Goal: Information Seeking & Learning: Learn about a topic

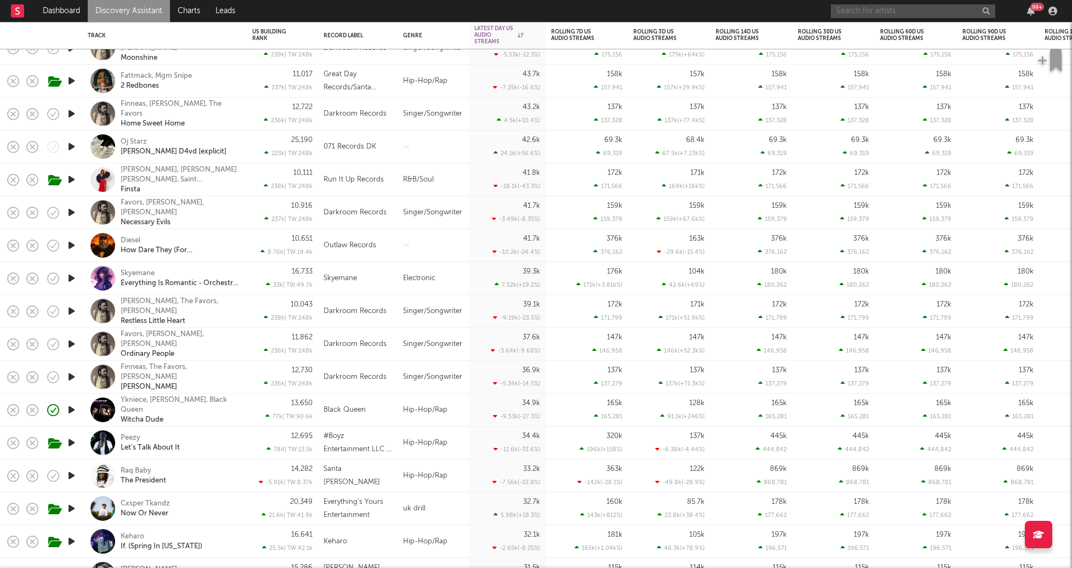
click at [858, 5] on input "text" at bounding box center [913, 11] width 165 height 14
click at [101, 7] on link "Discovery Assistant" at bounding box center [129, 11] width 82 height 22
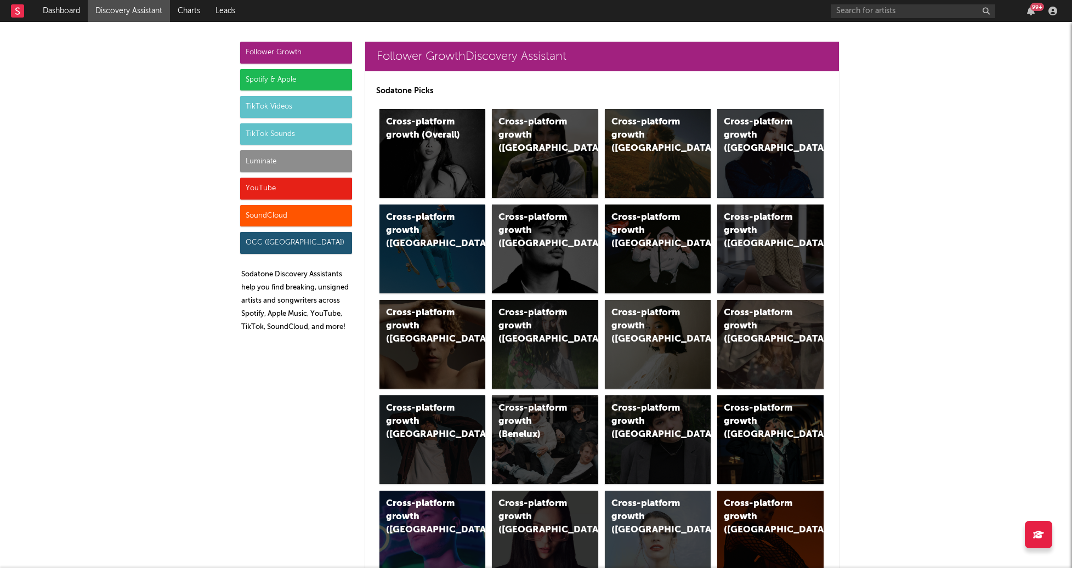
click at [273, 163] on div "Luminate" at bounding box center [296, 161] width 112 height 22
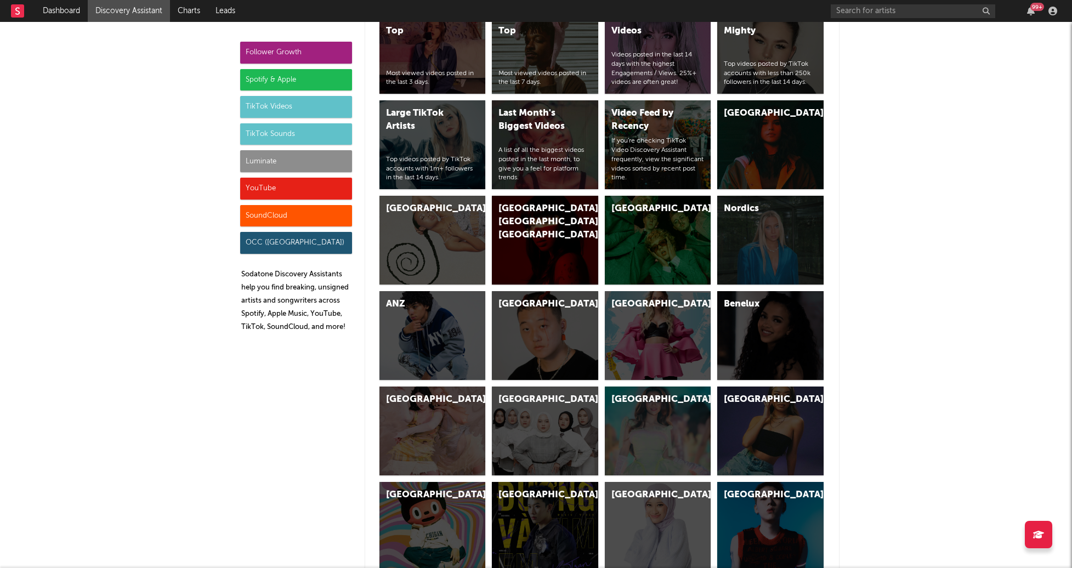
scroll to position [4869, 0]
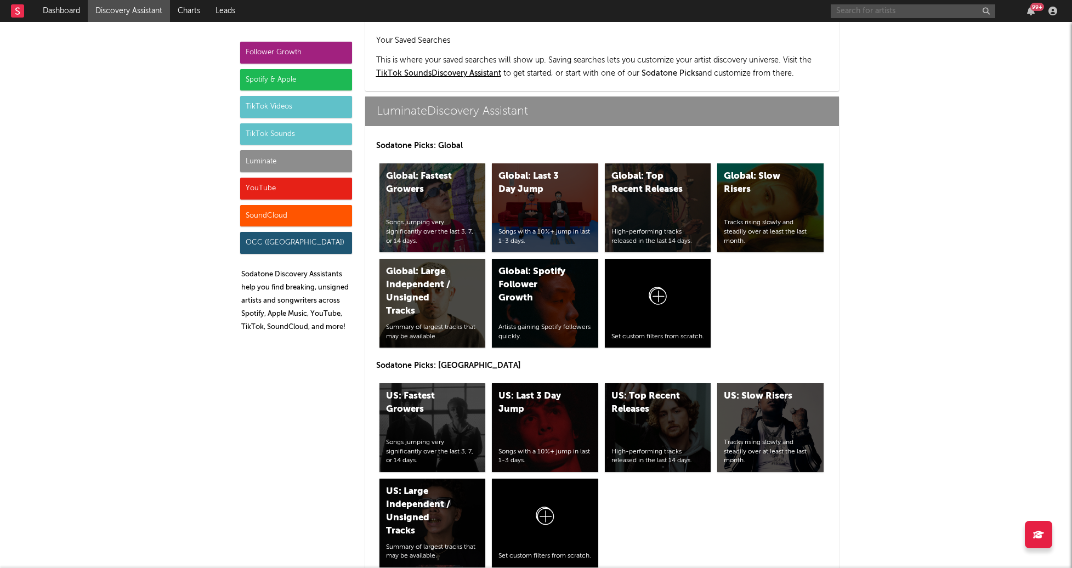
click at [868, 9] on input "text" at bounding box center [913, 11] width 165 height 14
paste input "https://www.tiktok.com/@baby.vee414"
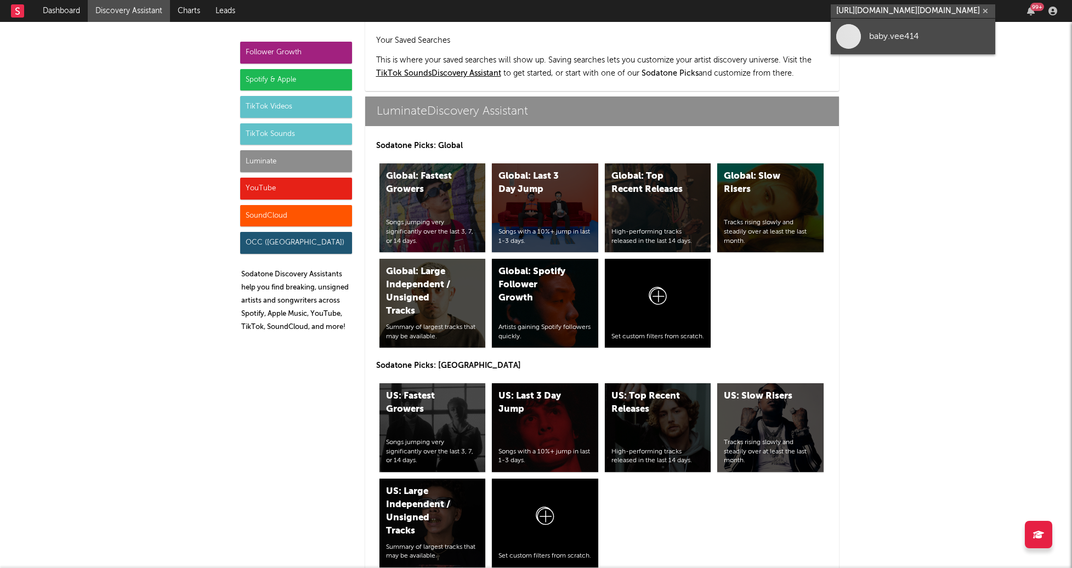
type input "https://www.tiktok.com/@baby.vee414"
click at [908, 47] on link "baby.vee414" at bounding box center [913, 37] width 165 height 36
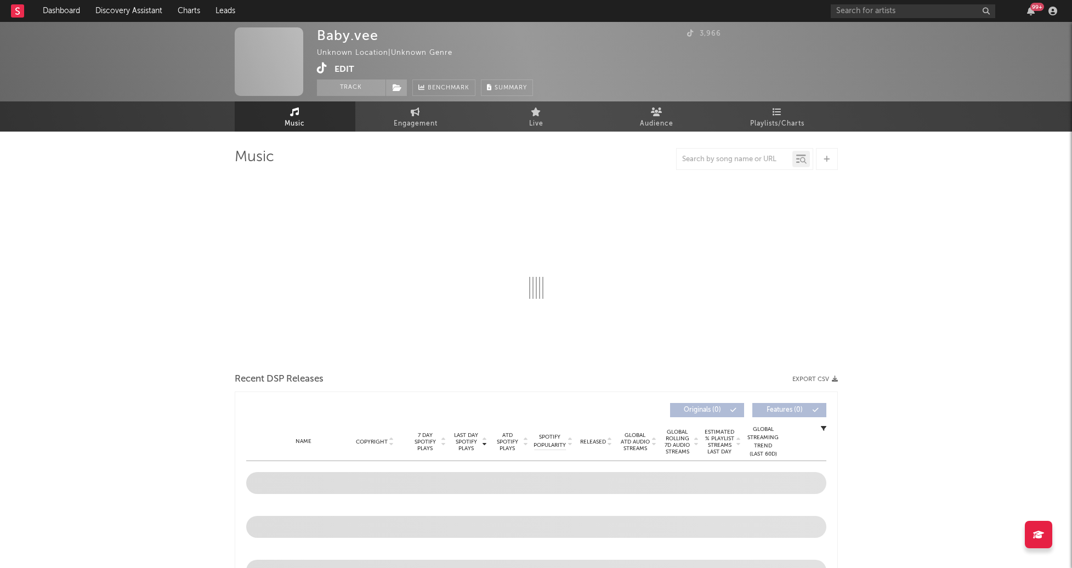
select select "1w"
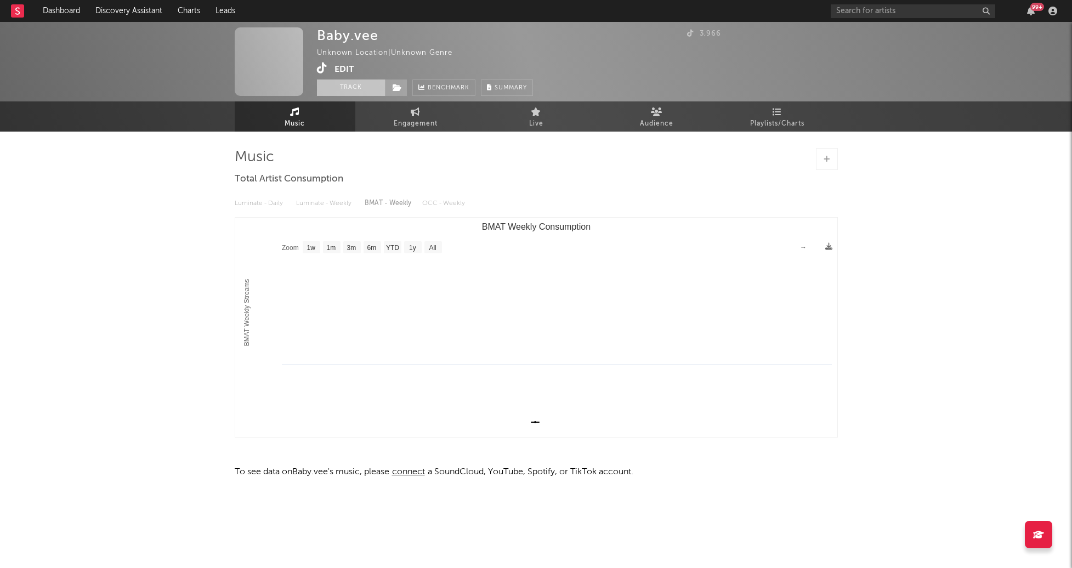
click at [368, 88] on button "Track" at bounding box center [351, 88] width 69 height 16
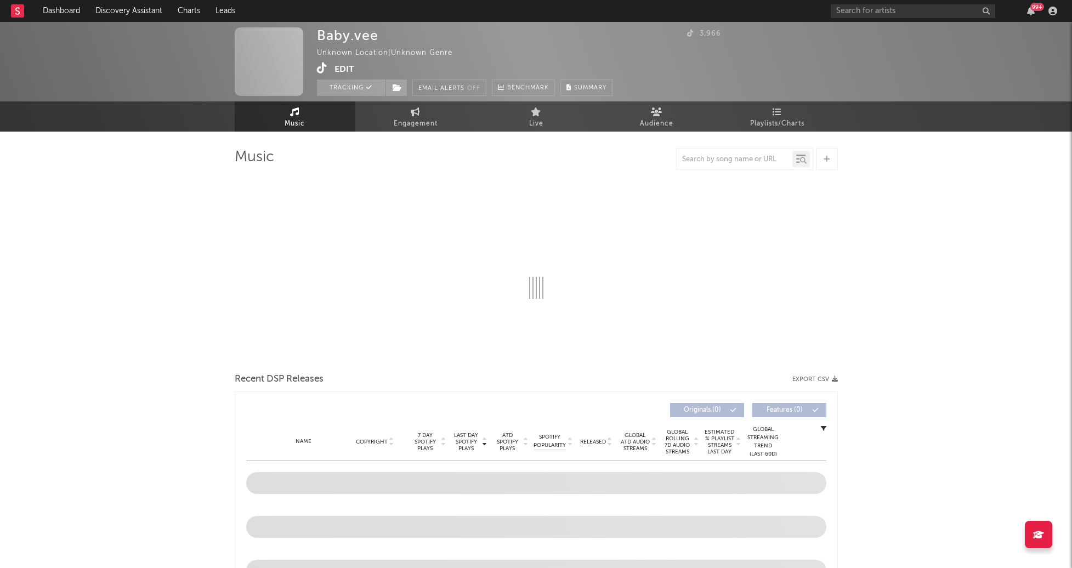
select select "1w"
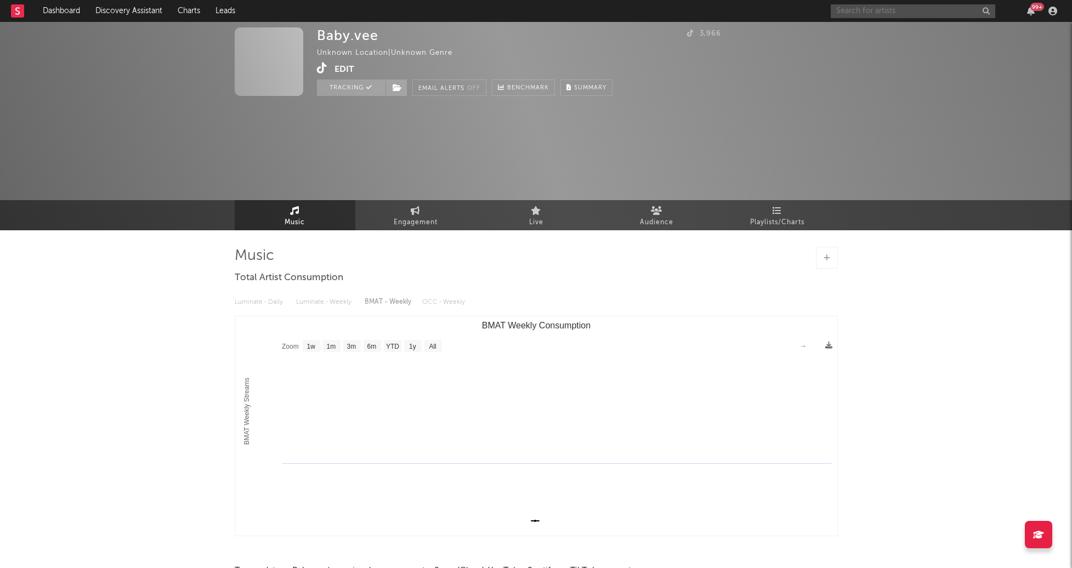
click at [920, 9] on input "text" at bounding box center [913, 11] width 165 height 14
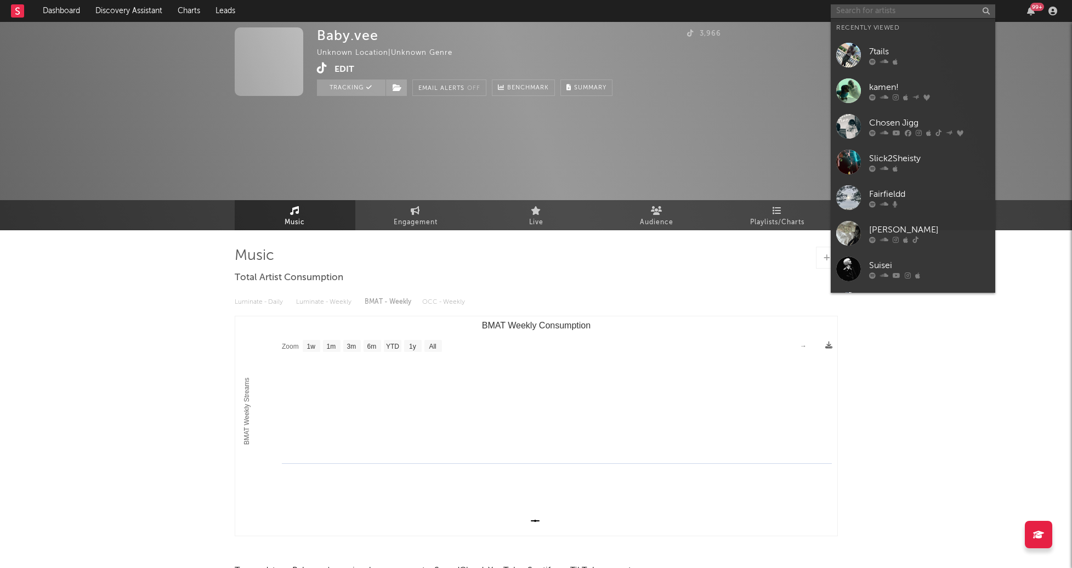
click at [920, 9] on input "text" at bounding box center [913, 11] width 165 height 14
paste input "https://www.youtube.com/watch?v=62TSFPz_f3E"
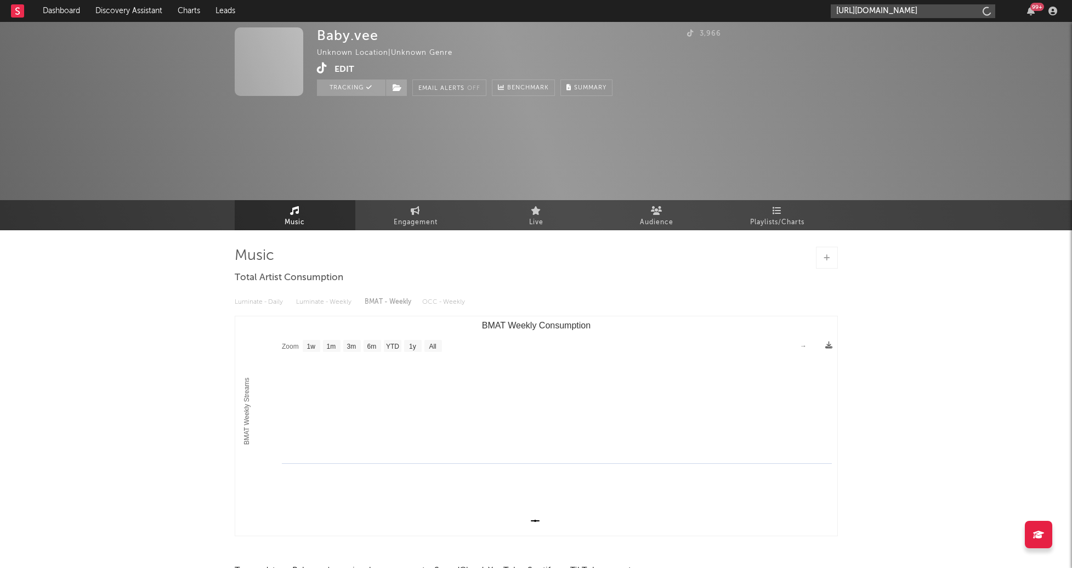
scroll to position [0, 33]
type input "https://www.youtube.com/watch?v=62TSFPz_f3E"
click at [917, 32] on div "Baby.vee - Topic" at bounding box center [929, 36] width 121 height 13
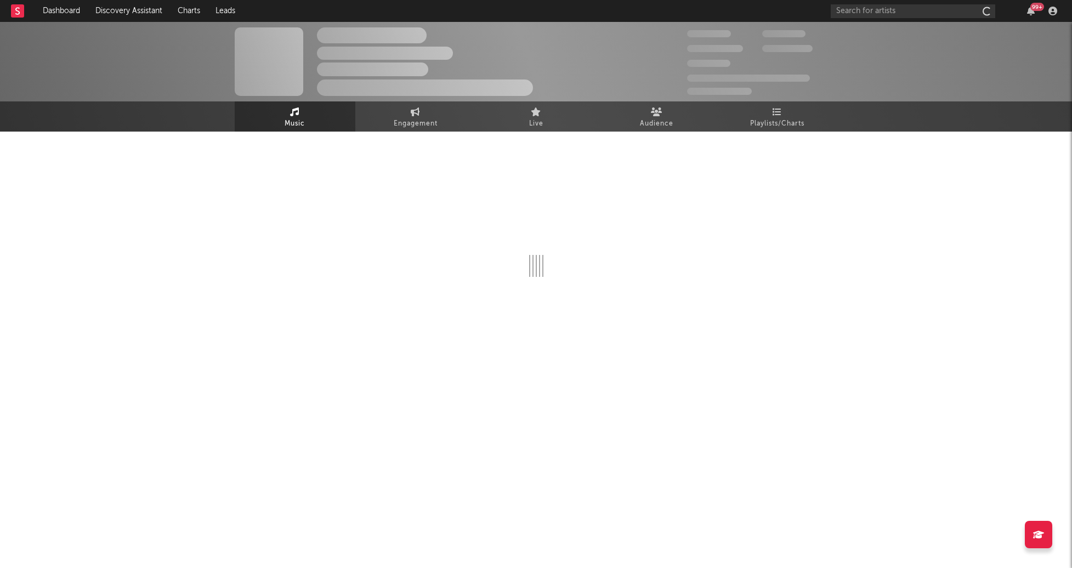
select select "1w"
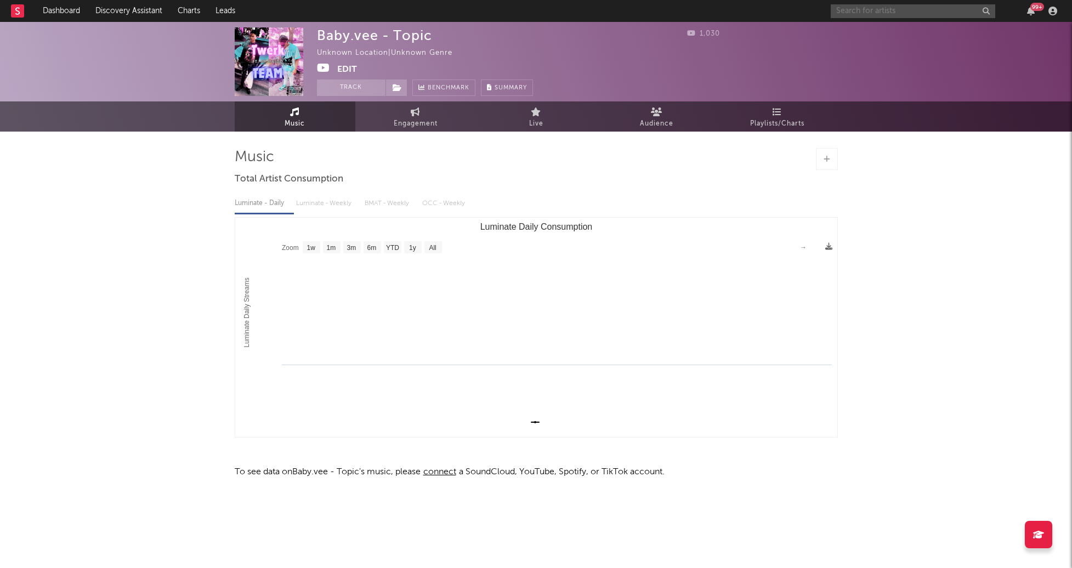
click at [873, 6] on input "text" at bounding box center [913, 11] width 165 height 14
drag, startPoint x: 878, startPoint y: 14, endPoint x: 783, endPoint y: -18, distance: 100.6
click at [783, 0] on html "Dashboard Discovery Assistant Charts Leads baby.vee 99 + Notifications Settings…" at bounding box center [536, 268] width 1072 height 537
paste input "https://open.spotify.com/track/21hvMvuPAlMuN3bImA6os0?si=392f1ca49b014067"
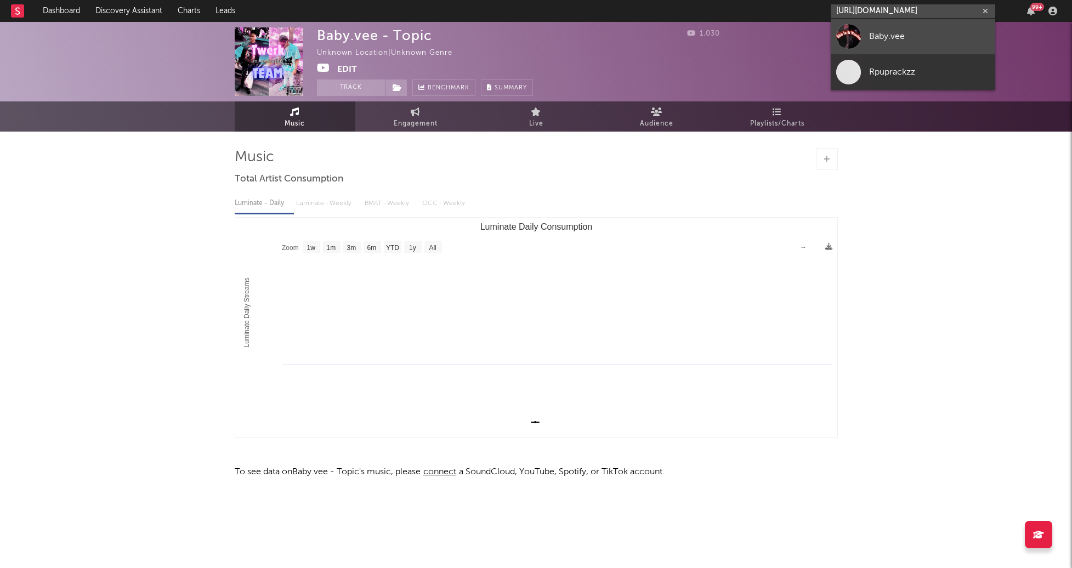
type input "https://open.spotify.com/track/21hvMvuPAlMuN3bImA6os0?si=392f1ca49b014067"
click at [885, 41] on div "Baby.vee" at bounding box center [929, 36] width 121 height 13
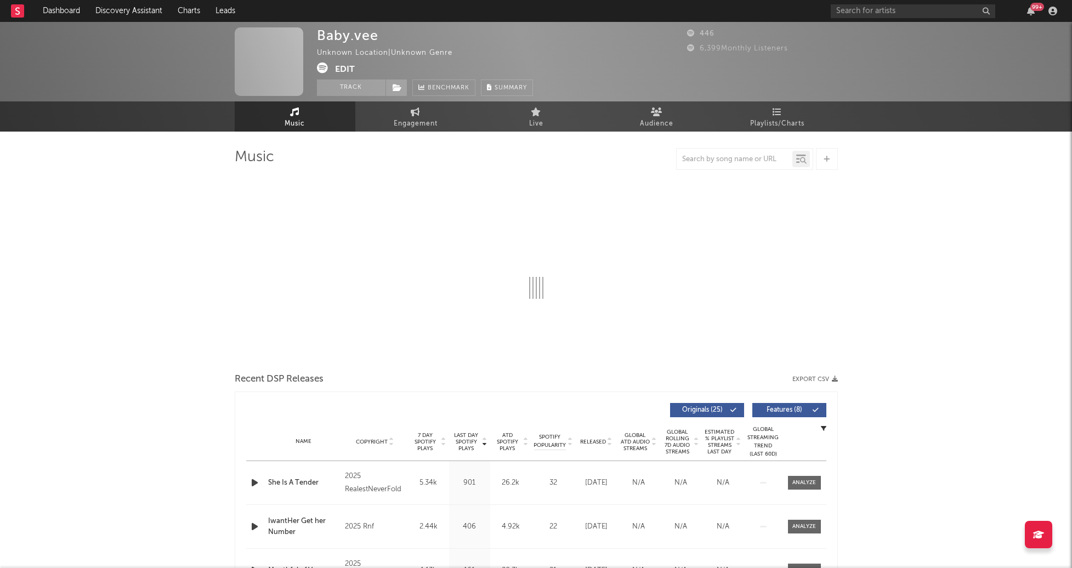
select select "1w"
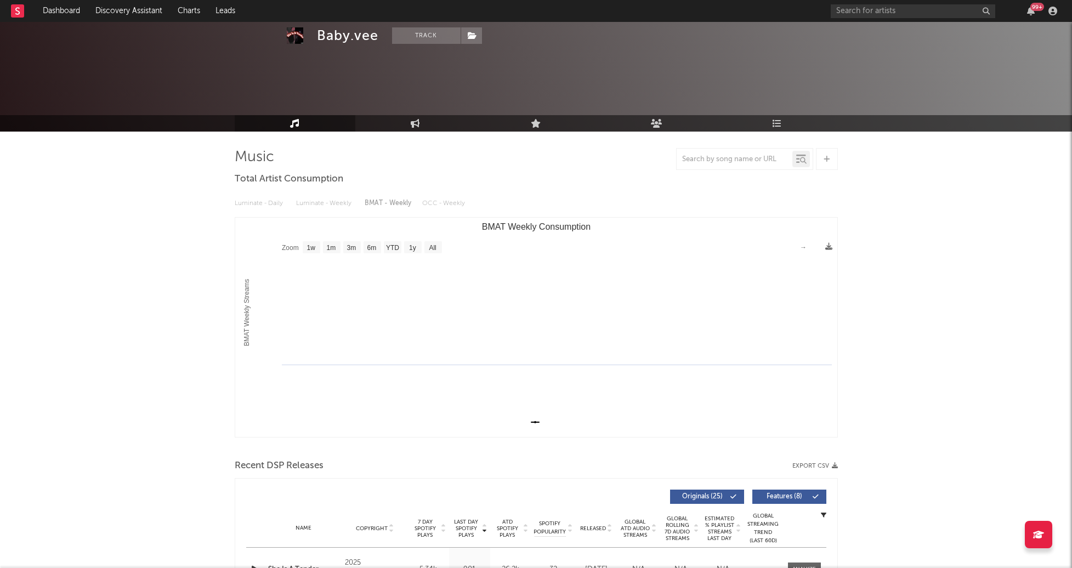
scroll to position [162, 0]
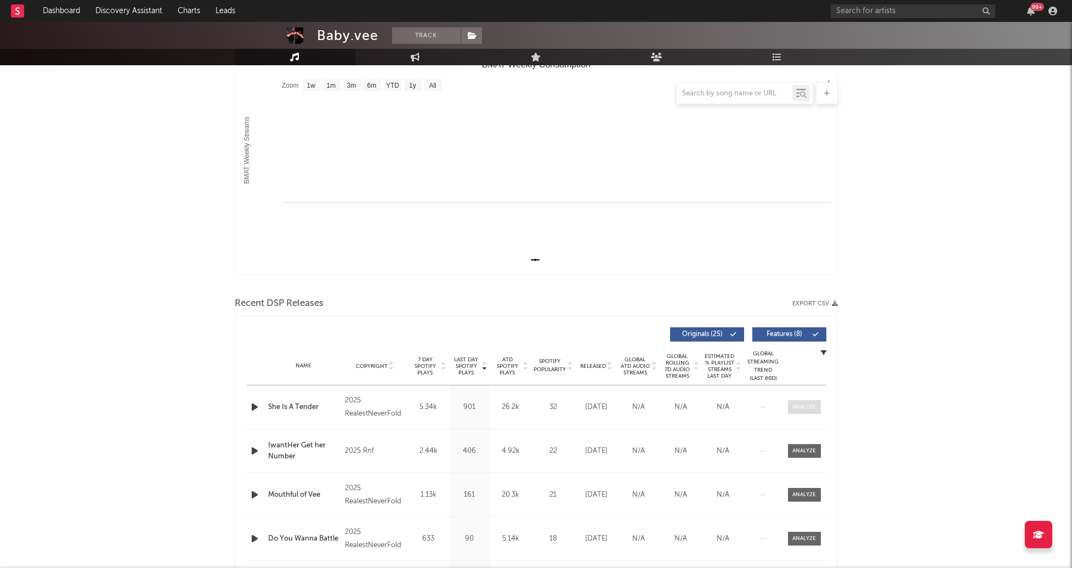
click at [806, 409] on div at bounding box center [805, 407] width 24 height 8
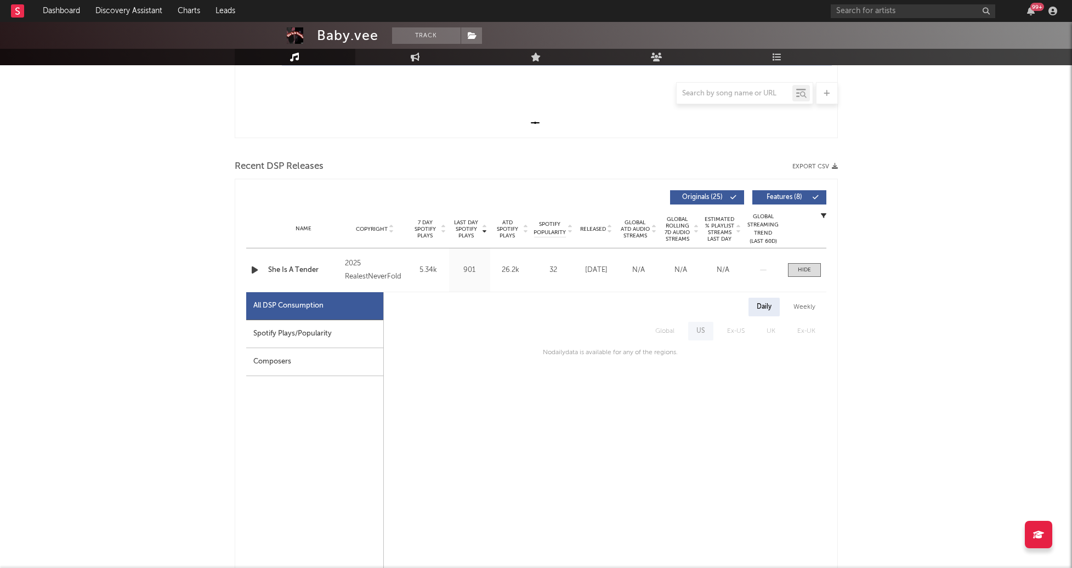
scroll to position [300, 0]
click at [134, 19] on link "Discovery Assistant" at bounding box center [129, 11] width 82 height 22
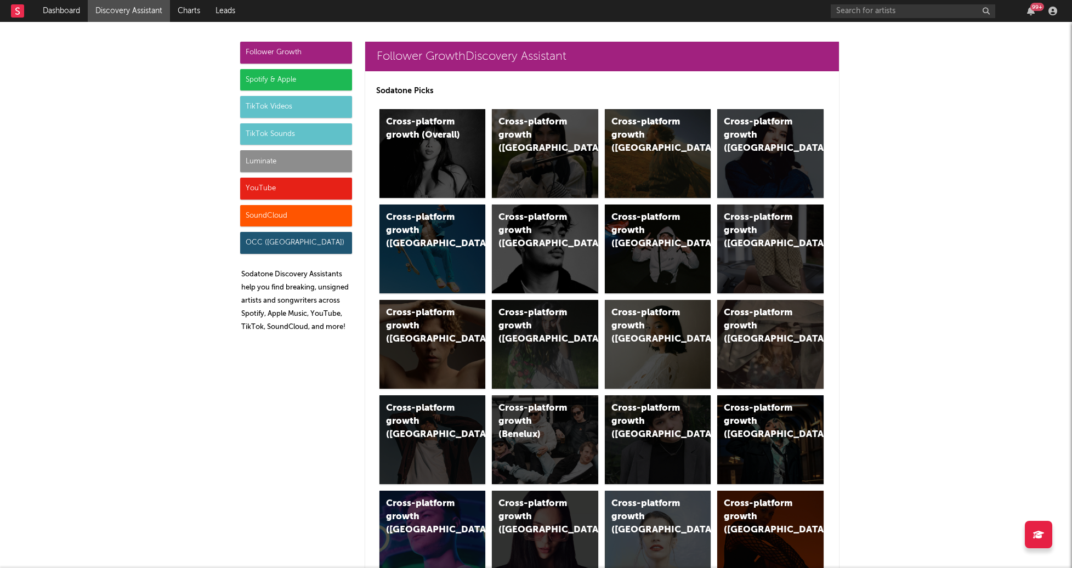
click at [296, 164] on div "Luminate" at bounding box center [296, 161] width 112 height 22
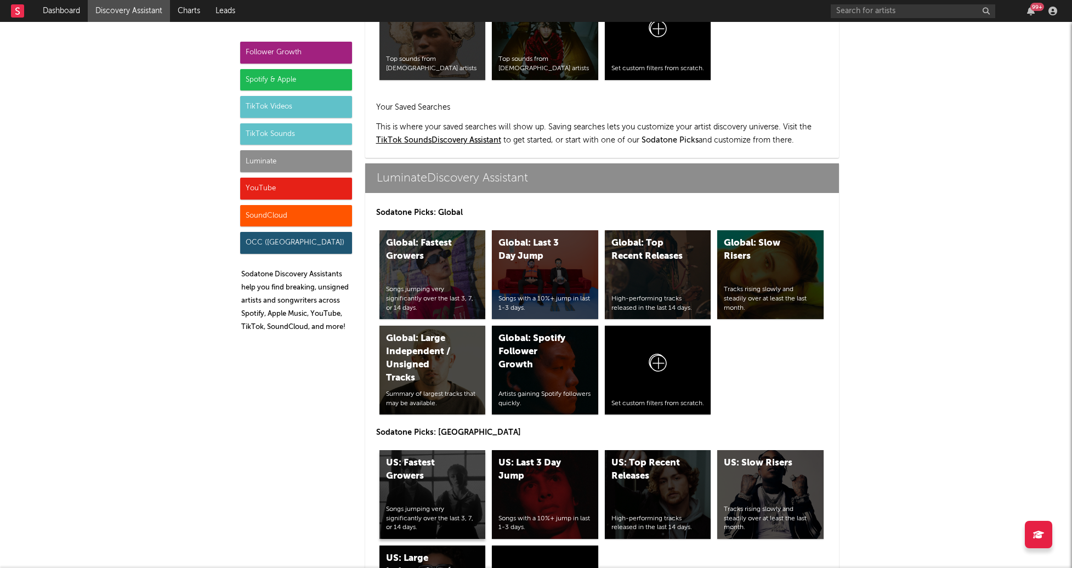
scroll to position [4869, 0]
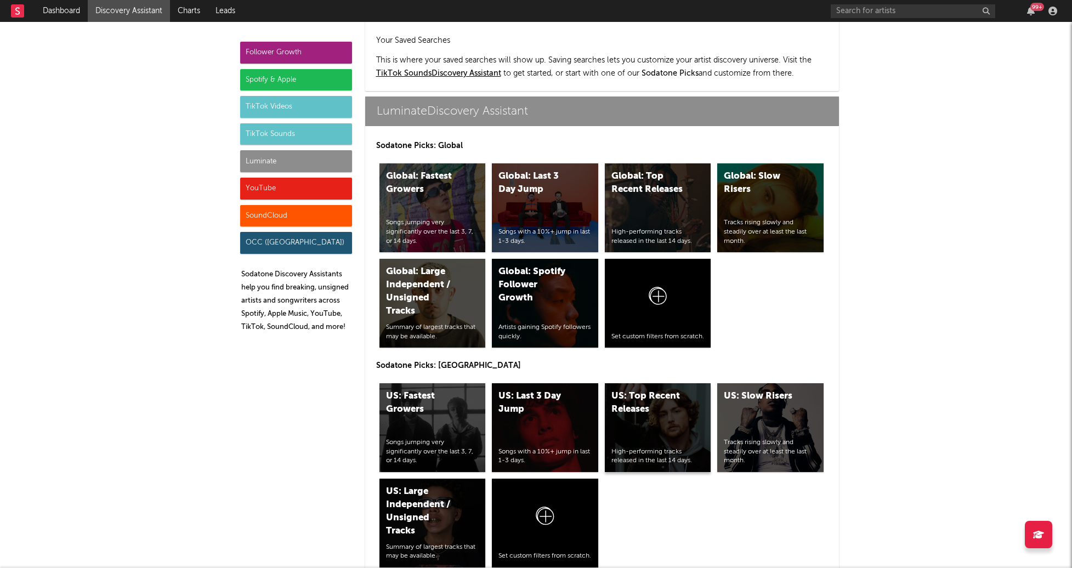
click at [660, 383] on div "US: Top Recent Releases High-performing tracks released in the last 14 days." at bounding box center [658, 427] width 106 height 89
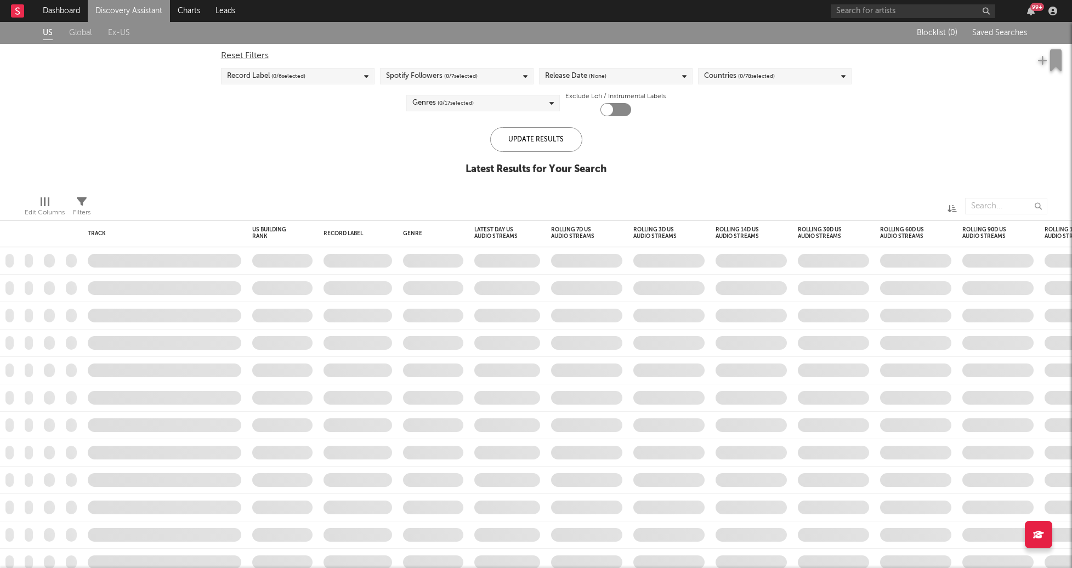
checkbox input "true"
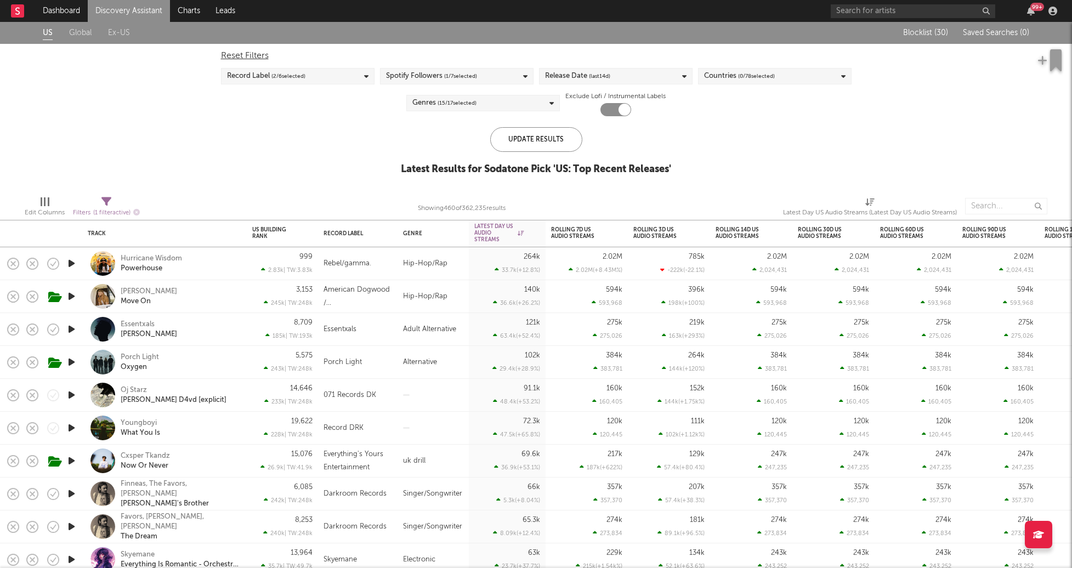
click at [71, 428] on icon "button" at bounding box center [72, 428] width 12 height 14
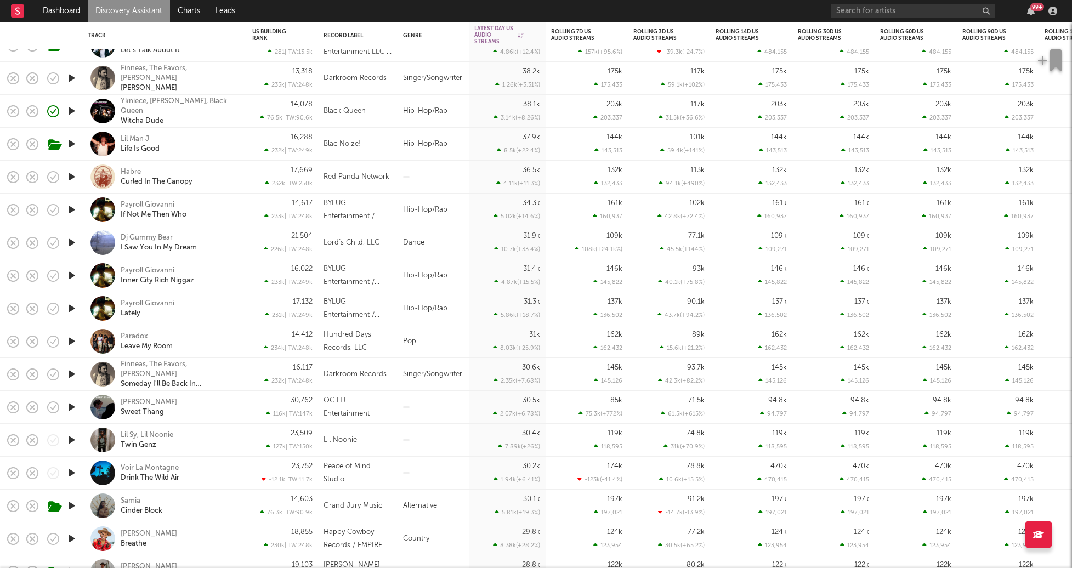
click at [71, 409] on icon "button" at bounding box center [72, 407] width 12 height 14
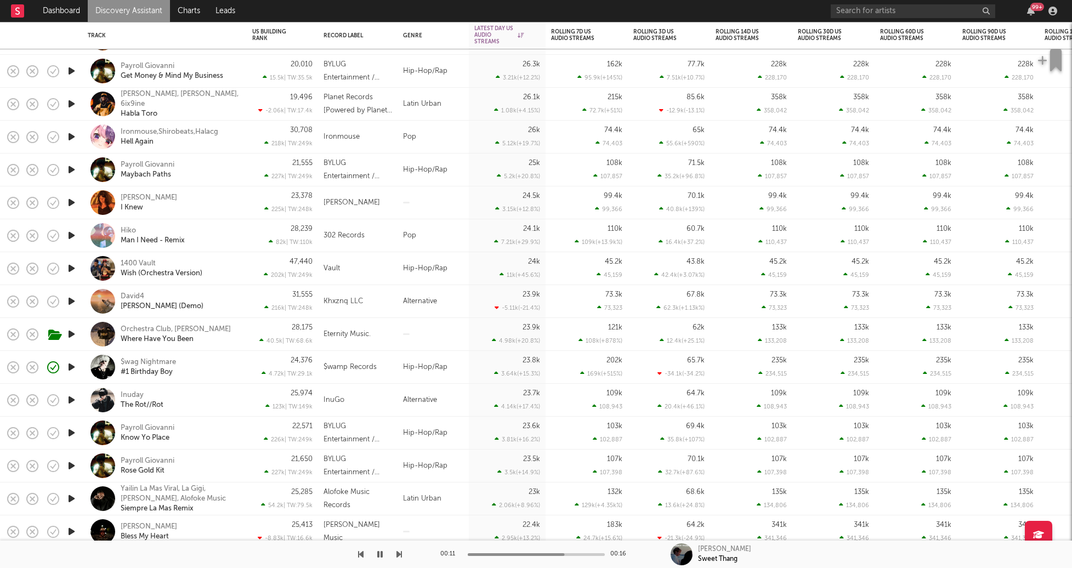
click at [71, 264] on icon "button" at bounding box center [72, 269] width 12 height 14
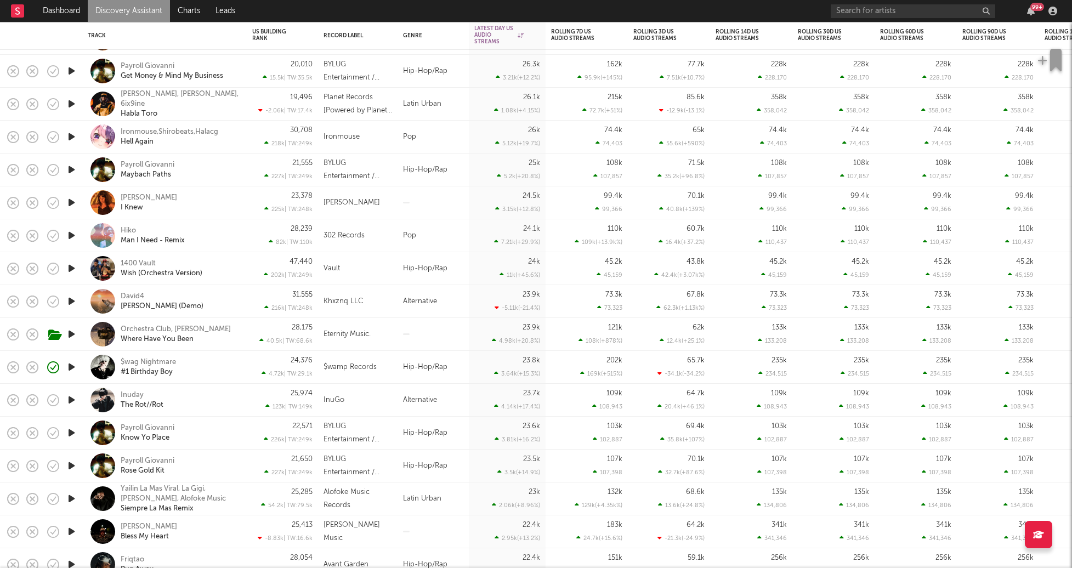
click at [235, 272] on div "1400 Vault Wish (Orchestra Version)" at bounding box center [180, 269] width 118 height 20
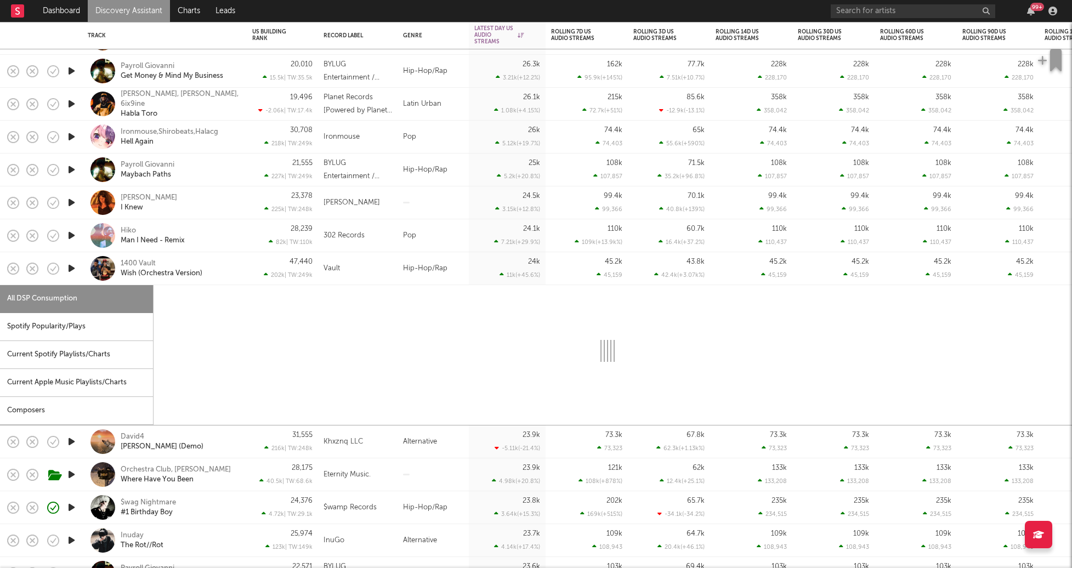
select select "1w"
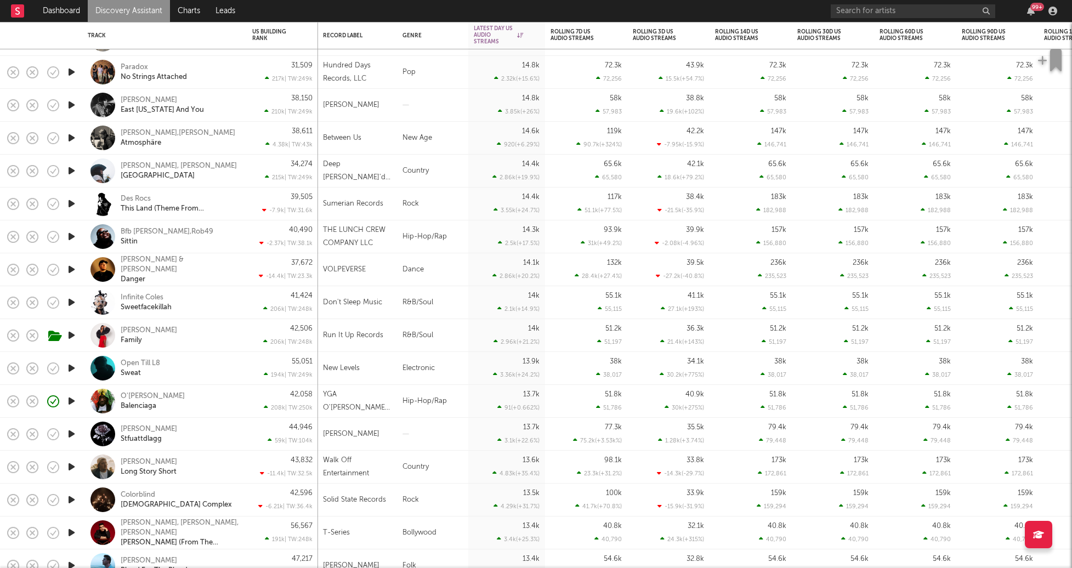
click at [72, 403] on icon "button" at bounding box center [72, 401] width 12 height 14
click at [70, 373] on icon "button" at bounding box center [72, 368] width 12 height 14
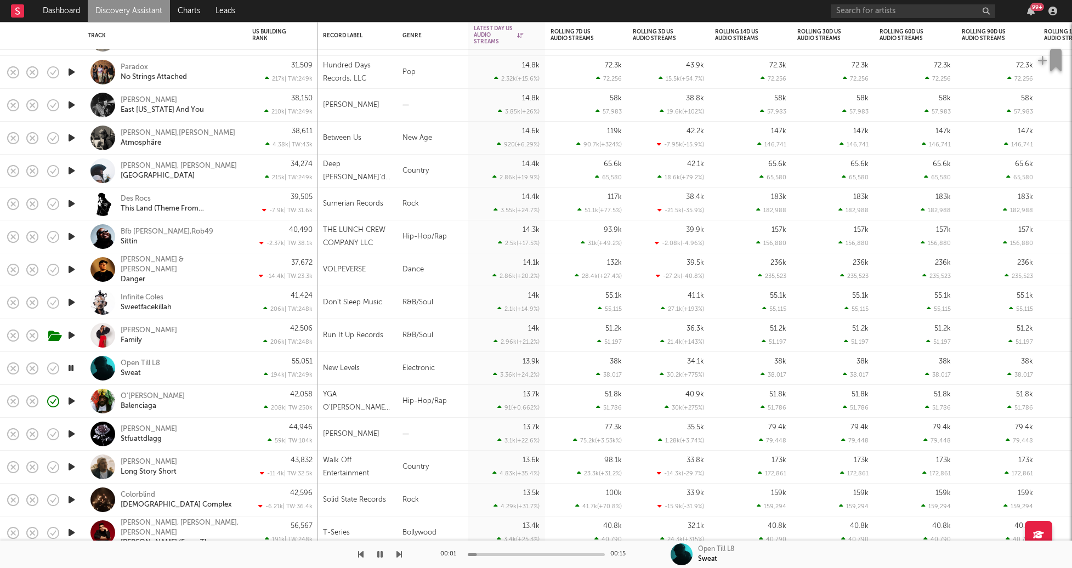
click at [73, 405] on icon "button" at bounding box center [72, 401] width 12 height 14
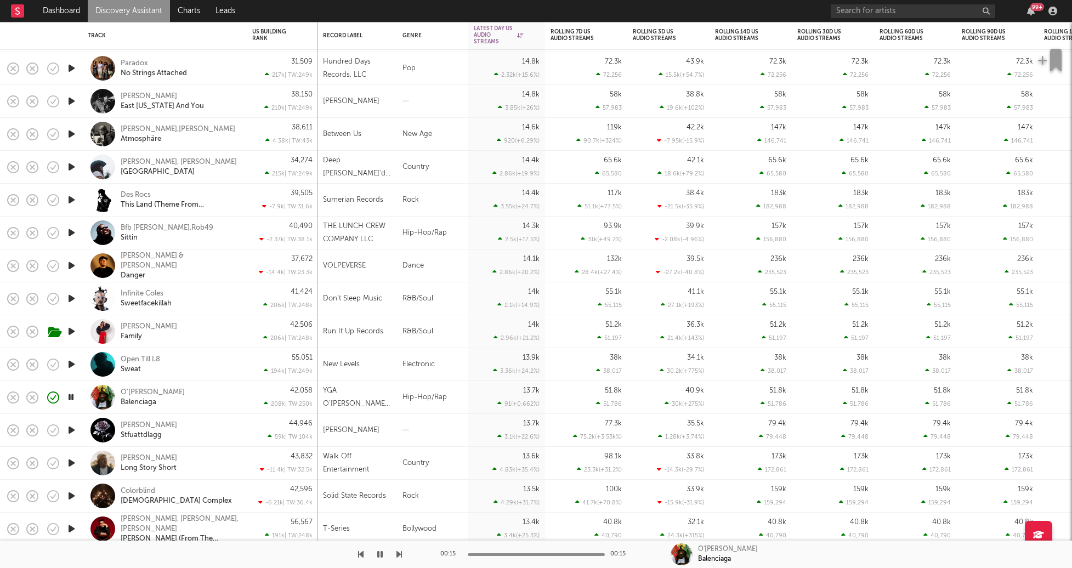
click at [147, 9] on link "Discovery Assistant" at bounding box center [129, 11] width 82 height 22
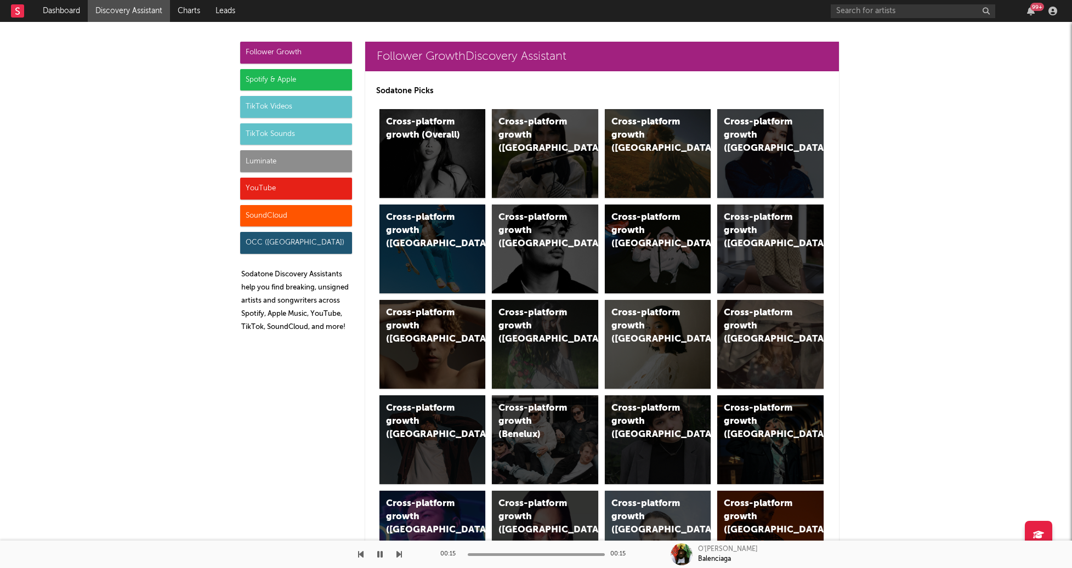
click at [280, 158] on div "Luminate" at bounding box center [296, 161] width 112 height 22
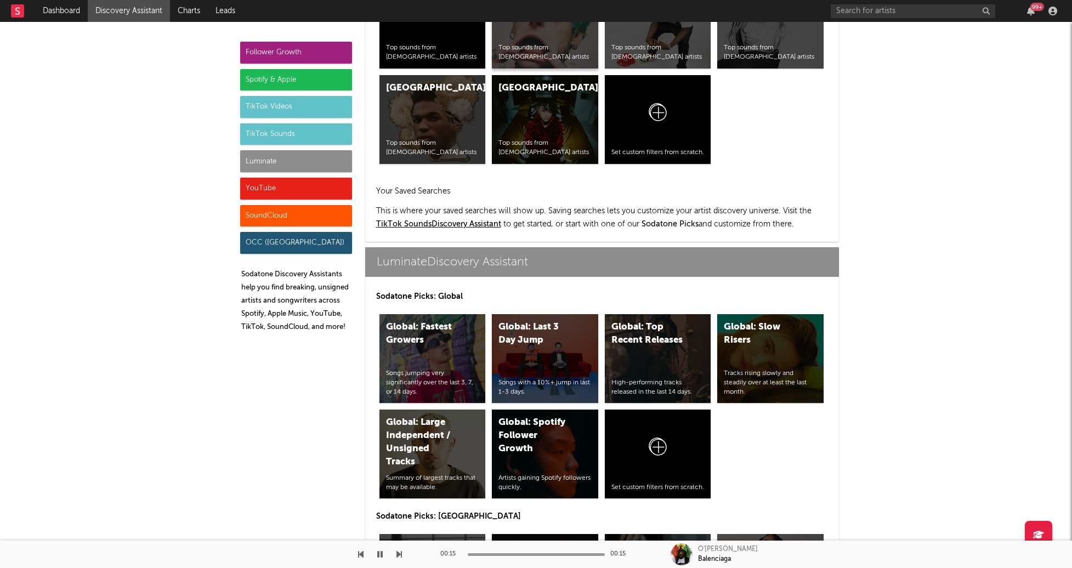
scroll to position [4869, 0]
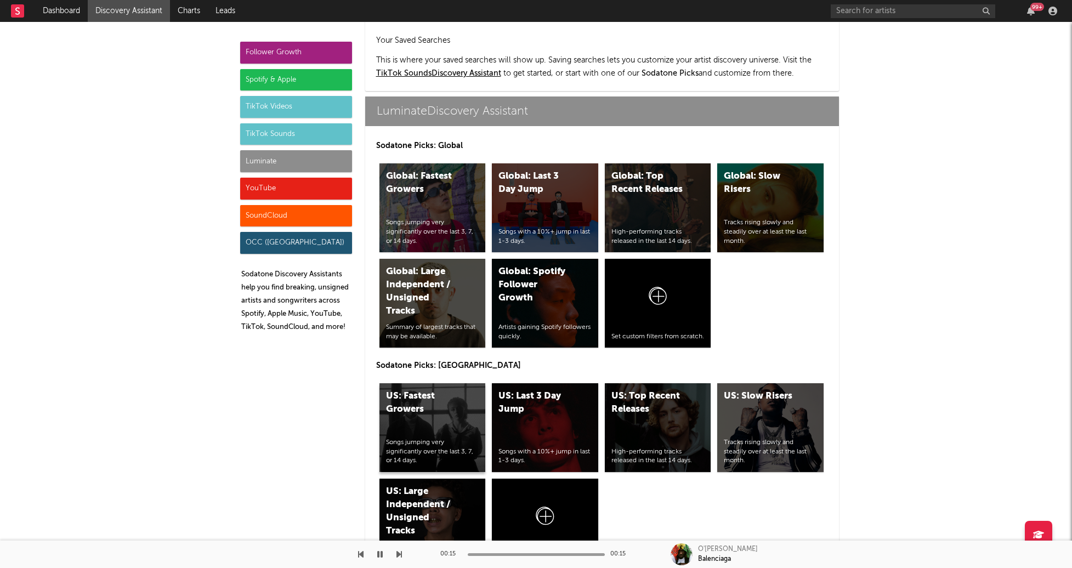
click at [447, 383] on div "US: Fastest Growers Songs jumping very significantly over the last 3, 7, or 14 …" at bounding box center [433, 427] width 106 height 89
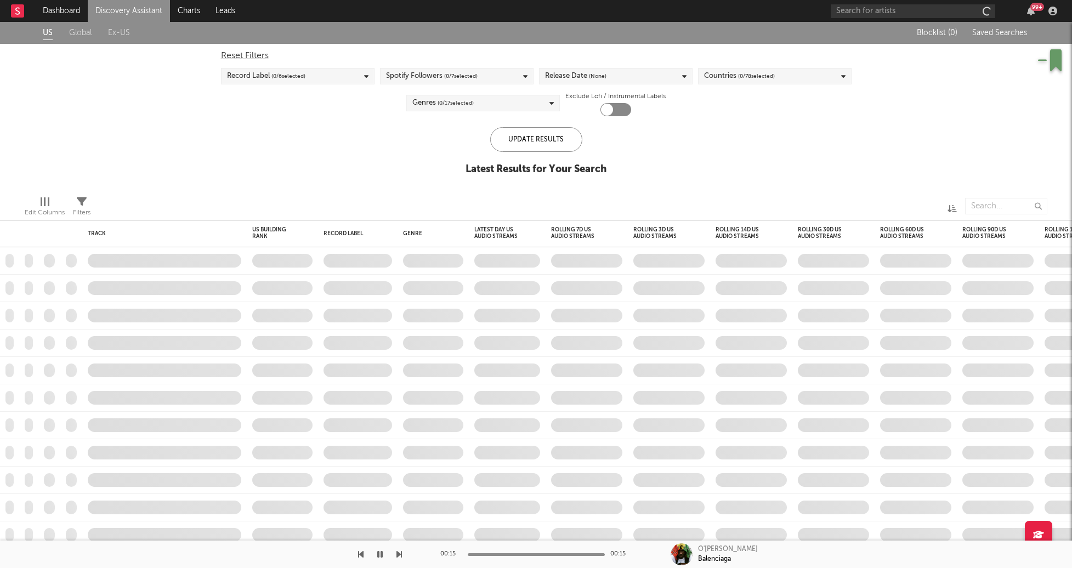
checkbox input "true"
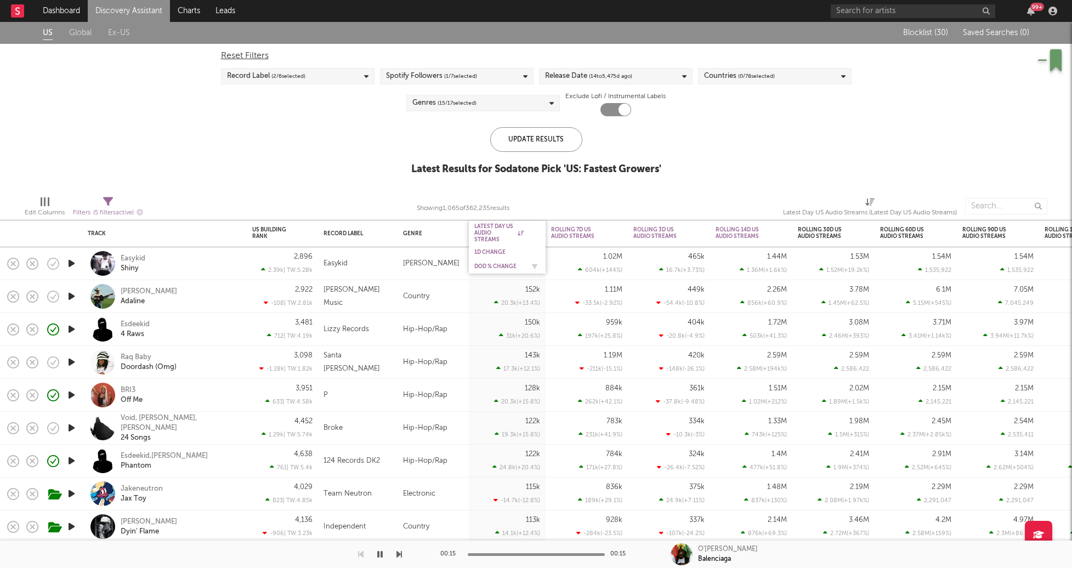
click at [493, 264] on div "DoD % Change" at bounding box center [498, 266] width 49 height 7
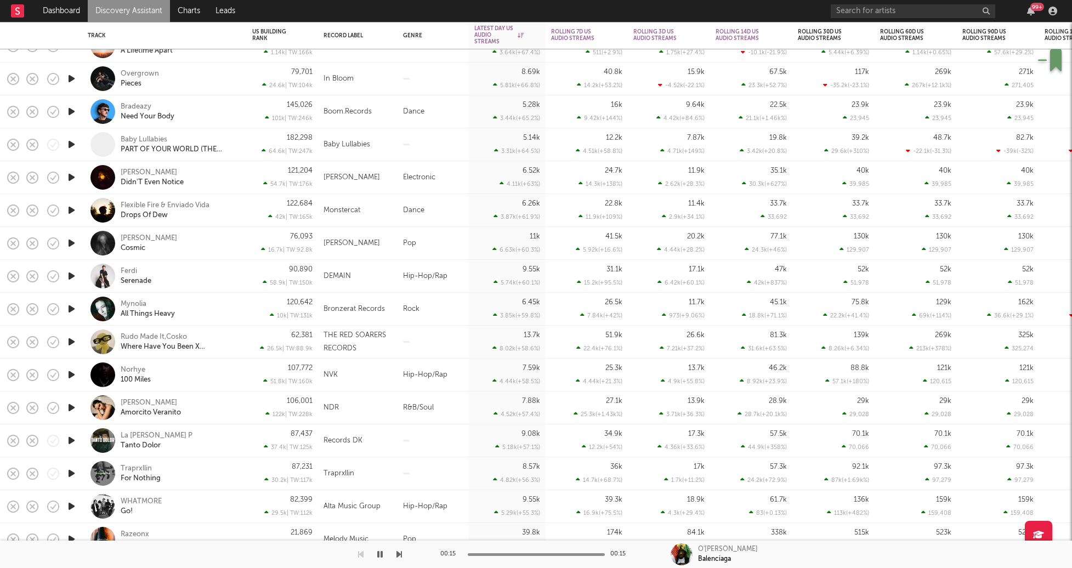
click at [70, 377] on icon "button" at bounding box center [72, 375] width 12 height 14
click at [210, 374] on div "Norhye 100 Miles" at bounding box center [180, 375] width 118 height 20
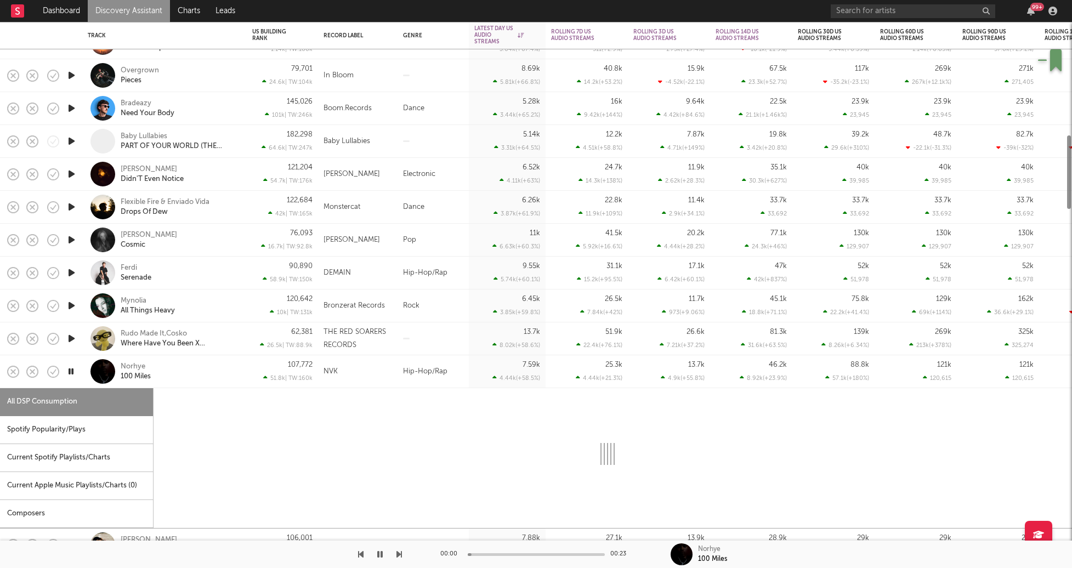
select select "1w"
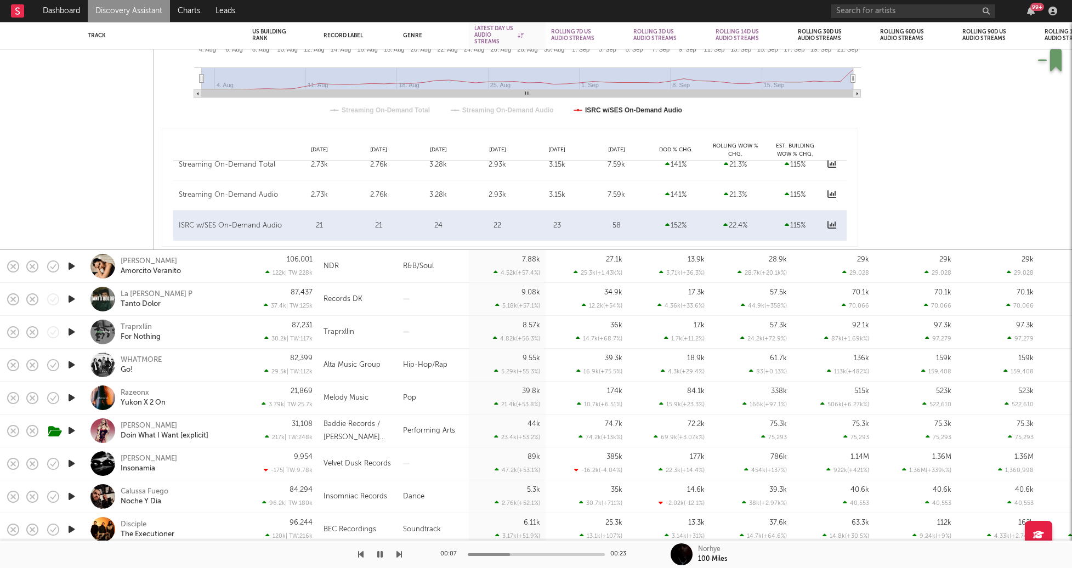
click at [71, 332] on icon "button" at bounding box center [72, 332] width 12 height 14
click at [249, 332] on div "87,231 30.2k | TW: 117k" at bounding box center [282, 332] width 71 height 33
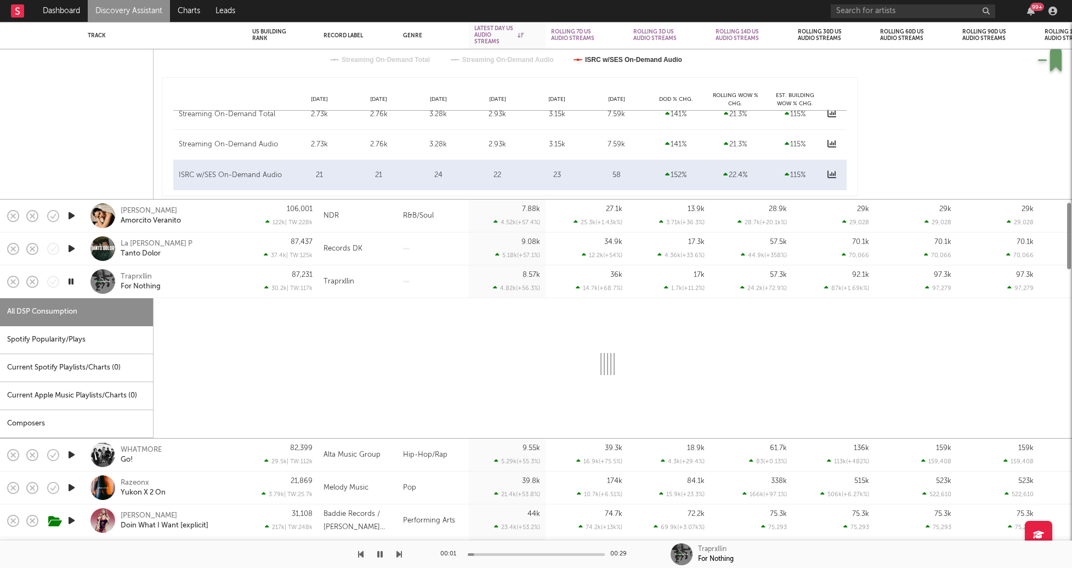
select select "1w"
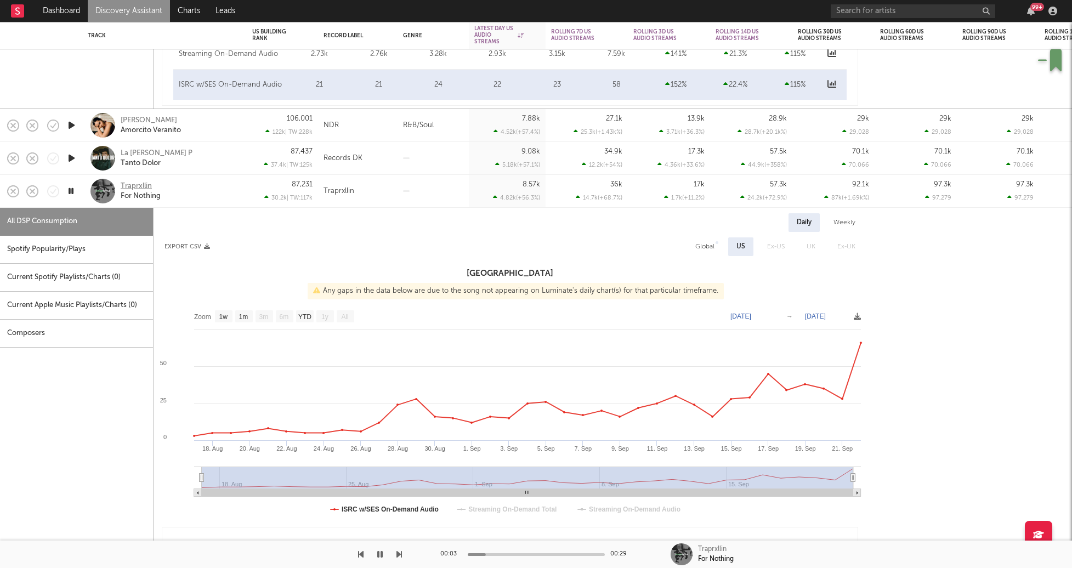
click at [134, 182] on div "Traprxllin" at bounding box center [136, 187] width 31 height 10
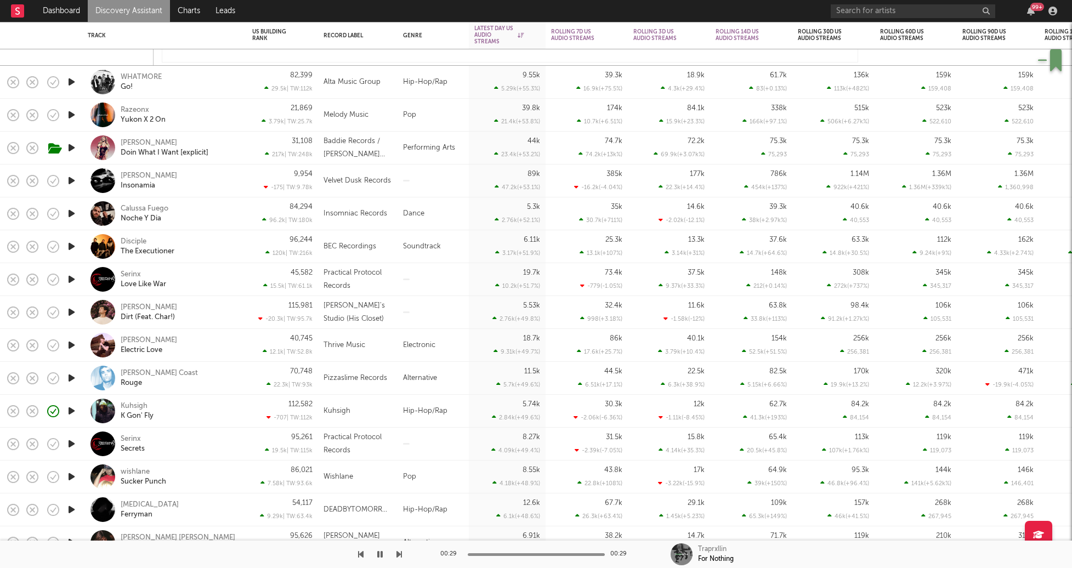
click at [211, 406] on div "Kuhsigh K Gon' Fly" at bounding box center [180, 411] width 118 height 20
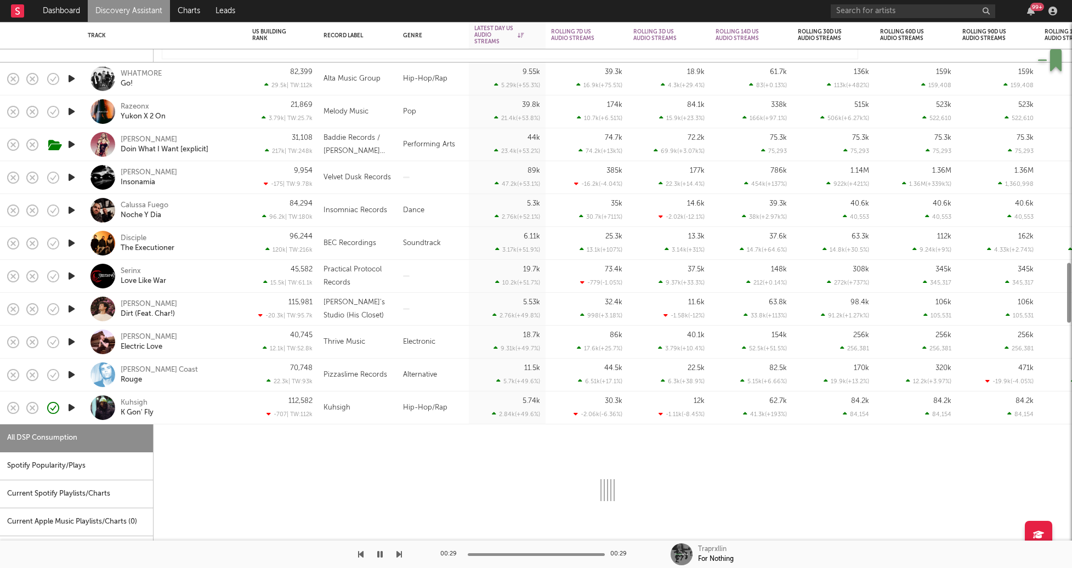
select select "1w"
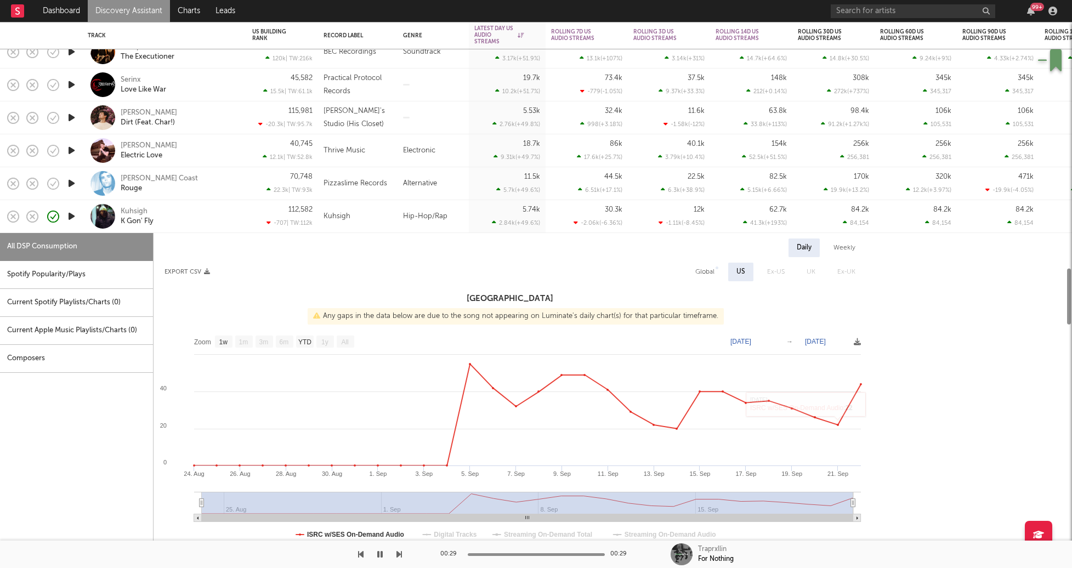
select select "1w"
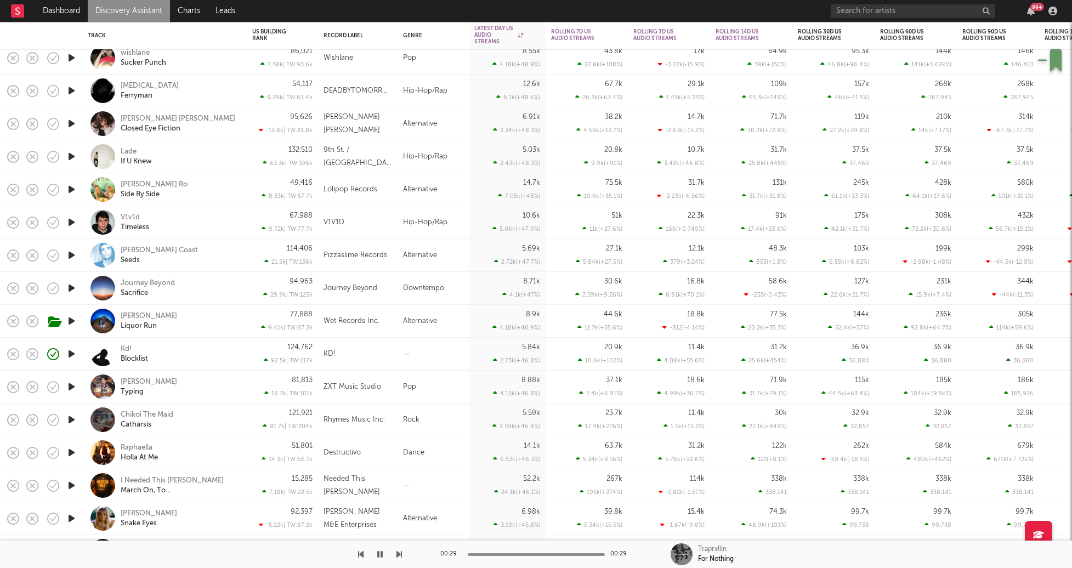
click at [71, 225] on icon "button" at bounding box center [72, 223] width 12 height 14
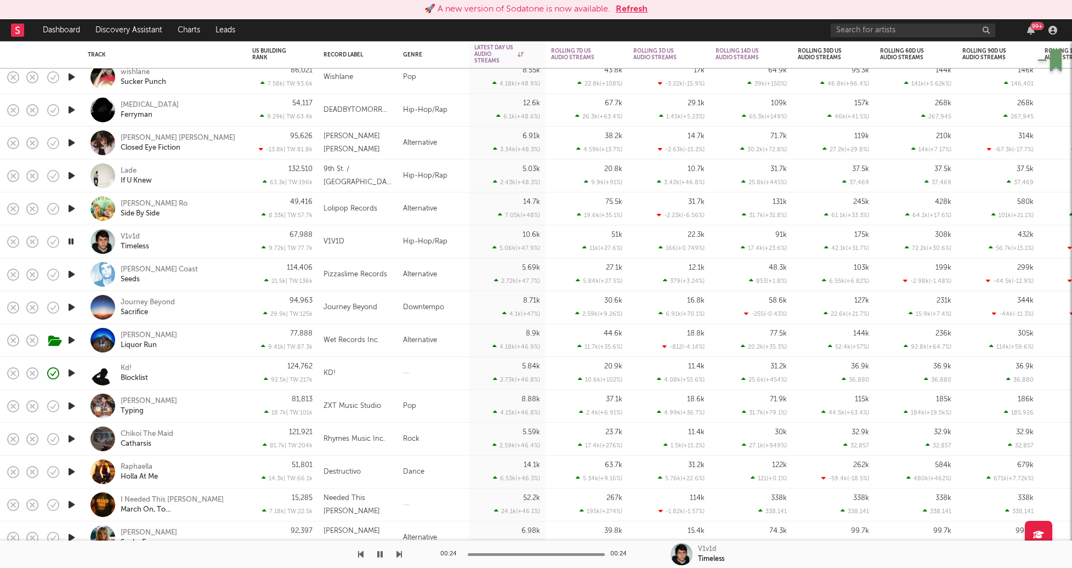
click at [642, 9] on button "Refresh" at bounding box center [632, 9] width 32 height 13
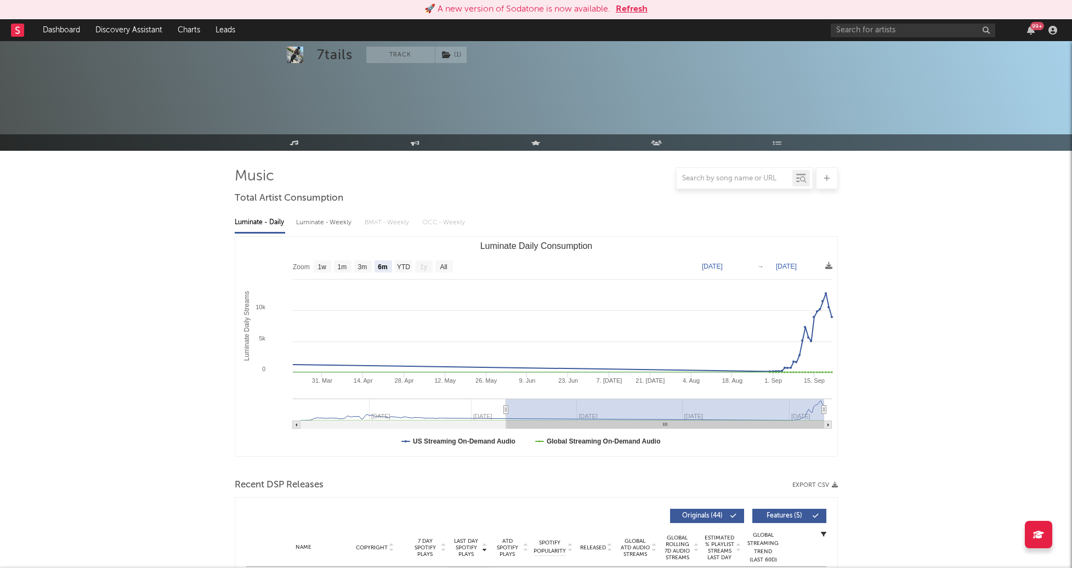
select select "6m"
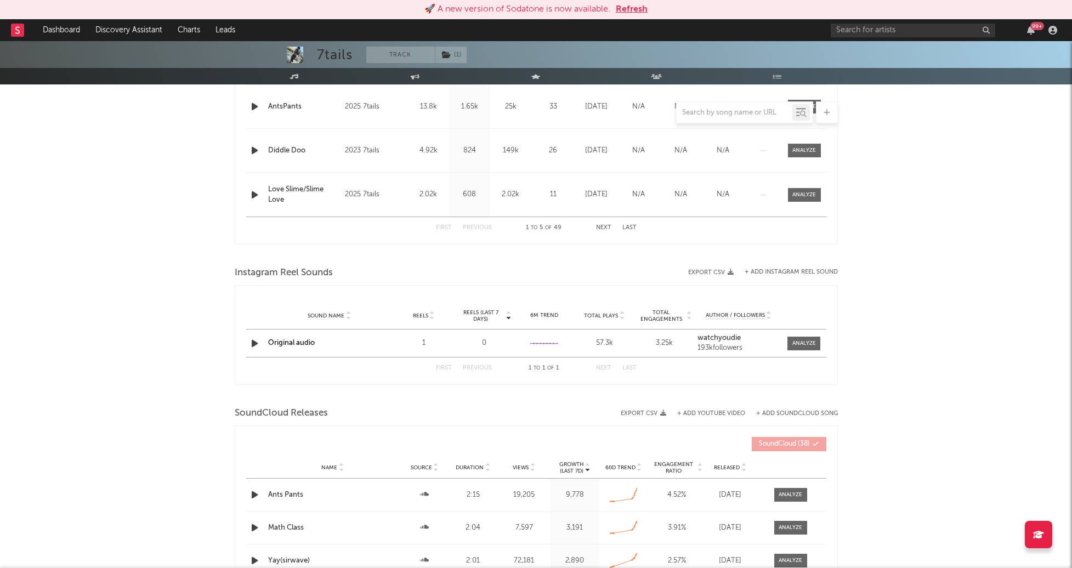
click at [622, 6] on button "Refresh" at bounding box center [632, 9] width 32 height 13
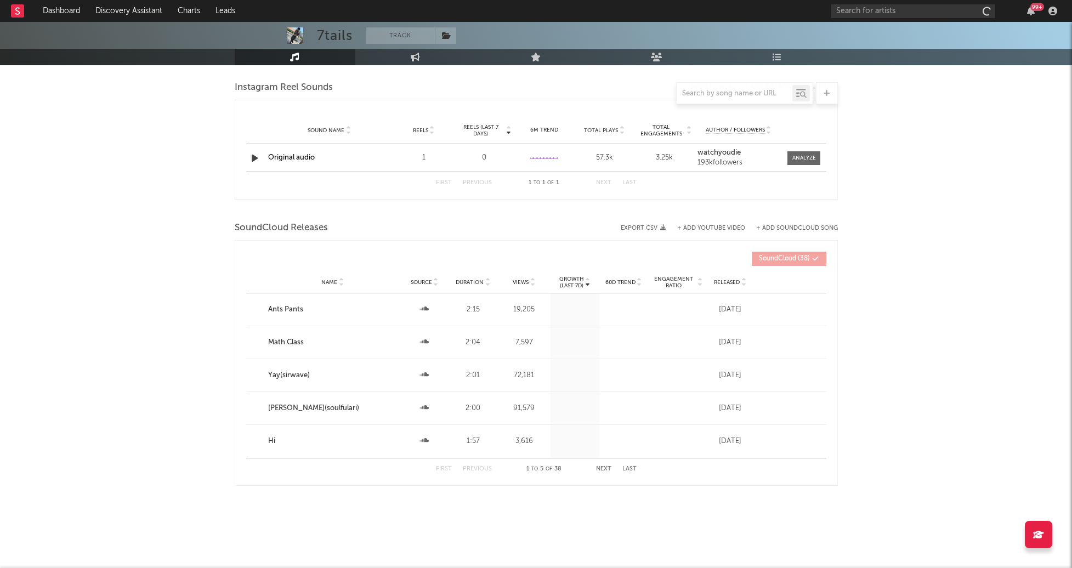
select select "6m"
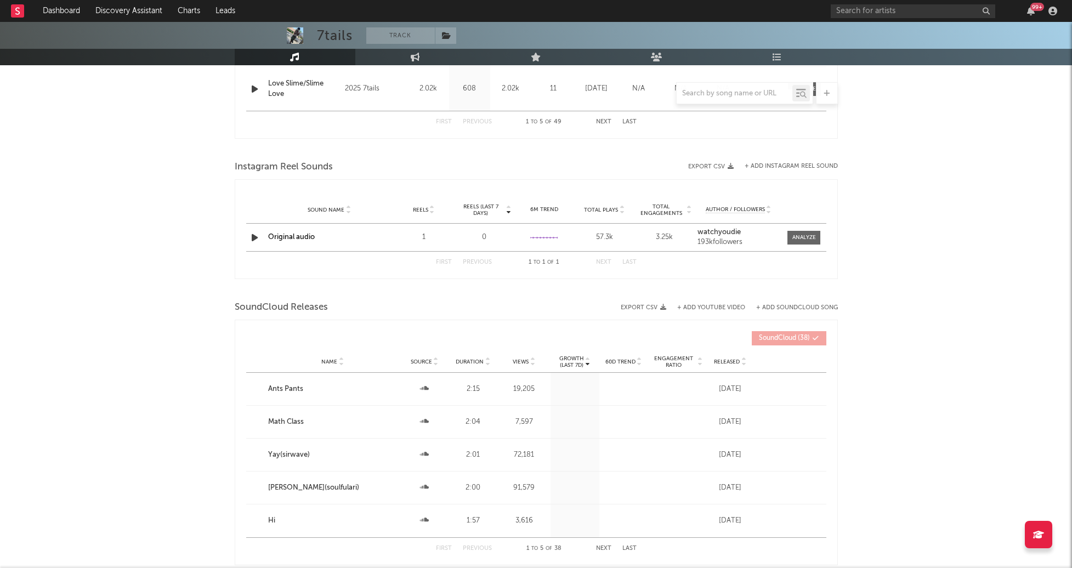
scroll to position [570, 0]
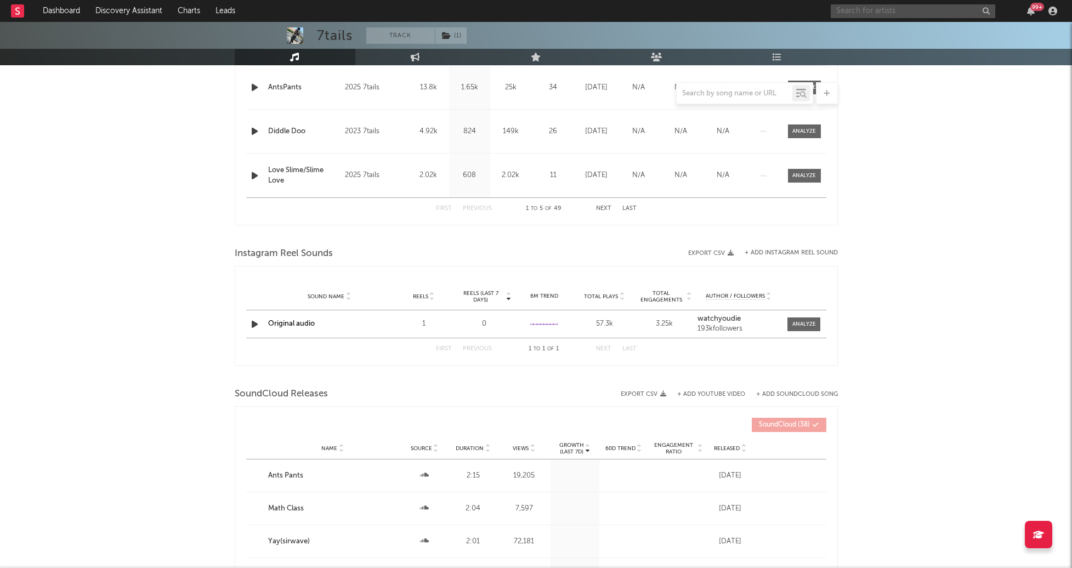
click at [903, 9] on input "text" at bounding box center [913, 11] width 165 height 14
type input "baby vee"
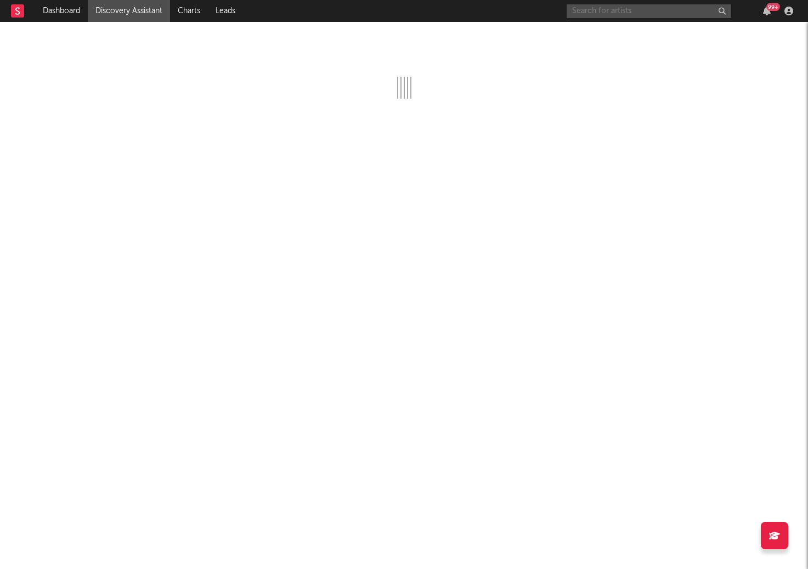
click at [643, 12] on input "text" at bounding box center [649, 11] width 165 height 14
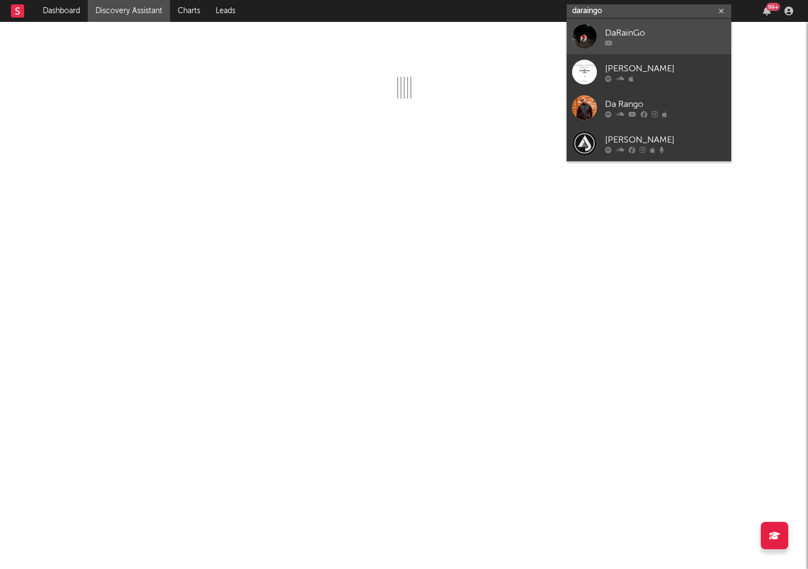
type input "daraingo"
click at [666, 33] on div "DaRainGo" at bounding box center [665, 32] width 121 height 13
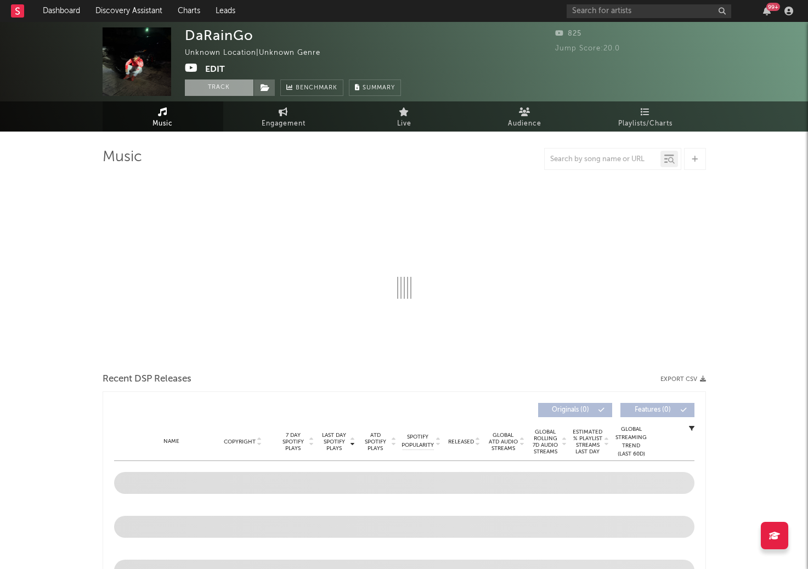
select select "1w"
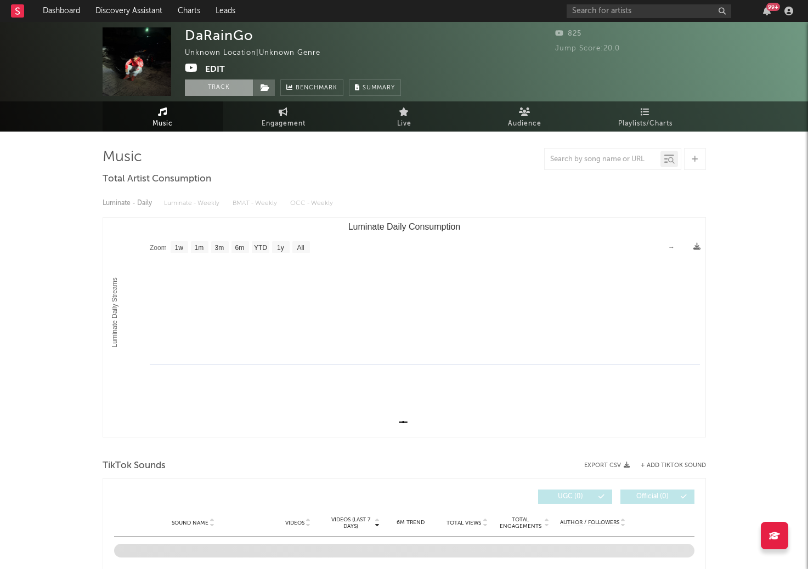
click at [235, 89] on button "Track" at bounding box center [219, 88] width 69 height 16
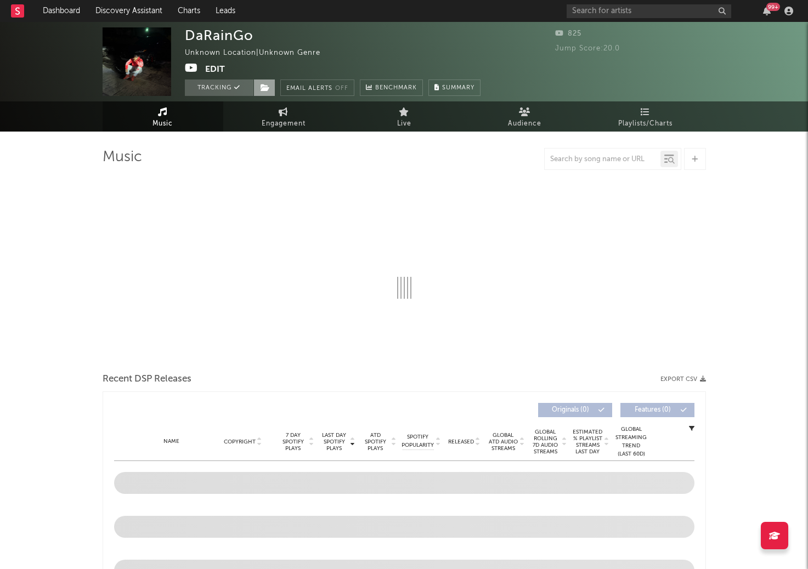
click at [262, 89] on icon at bounding box center [265, 88] width 9 height 8
select select "1w"
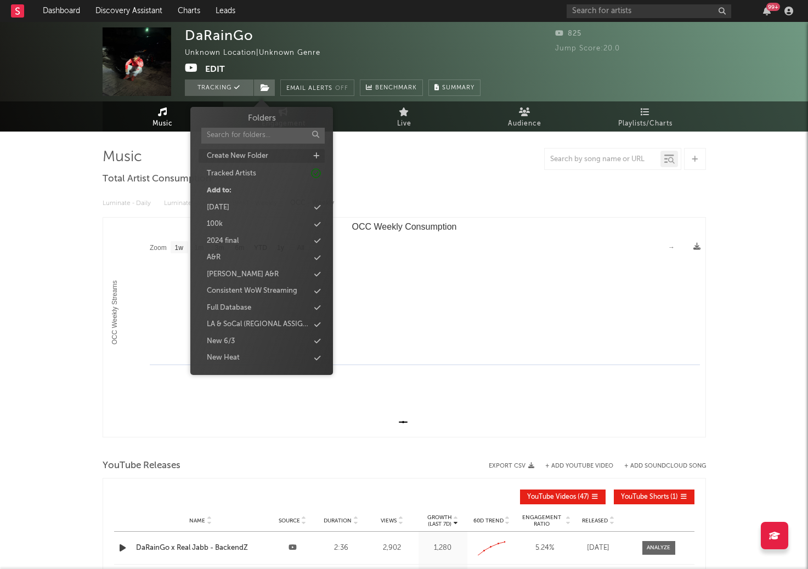
click at [319, 160] on div "Create New Folder" at bounding box center [262, 156] width 126 height 14
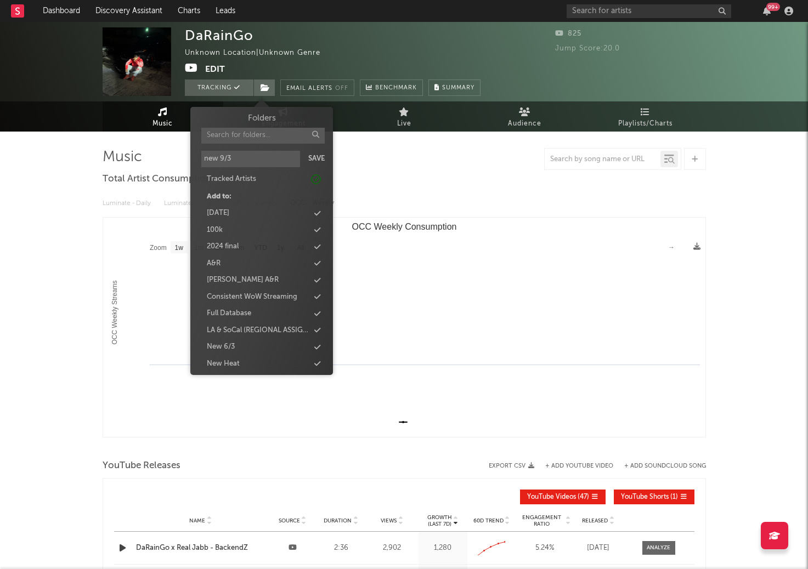
type input "new 9/30"
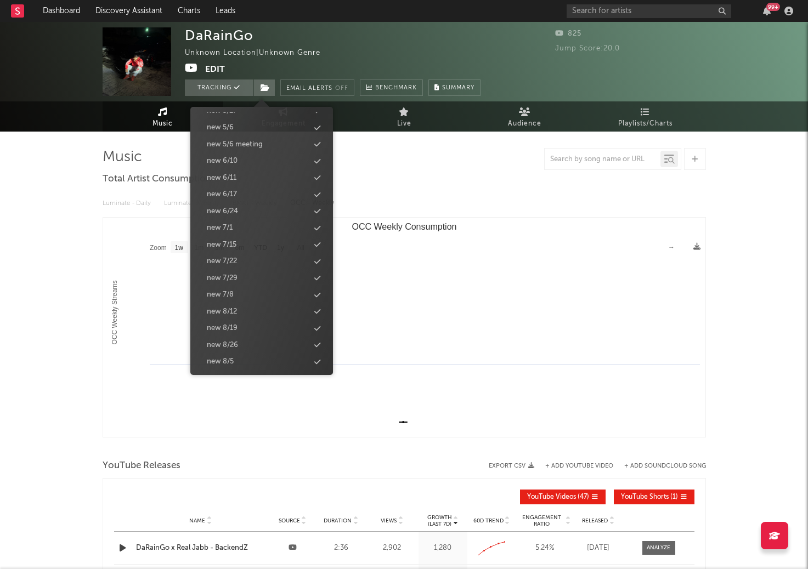
scroll to position [1085, 0]
click at [237, 276] on div "new 9/30" at bounding box center [222, 276] width 31 height 11
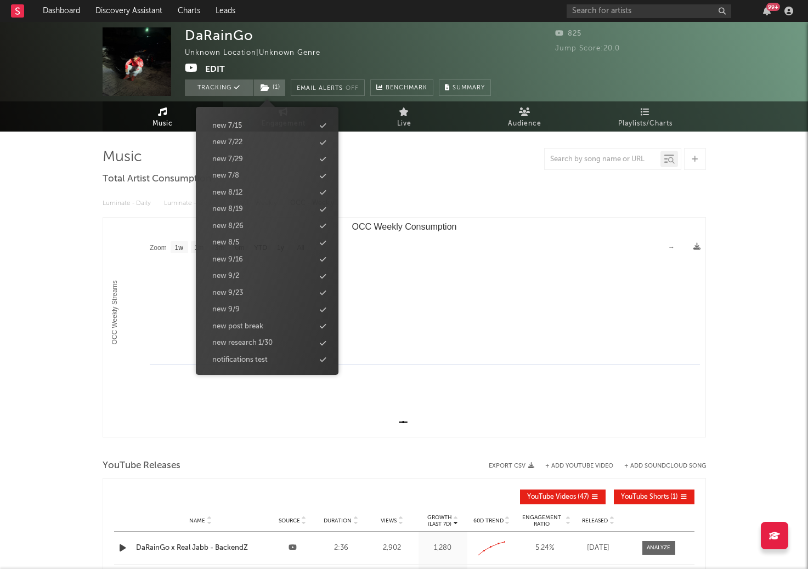
scroll to position [1102, 0]
click at [108, 340] on rect "OCC Weekly Consumption" at bounding box center [404, 327] width 602 height 219
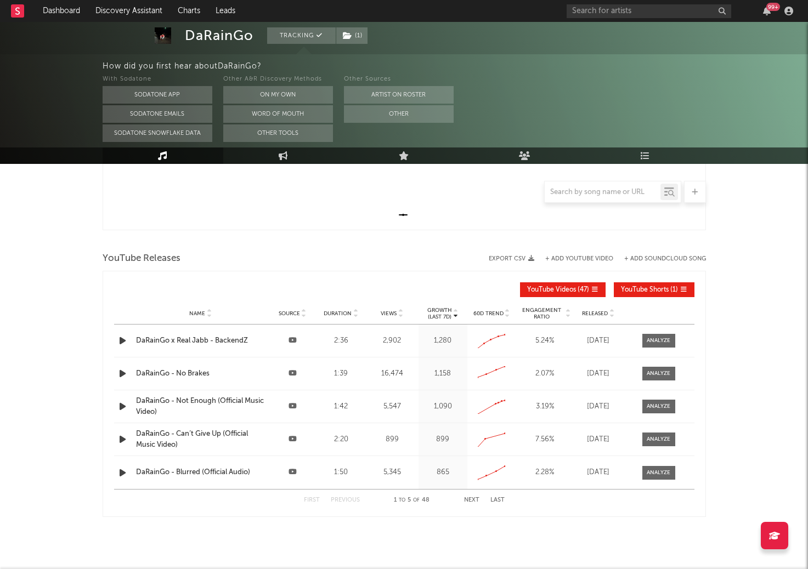
scroll to position [336, 0]
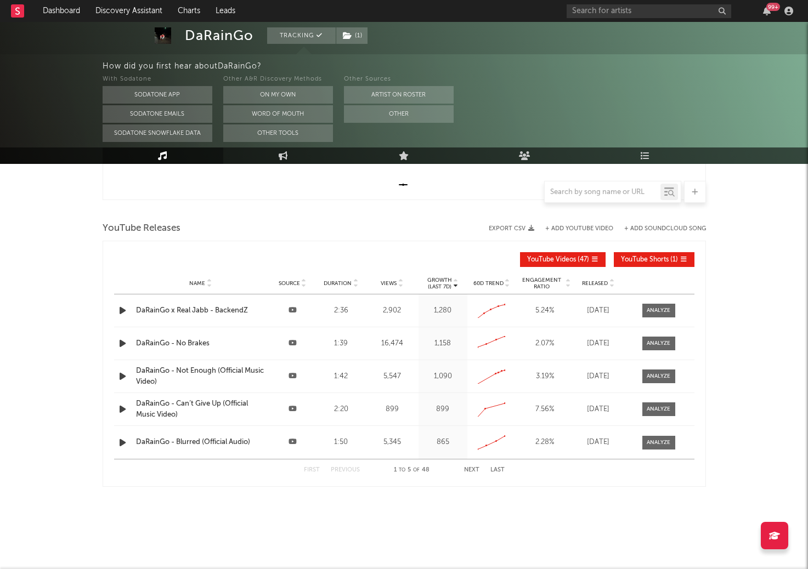
click at [218, 310] on div "DaRainGo x Real Jabb - BackendZ" at bounding box center [200, 311] width 129 height 11
click at [134, 5] on link "Discovery Assistant" at bounding box center [129, 11] width 82 height 22
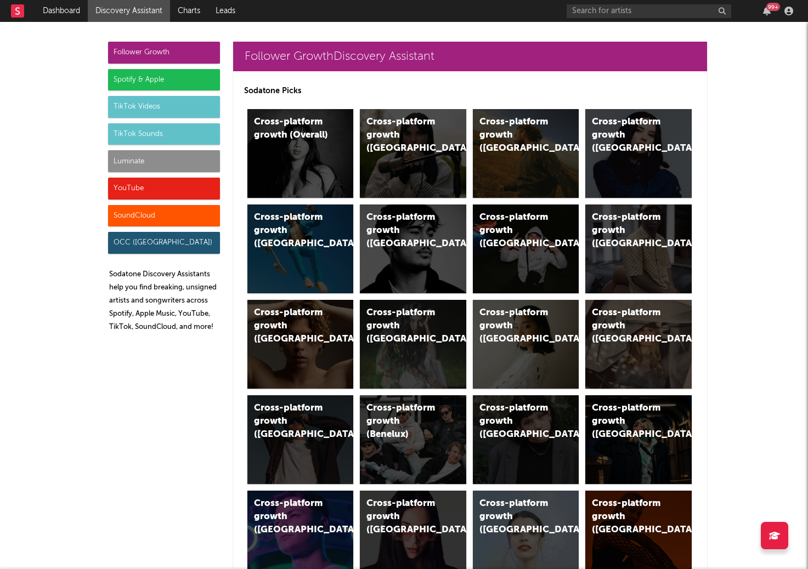
click at [137, 49] on div "Follower Growth" at bounding box center [164, 53] width 112 height 22
click at [508, 135] on div "Cross-platform growth (US)" at bounding box center [516, 135] width 75 height 39
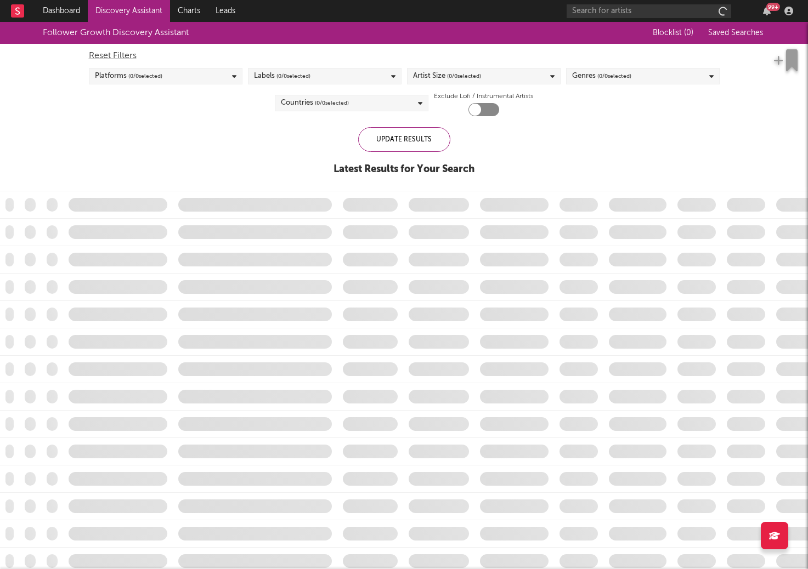
checkbox input "true"
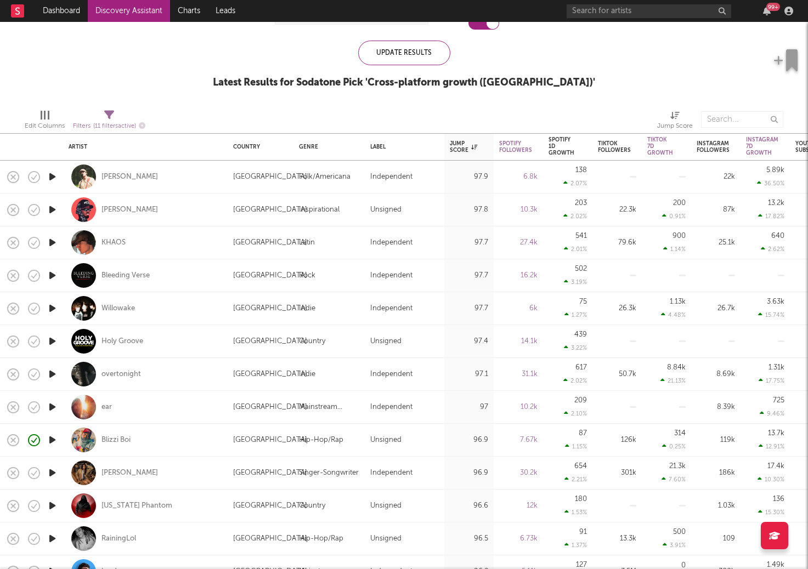
click at [50, 407] on icon "button" at bounding box center [53, 407] width 12 height 14
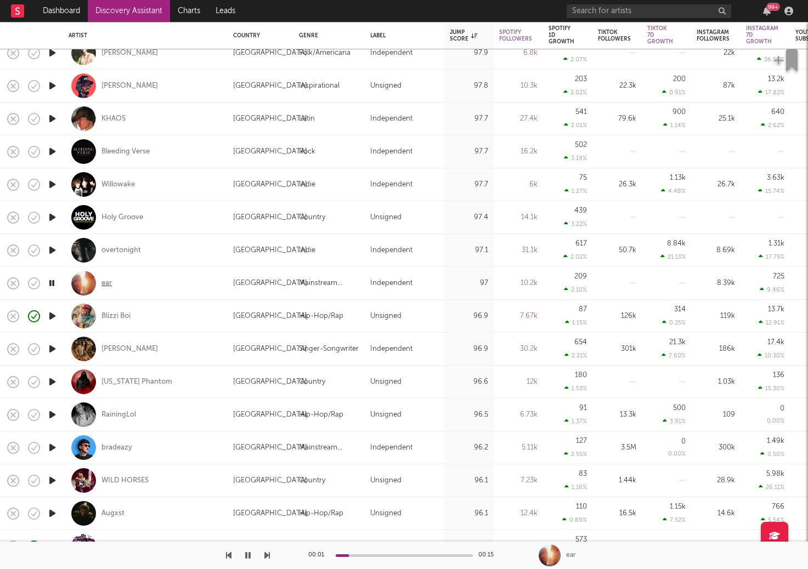
click at [108, 284] on div "ear" at bounding box center [106, 284] width 10 height 10
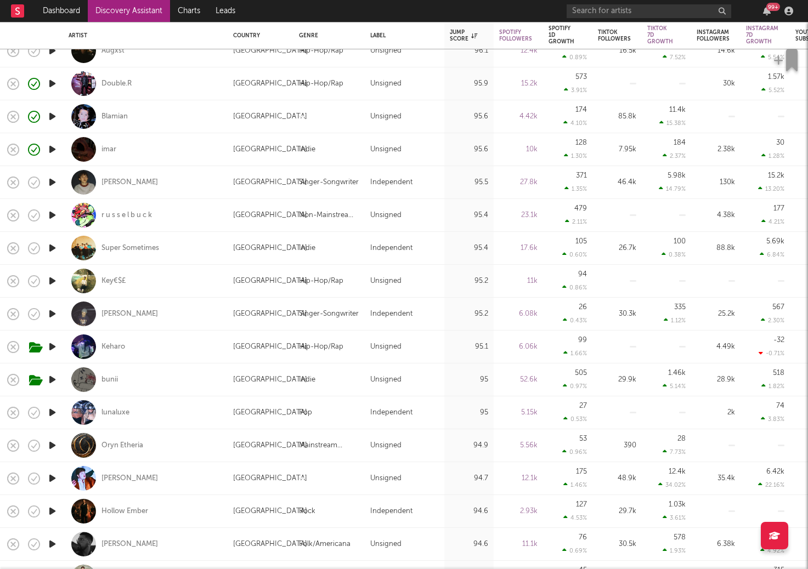
click at [51, 416] on icon "button" at bounding box center [53, 413] width 12 height 14
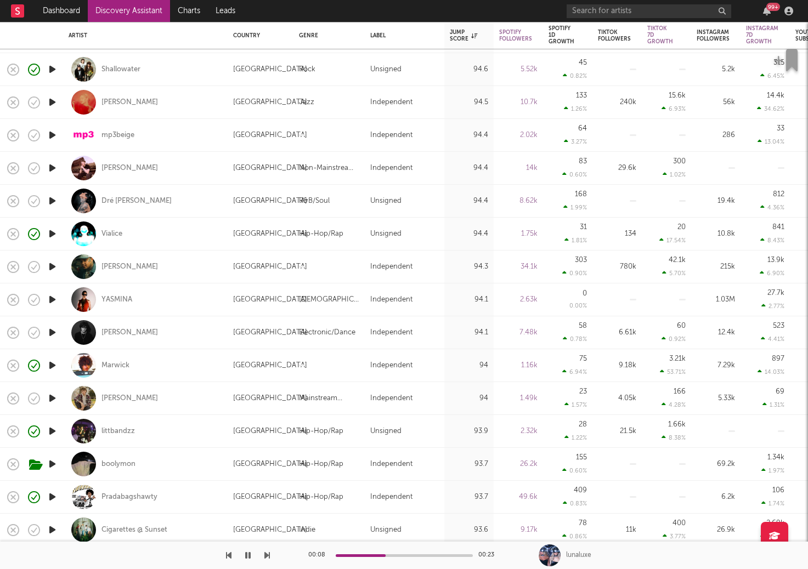
click at [50, 234] on icon "button" at bounding box center [53, 234] width 12 height 14
click at [114, 234] on div "Vialice" at bounding box center [111, 234] width 21 height 10
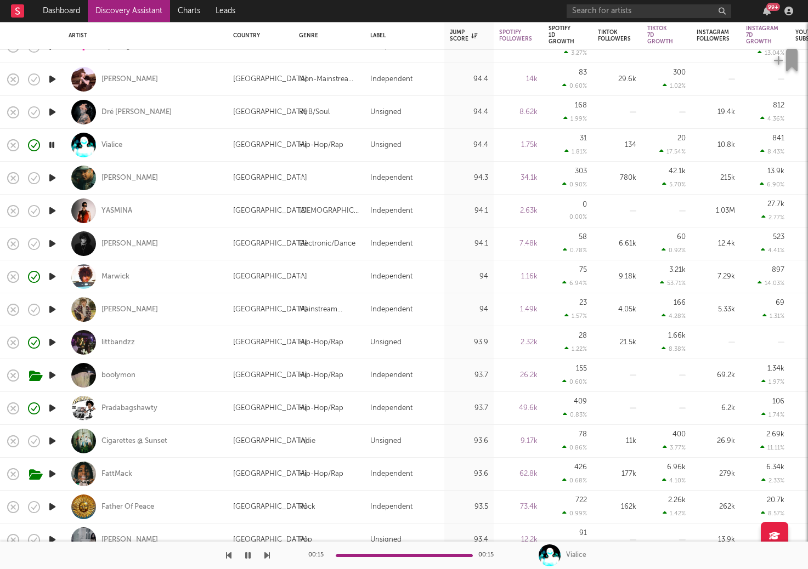
click at [50, 275] on icon "button" at bounding box center [53, 277] width 12 height 14
click at [116, 275] on div "Marwick" at bounding box center [115, 277] width 28 height 10
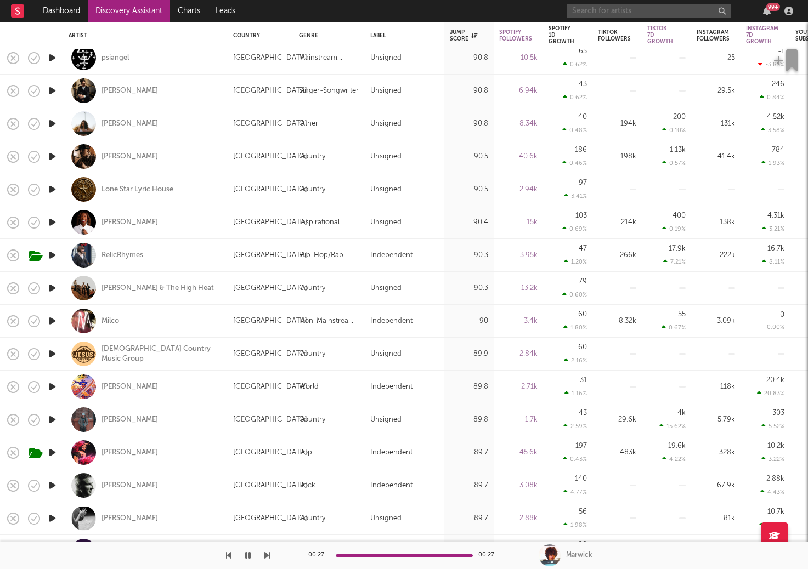
click at [643, 15] on input "text" at bounding box center [649, 11] width 165 height 14
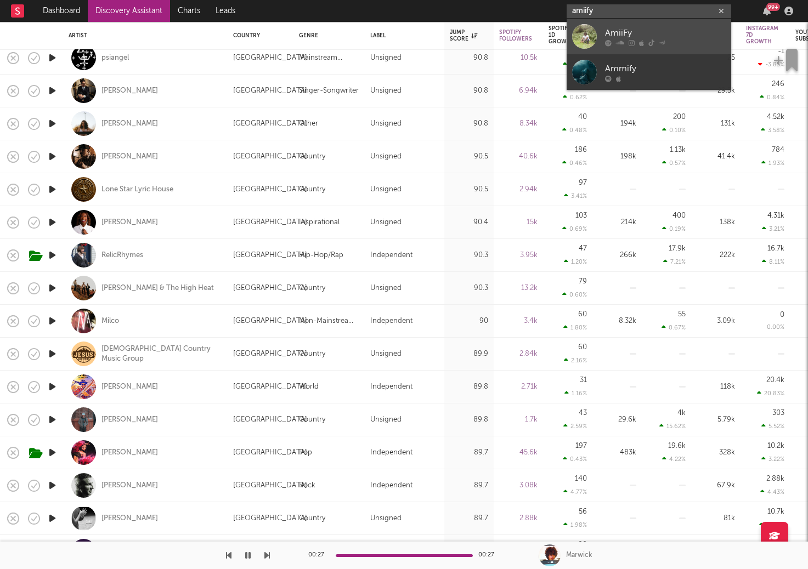
type input "amiify"
click at [641, 20] on link "AmiiFy" at bounding box center [649, 37] width 165 height 36
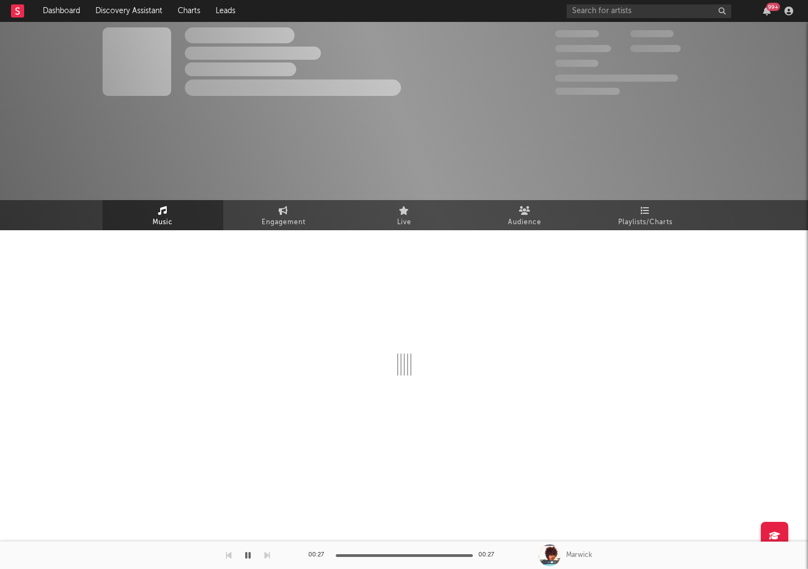
select select "1w"
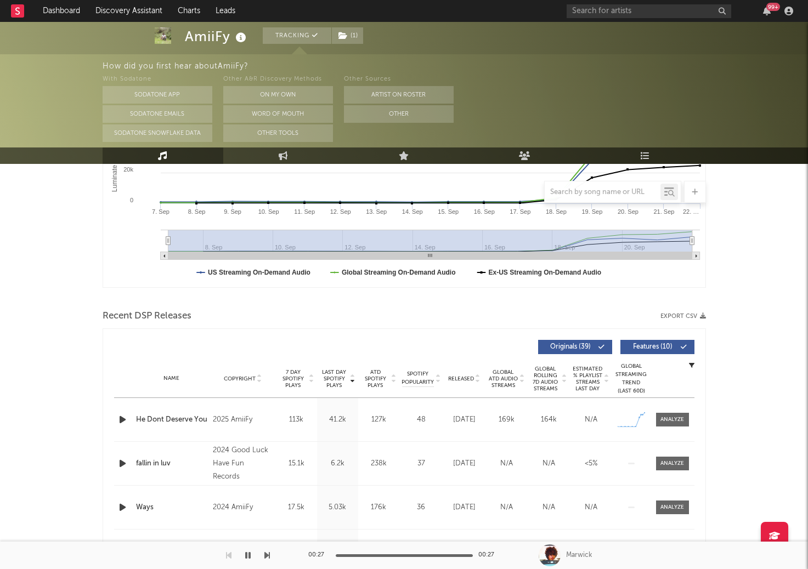
scroll to position [250, 0]
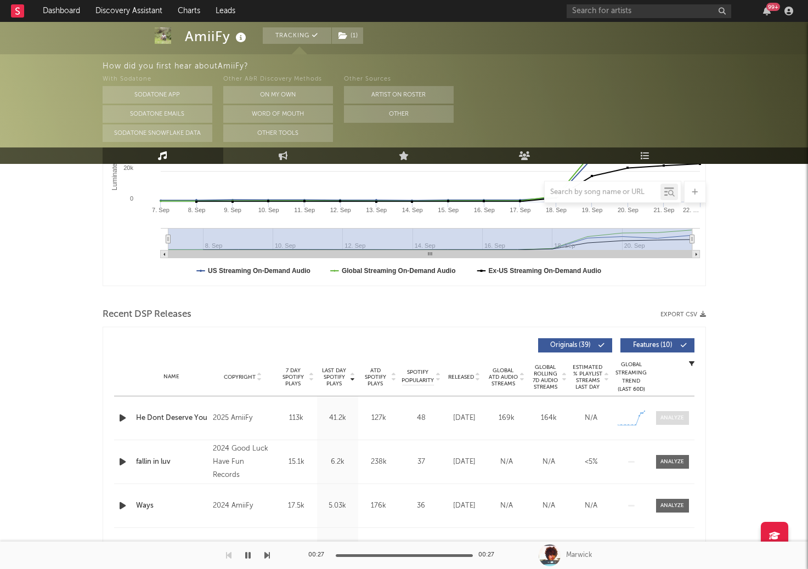
click at [681, 416] on div at bounding box center [672, 418] width 24 height 8
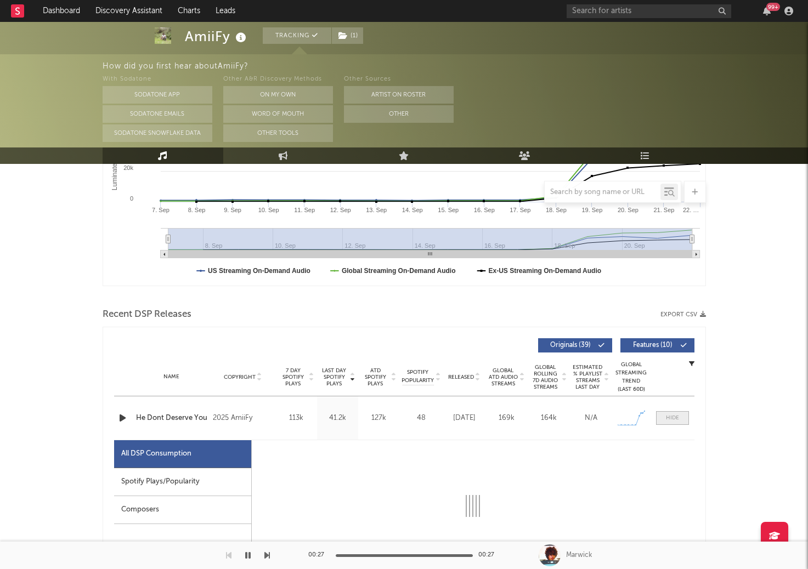
select select "1w"
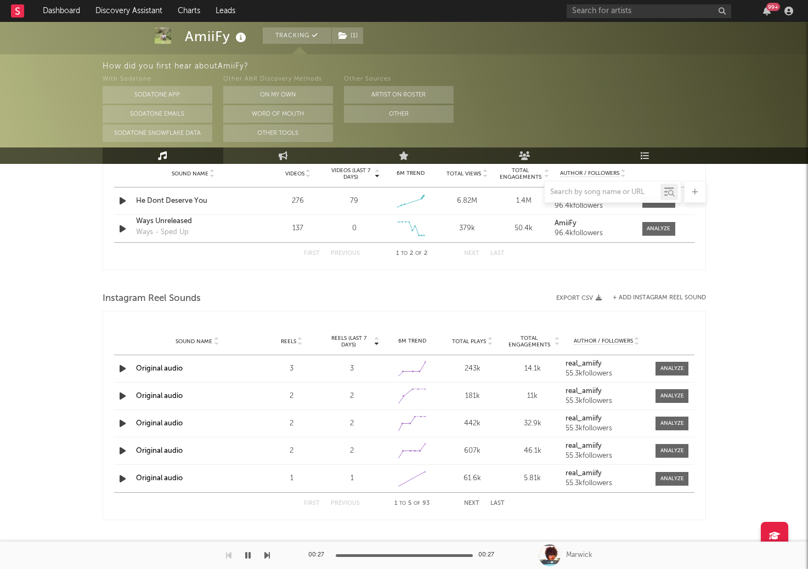
scroll to position [1295, 0]
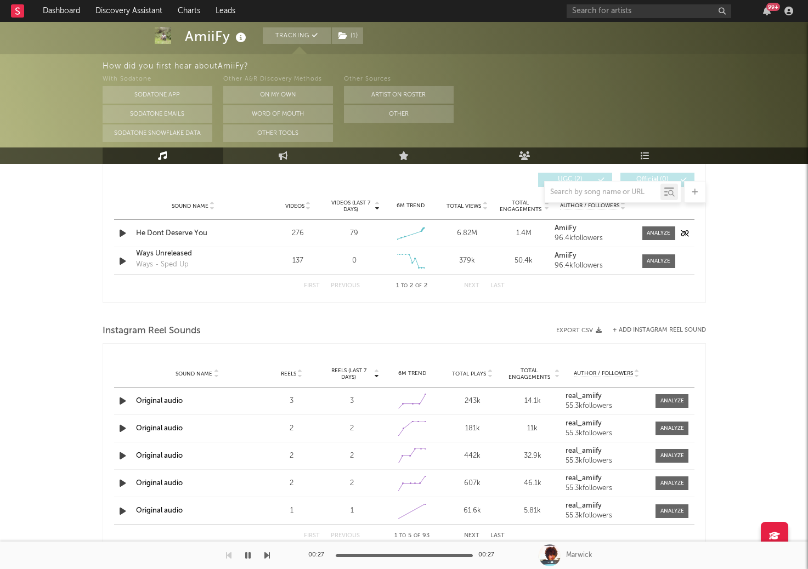
click at [655, 242] on div "Sound Name He Dont Deserve You Videos 276 Videos (last 7 days) 79 Weekly Growth…" at bounding box center [404, 233] width 580 height 27
click at [655, 237] on div at bounding box center [659, 233] width 24 height 8
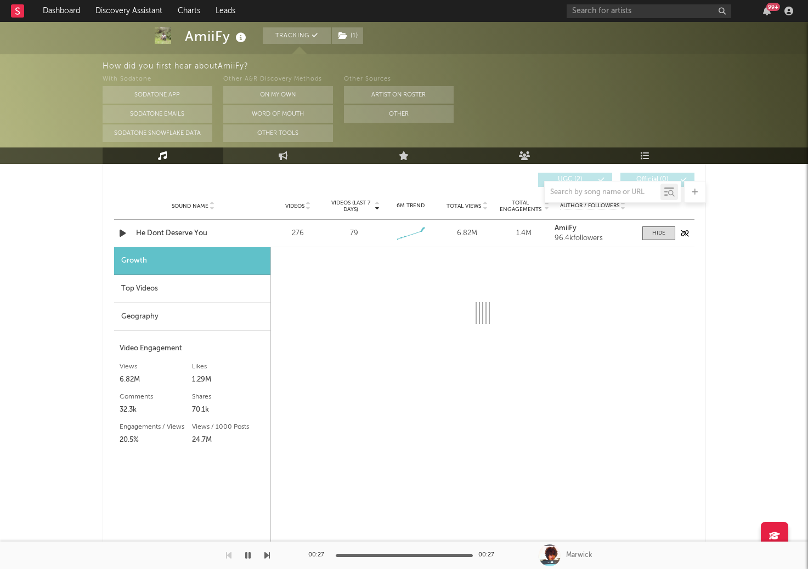
select select "1w"
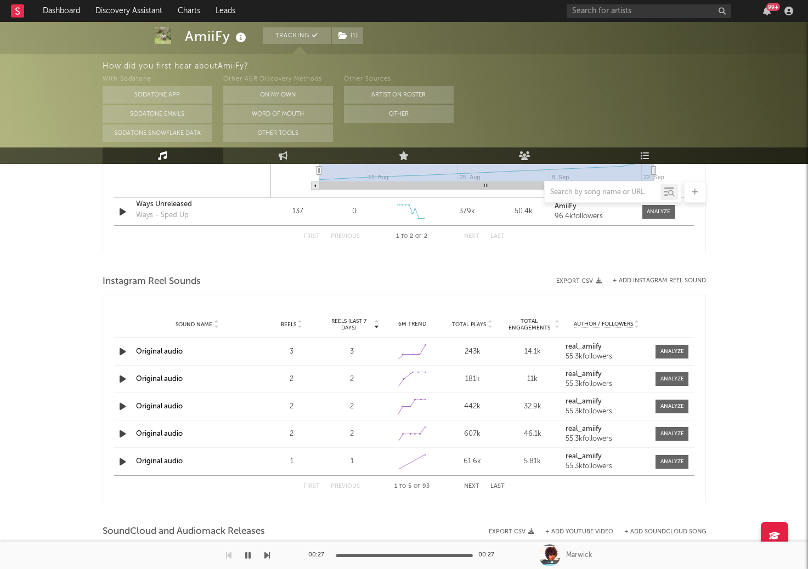
scroll to position [1645, 0]
click at [575, 8] on input "text" at bounding box center [649, 11] width 165 height 14
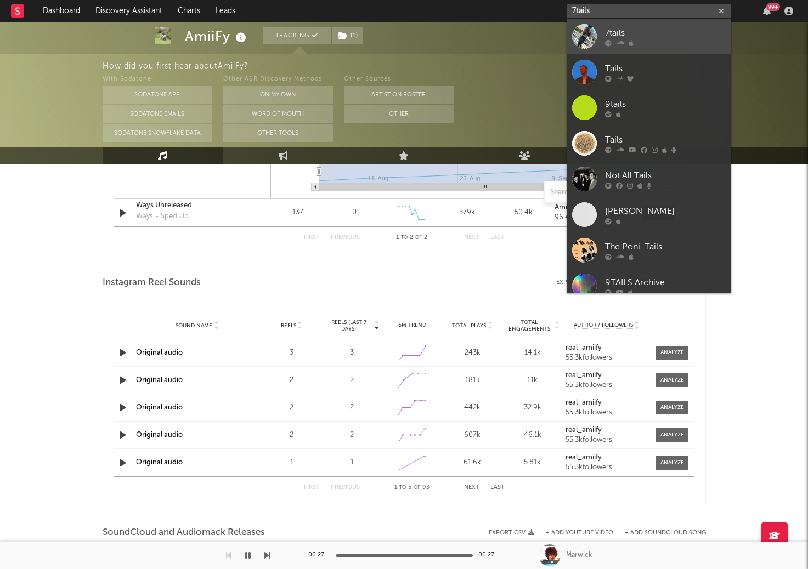
type input "7tails"
click at [614, 35] on div "7tails" at bounding box center [665, 32] width 121 height 13
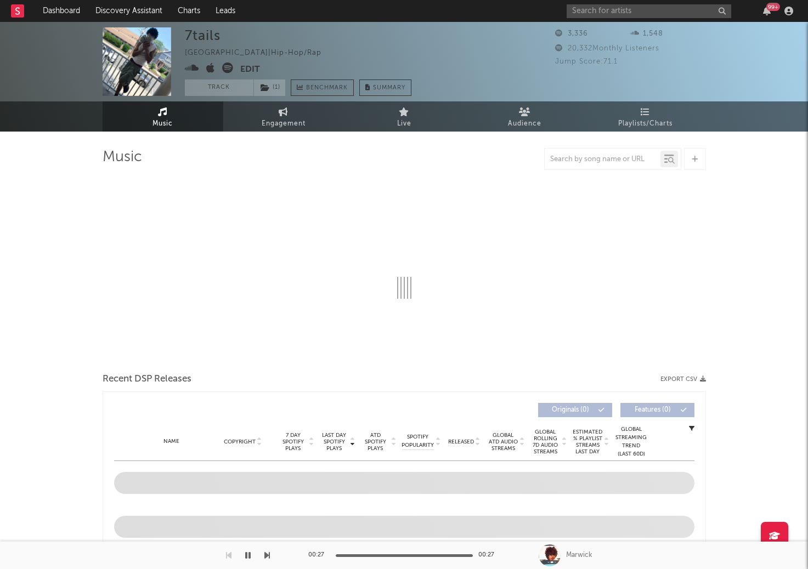
select select "6m"
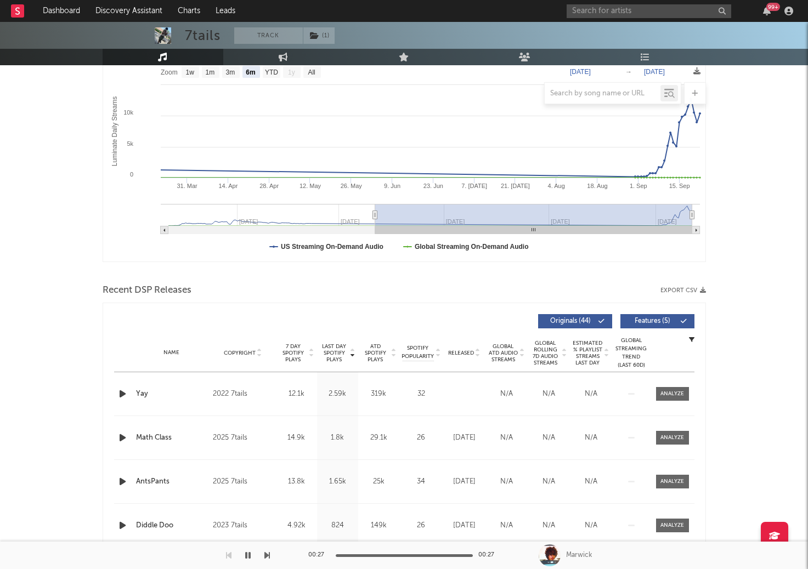
scroll to position [182, 0]
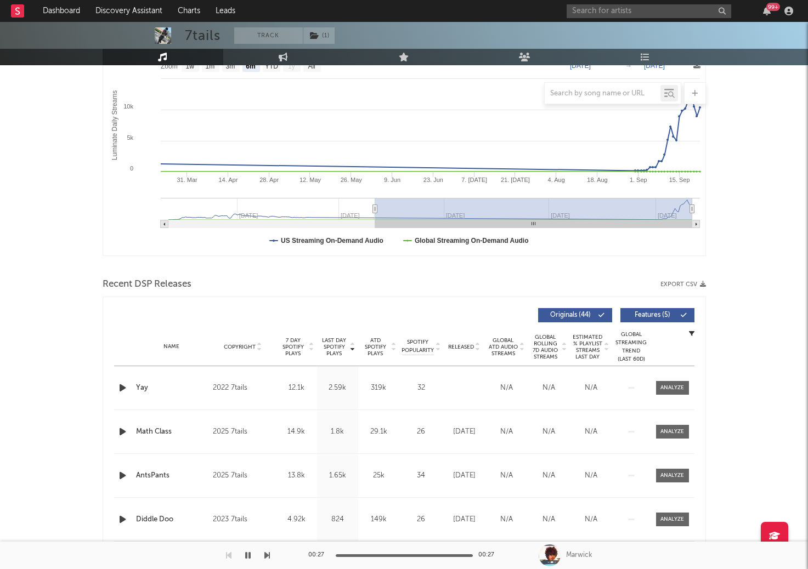
click at [676, 380] on div "Name Yay Copyright 2022 7tails Label 7tails Album Names Yay Composer Names 7 Da…" at bounding box center [404, 387] width 580 height 43
click at [676, 390] on div at bounding box center [672, 388] width 24 height 8
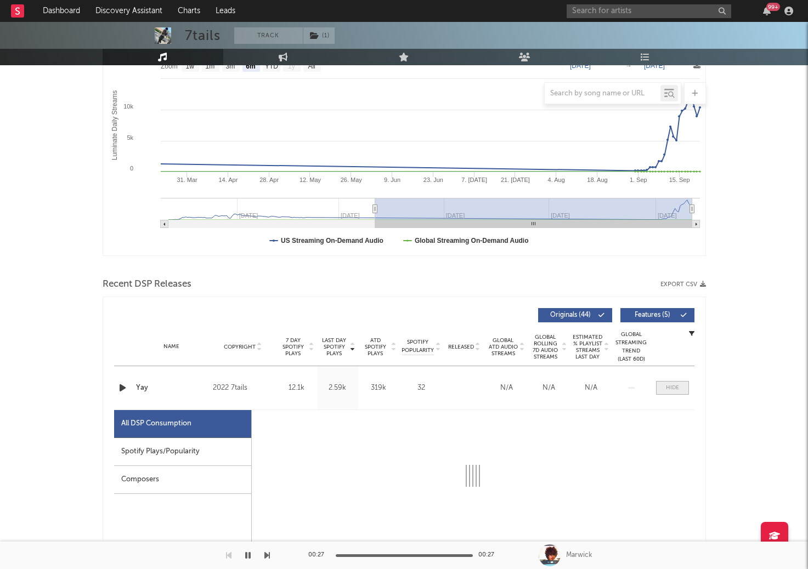
select select "6m"
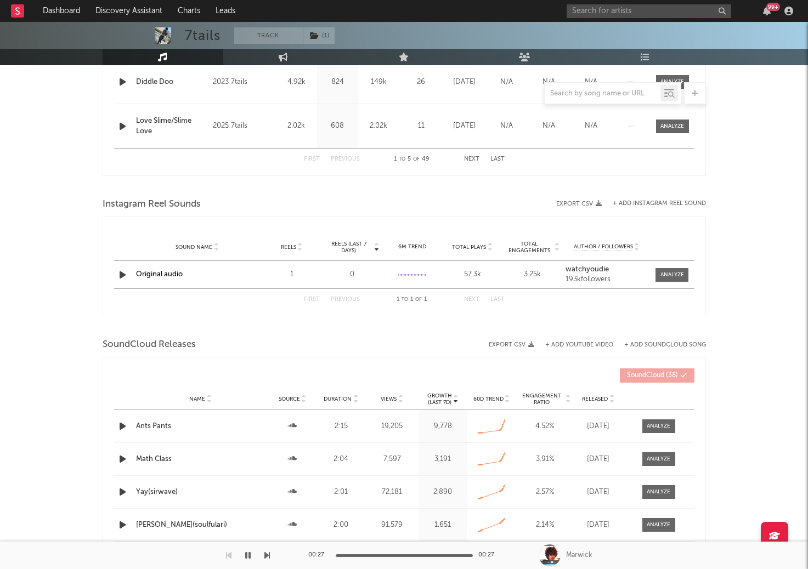
scroll to position [1150, 0]
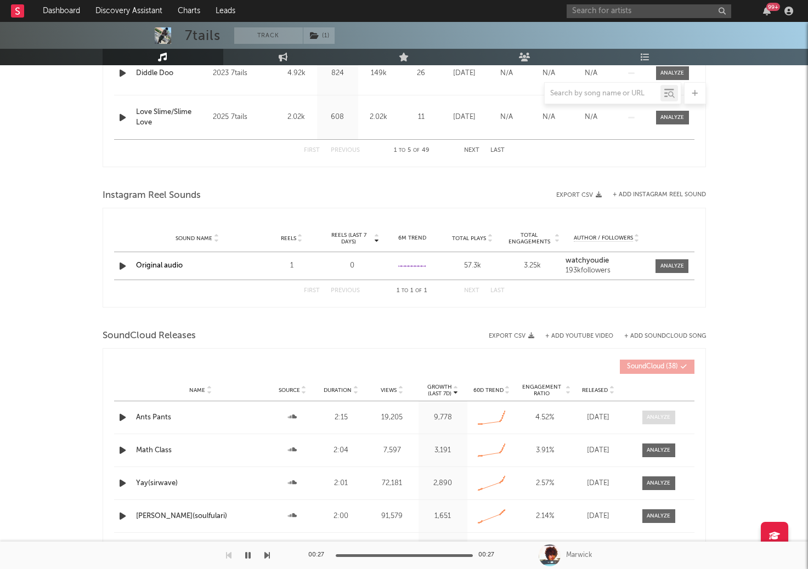
click at [667, 414] on div at bounding box center [659, 418] width 24 height 8
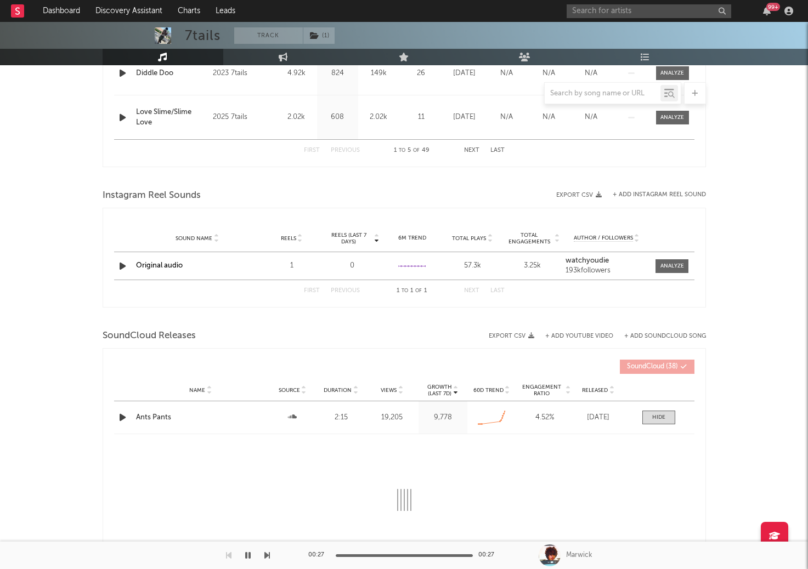
select select "All"
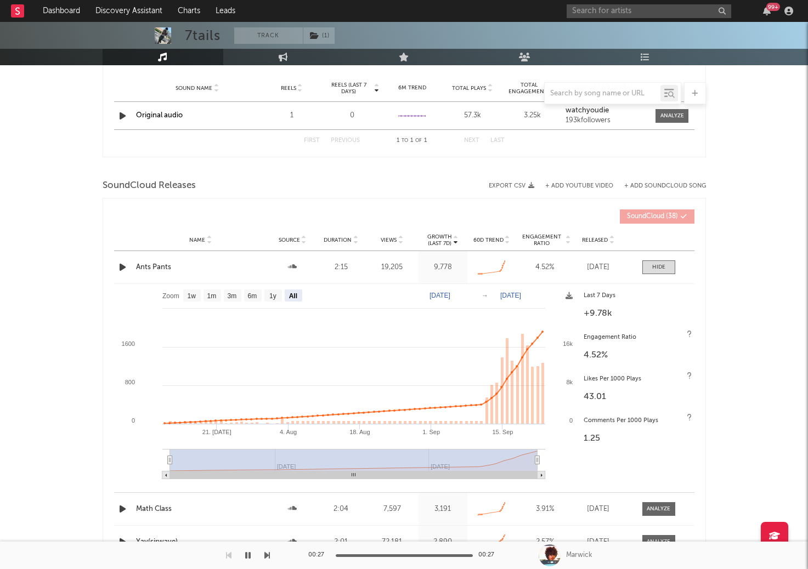
scroll to position [1306, 0]
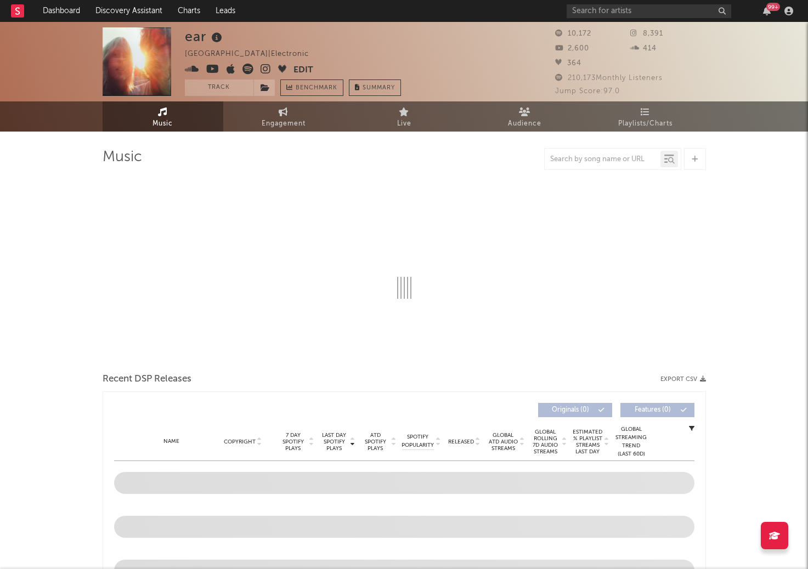
select select "1w"
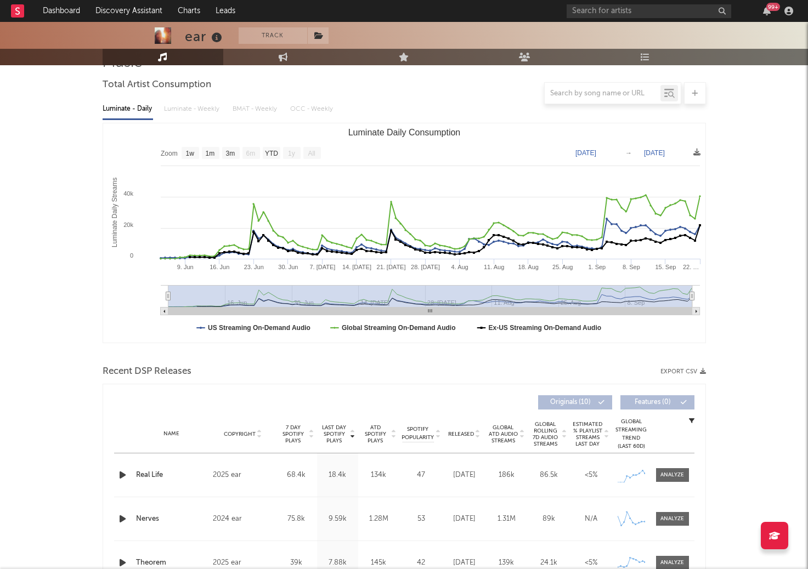
scroll to position [105, 0]
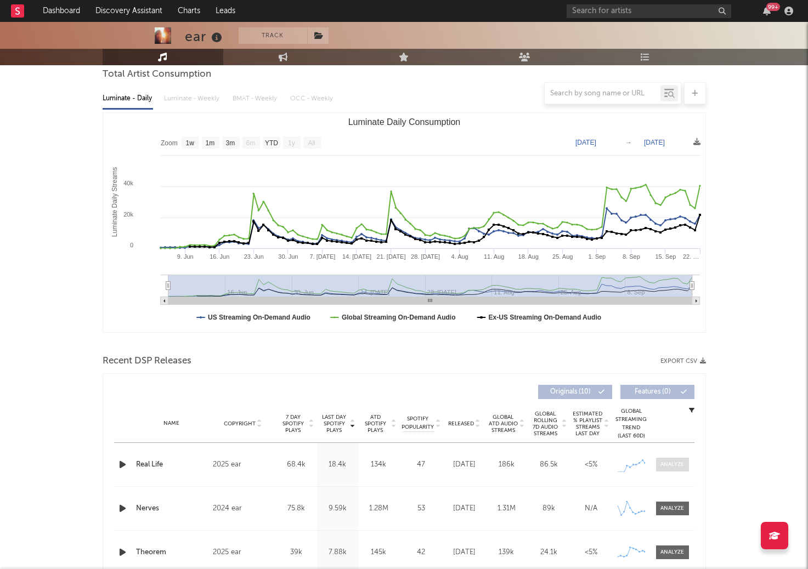
click at [666, 467] on div at bounding box center [672, 465] width 24 height 8
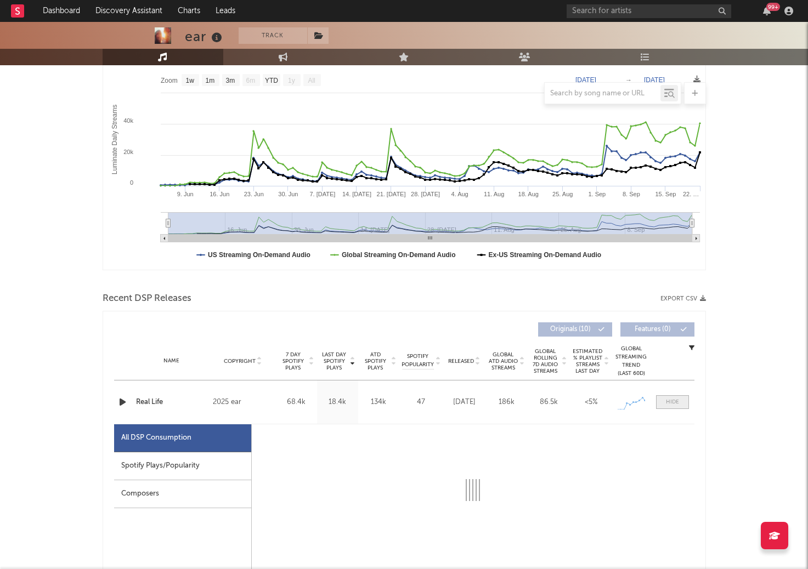
select select "1w"
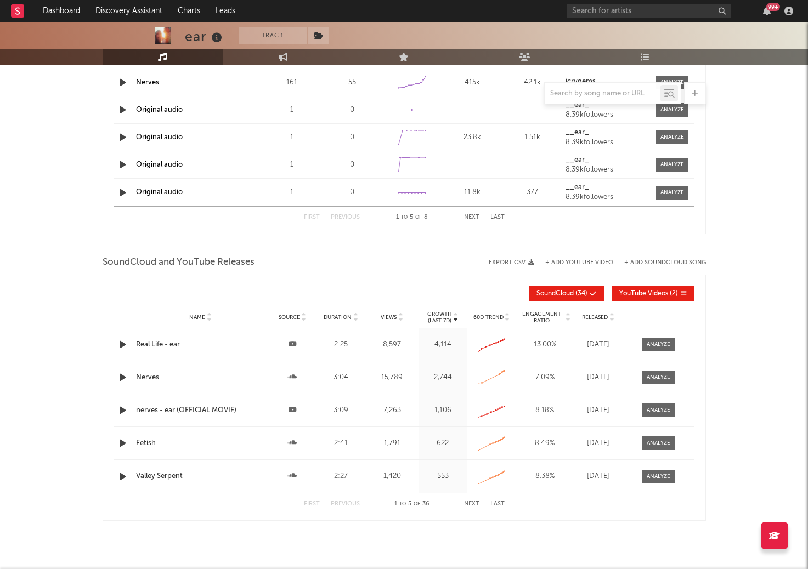
scroll to position [1367, 0]
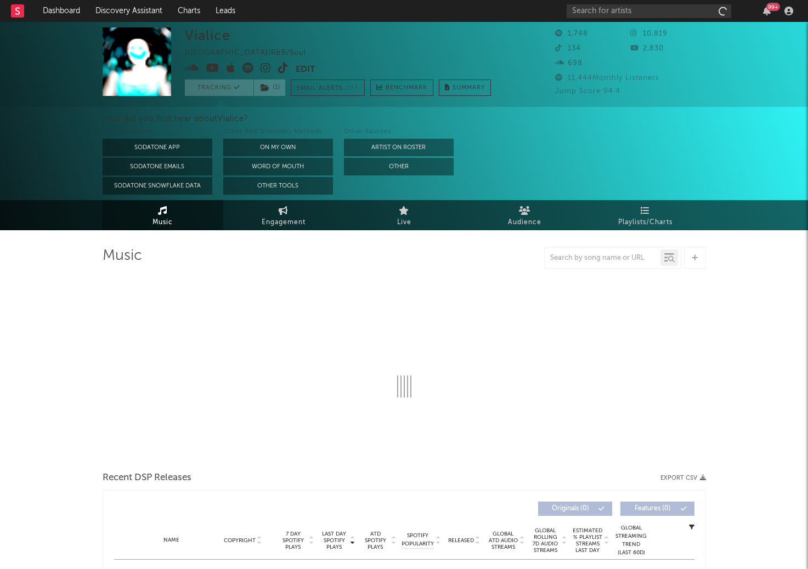
select select "1w"
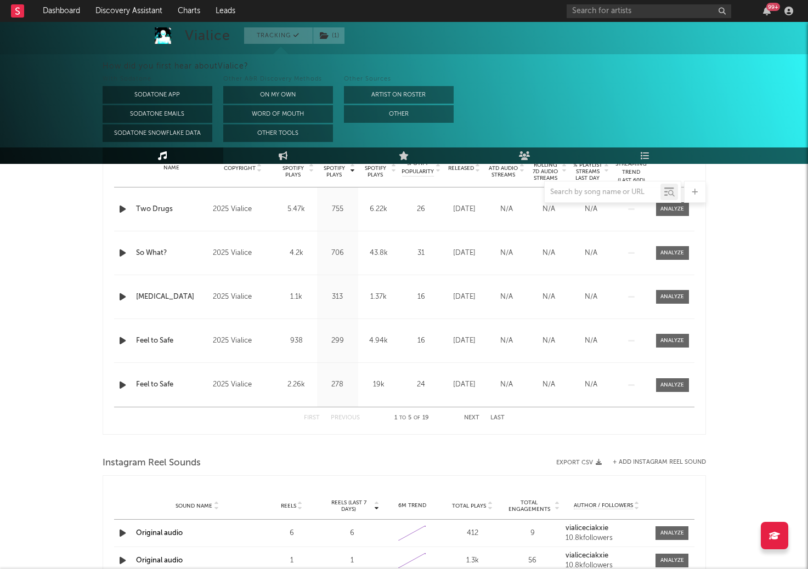
scroll to position [454, 0]
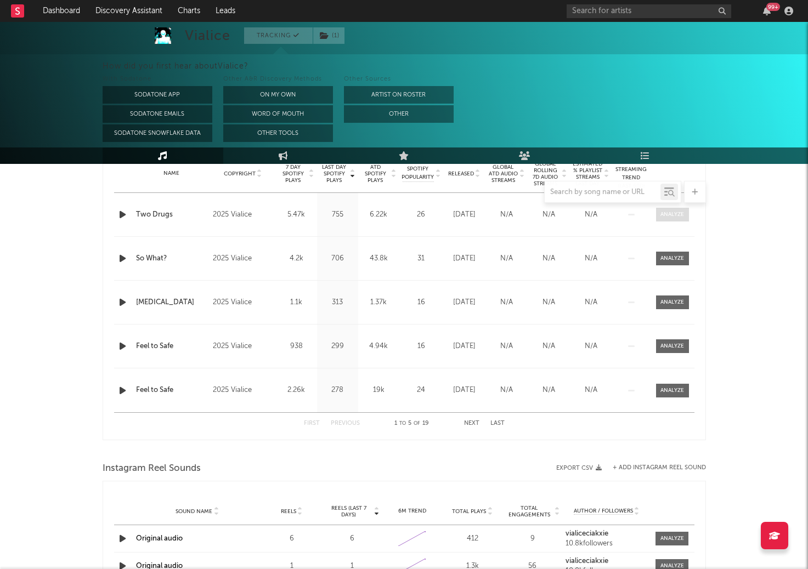
click at [668, 218] on div at bounding box center [672, 215] width 24 height 8
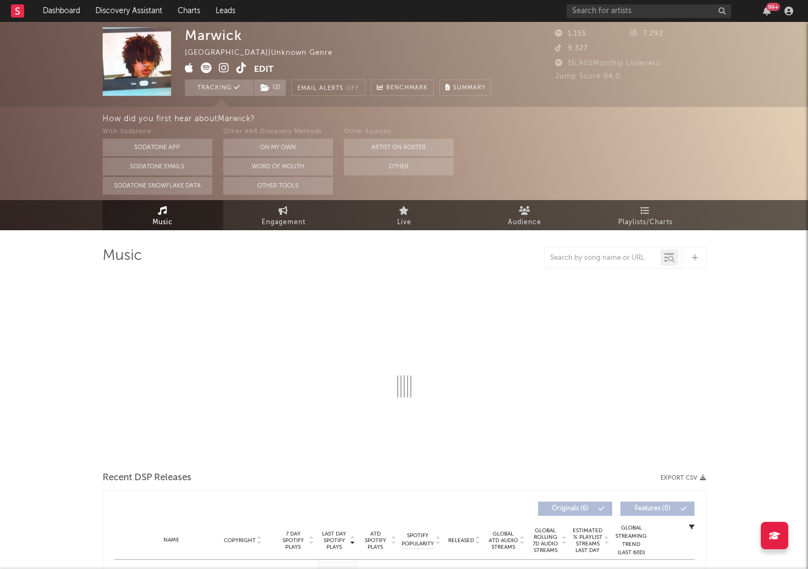
select select "1w"
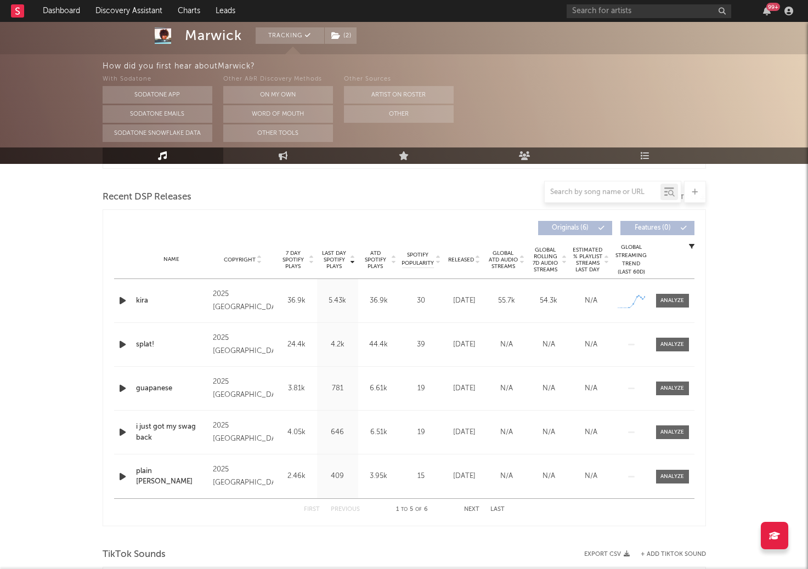
scroll to position [366, 0]
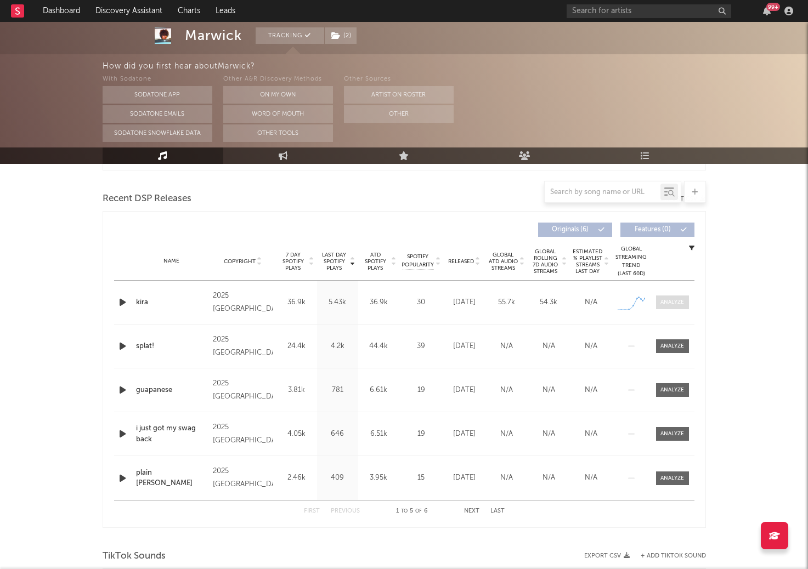
click at [675, 303] on div at bounding box center [672, 302] width 24 height 8
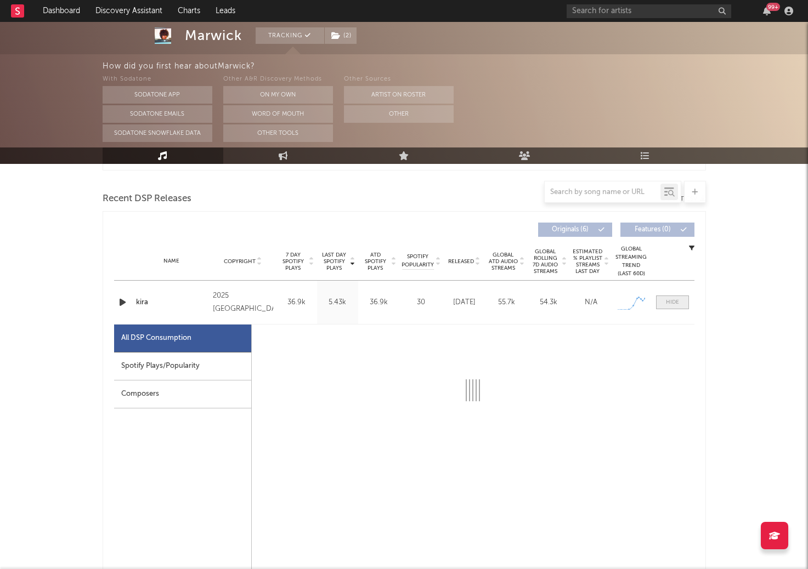
select select "1w"
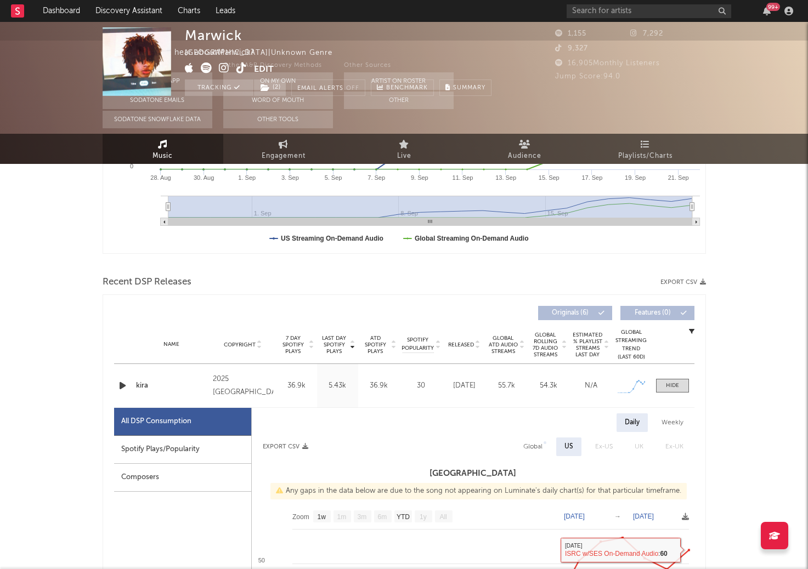
scroll to position [0, 0]
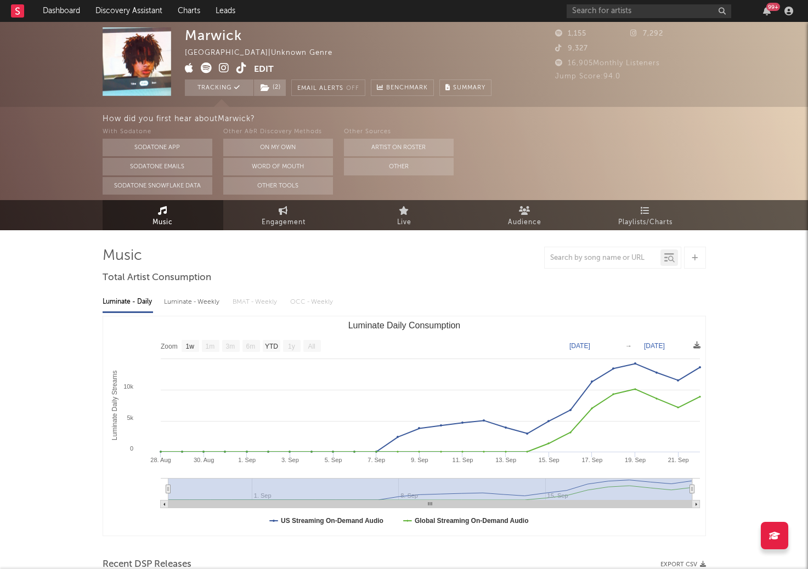
click at [222, 65] on icon at bounding box center [224, 68] width 10 height 11
click at [595, 12] on input "text" at bounding box center [649, 11] width 165 height 14
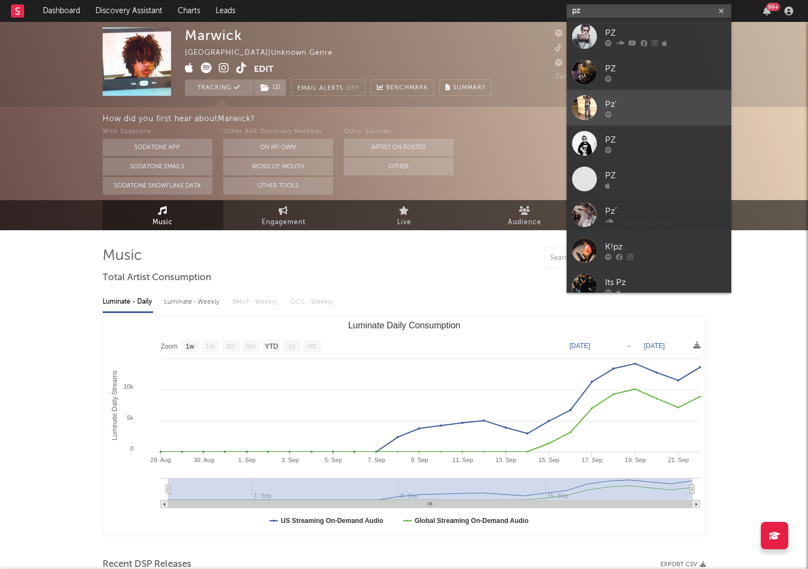
type input "pz"
click at [605, 99] on div "Pz'" at bounding box center [665, 104] width 121 height 13
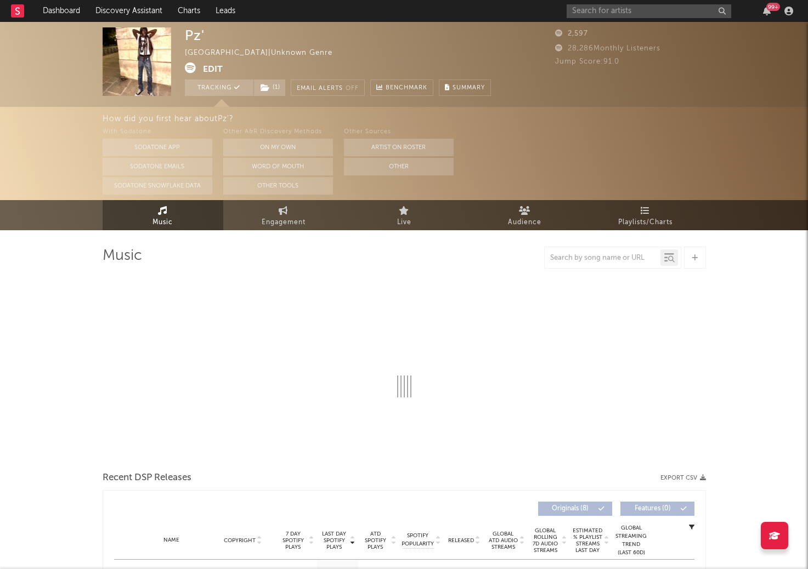
select select "1w"
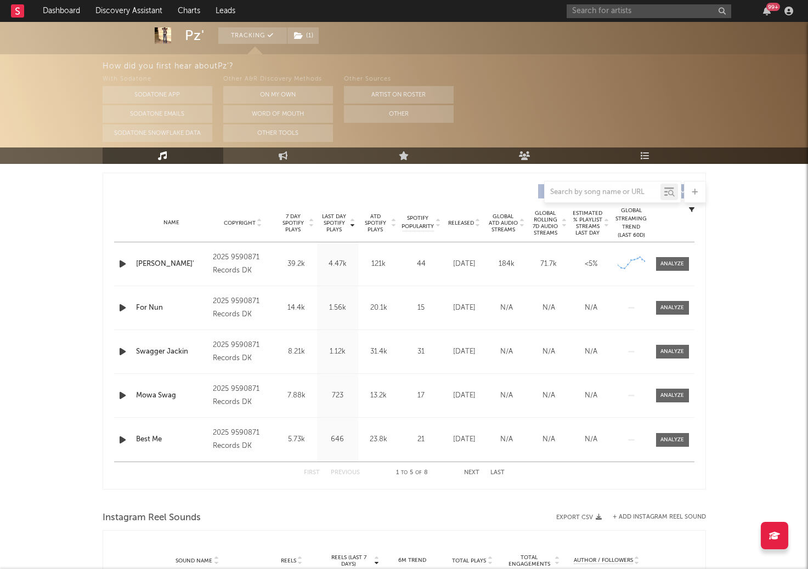
scroll to position [401, 0]
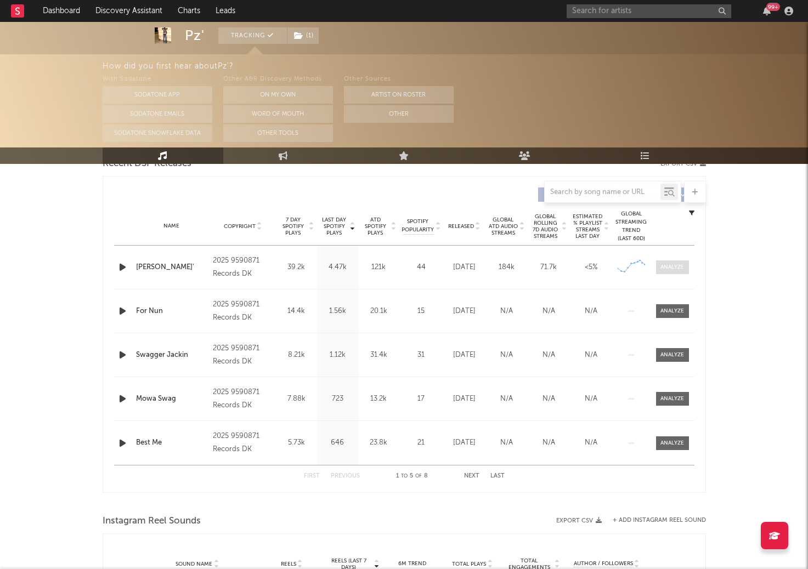
click at [685, 267] on span at bounding box center [672, 268] width 33 height 14
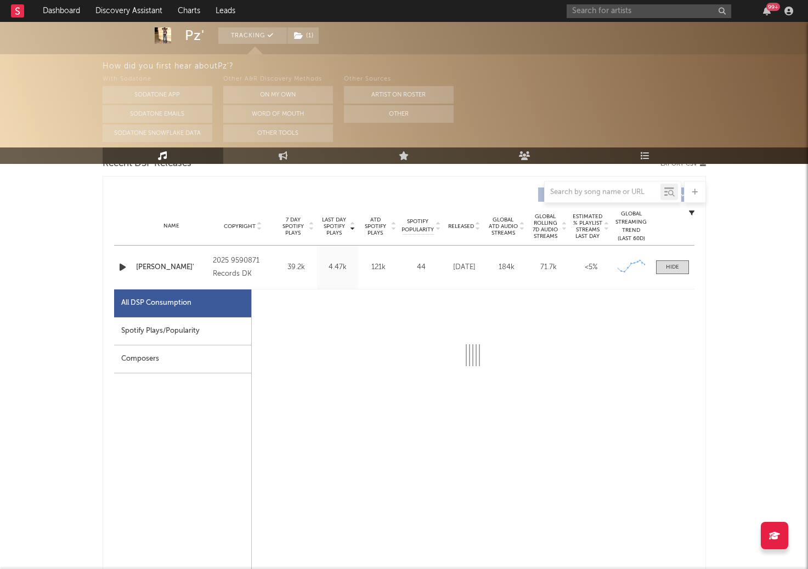
select select "1w"
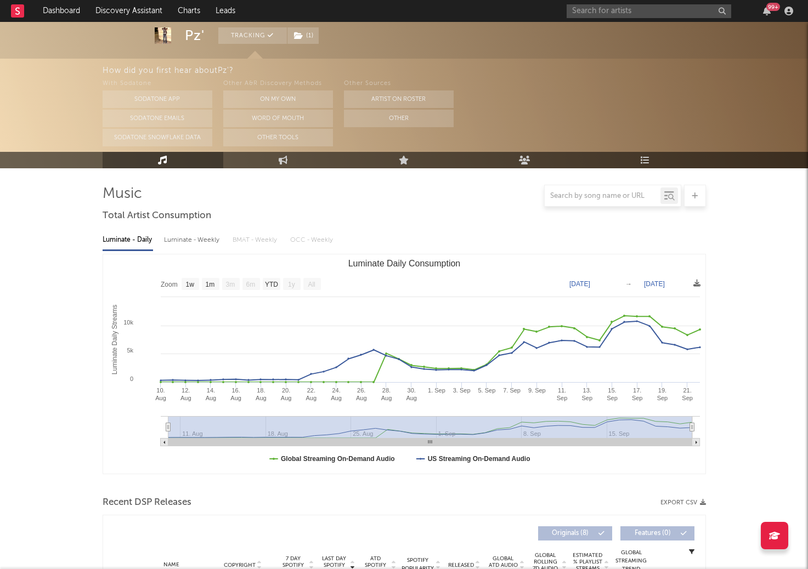
scroll to position [0, 0]
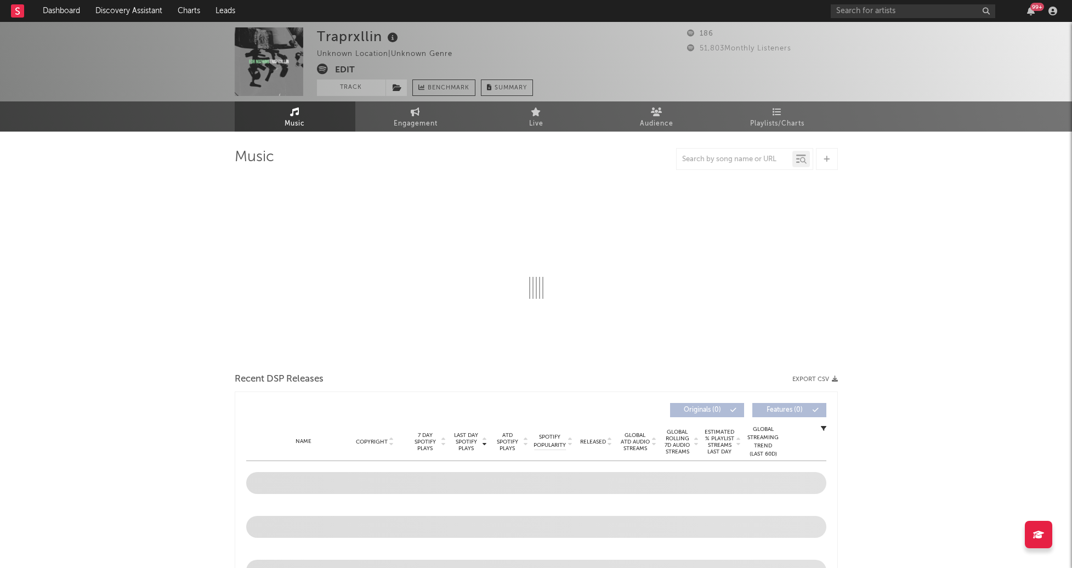
select select "1w"
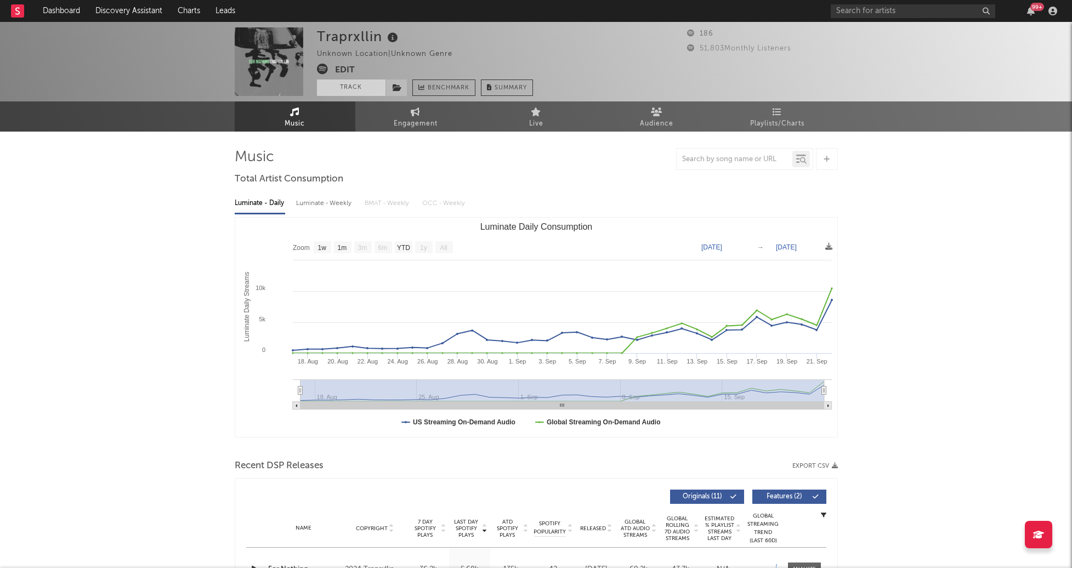
click at [361, 84] on button "Track" at bounding box center [351, 88] width 69 height 16
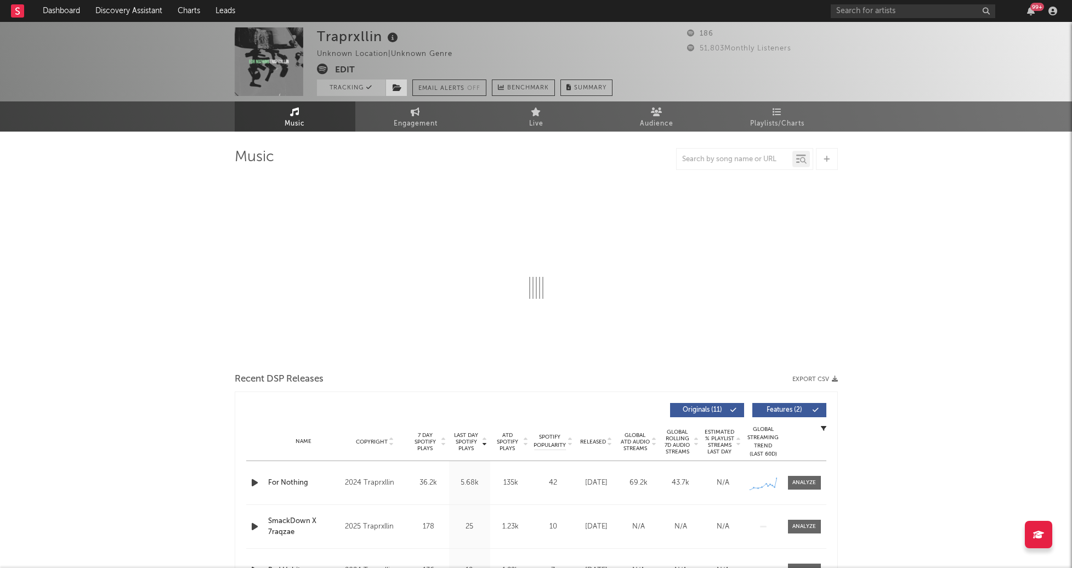
select select "1w"
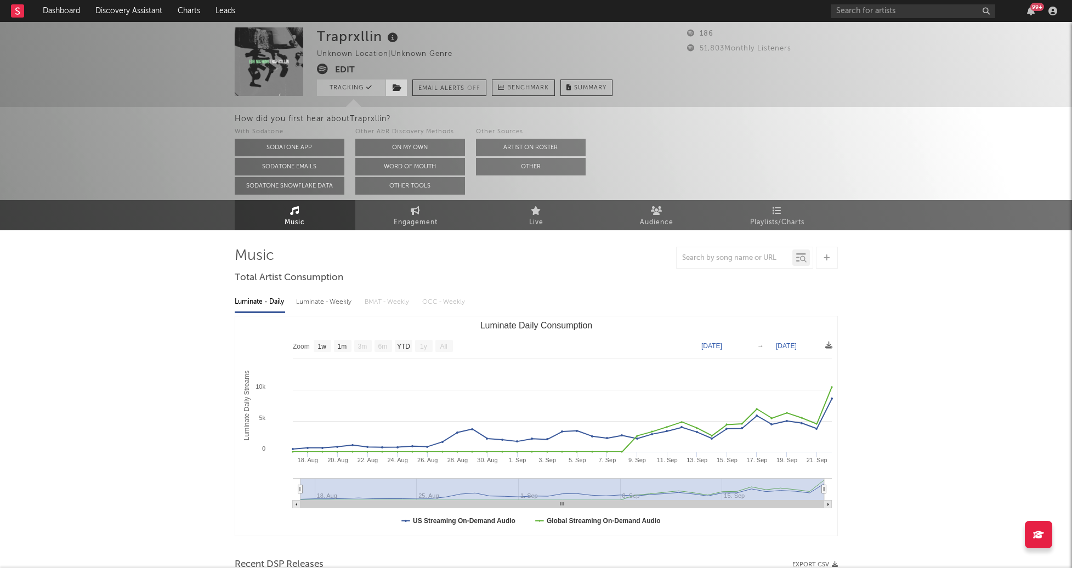
click at [393, 87] on icon at bounding box center [397, 88] width 9 height 8
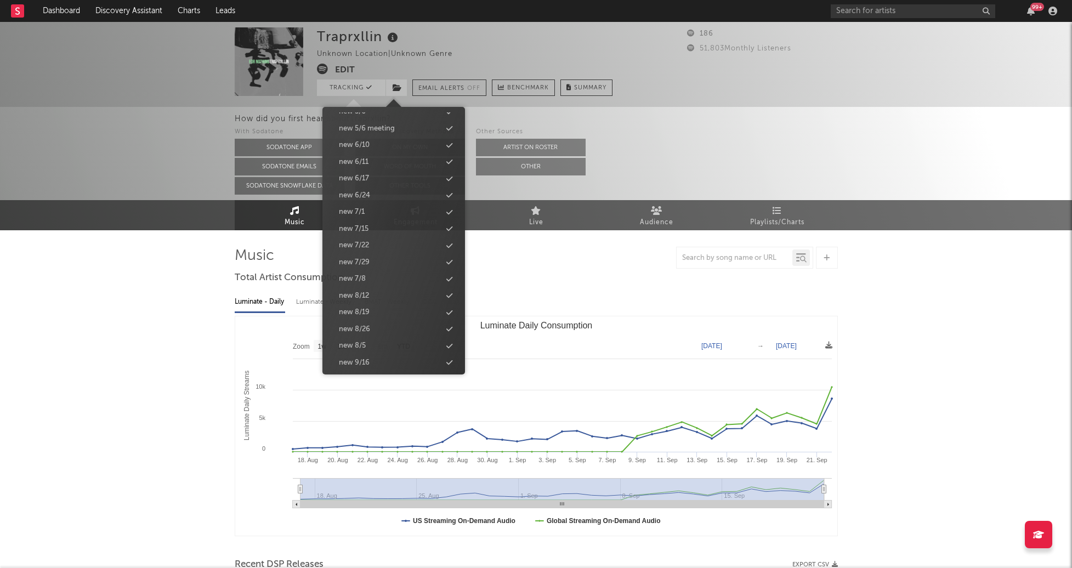
scroll to position [1086, 0]
click at [381, 273] on div "new 9/30" at bounding box center [394, 276] width 126 height 14
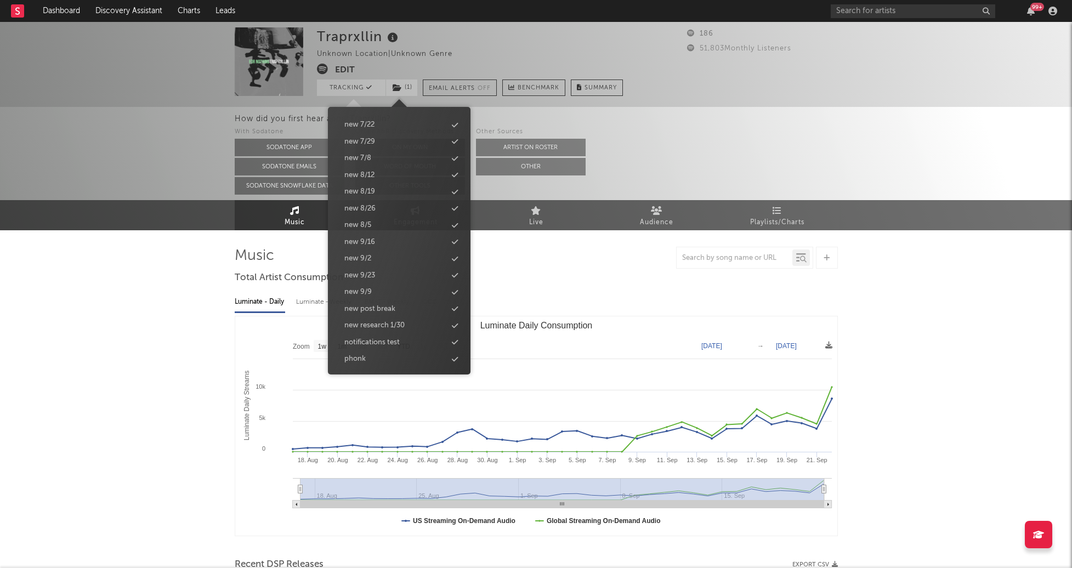
click at [220, 323] on div "Traprxllin Unknown Location | Unknown Genre Edit Tracking ( 1 ) Email Alerts Of…" at bounding box center [536, 484] width 1072 height 924
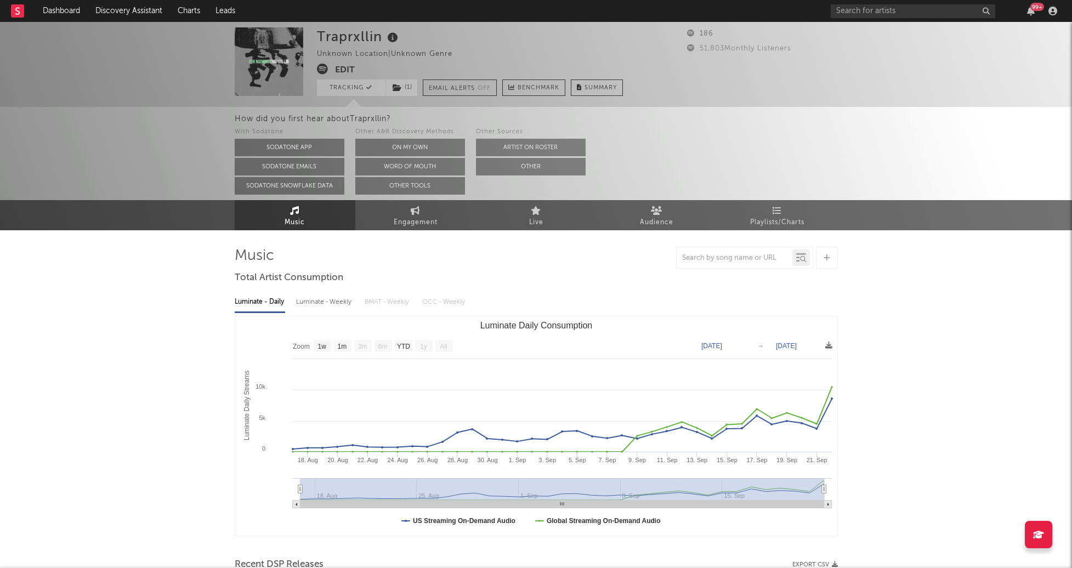
click at [324, 70] on icon at bounding box center [322, 69] width 11 height 11
click at [177, 15] on link "Charts" at bounding box center [189, 11] width 38 height 22
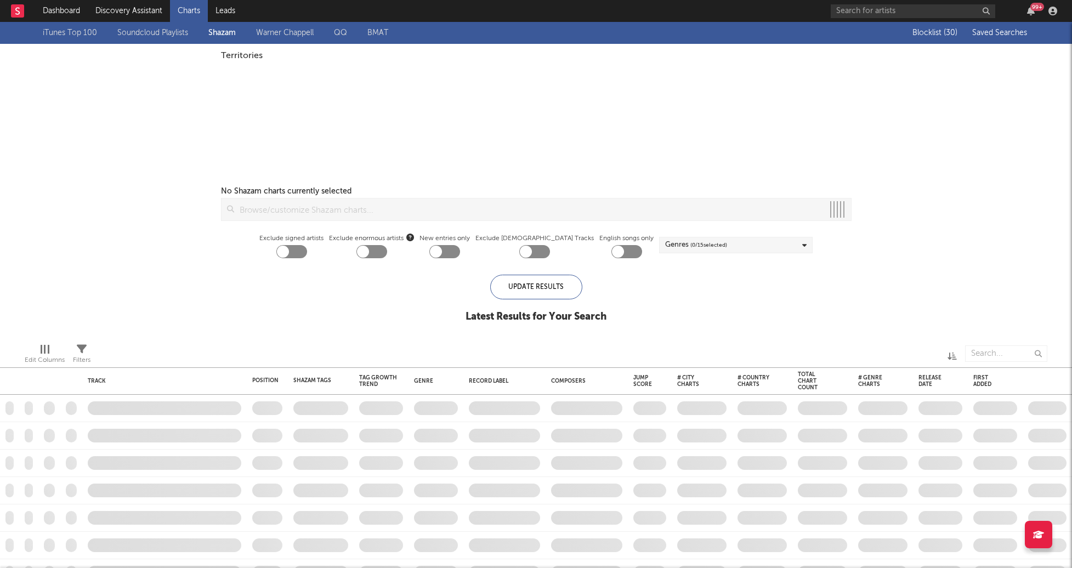
checkbox input "true"
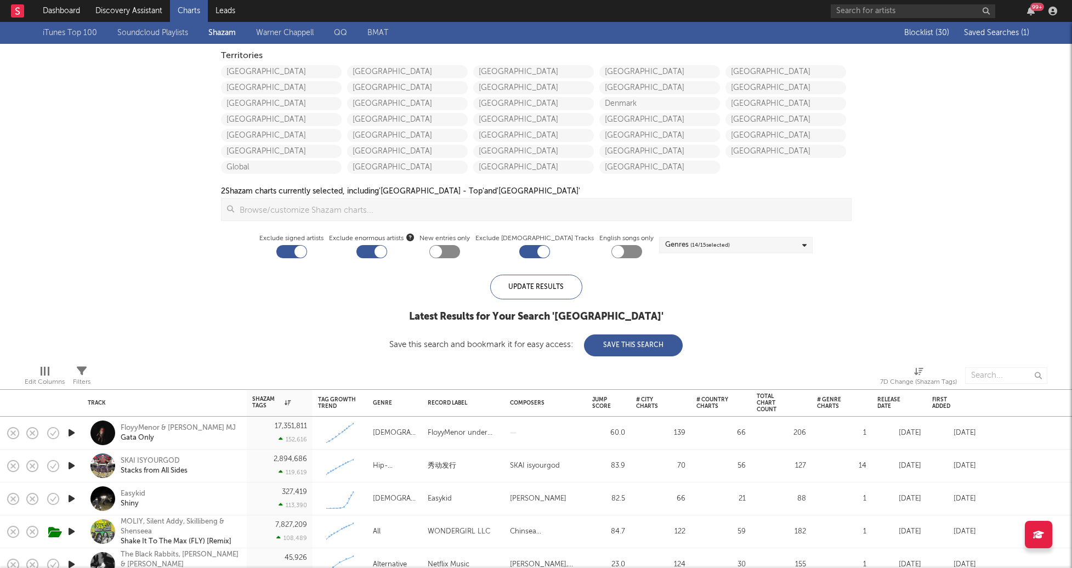
click at [987, 31] on span "Saved Searches ( 1 )" at bounding box center [996, 33] width 65 height 8
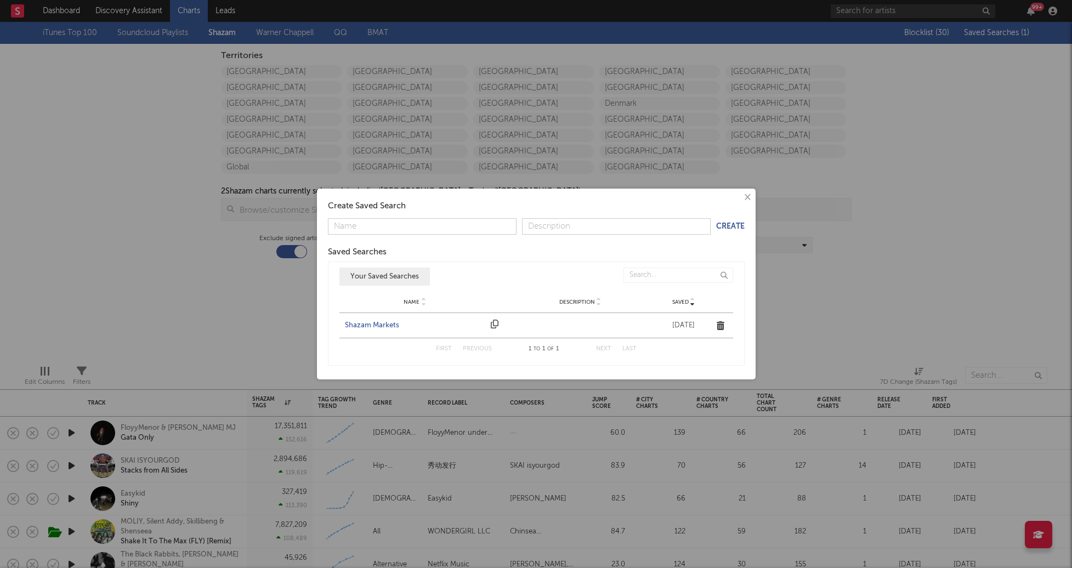
click at [379, 329] on div "Shazam Markets" at bounding box center [415, 325] width 141 height 11
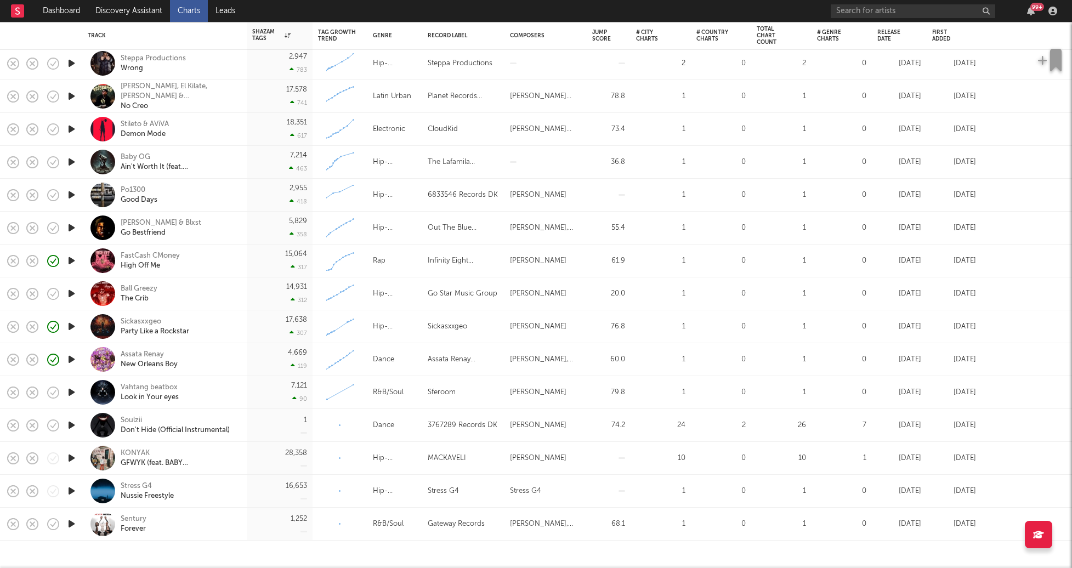
click at [71, 494] on icon "button" at bounding box center [72, 491] width 12 height 14
click at [72, 196] on icon "button" at bounding box center [72, 195] width 12 height 14
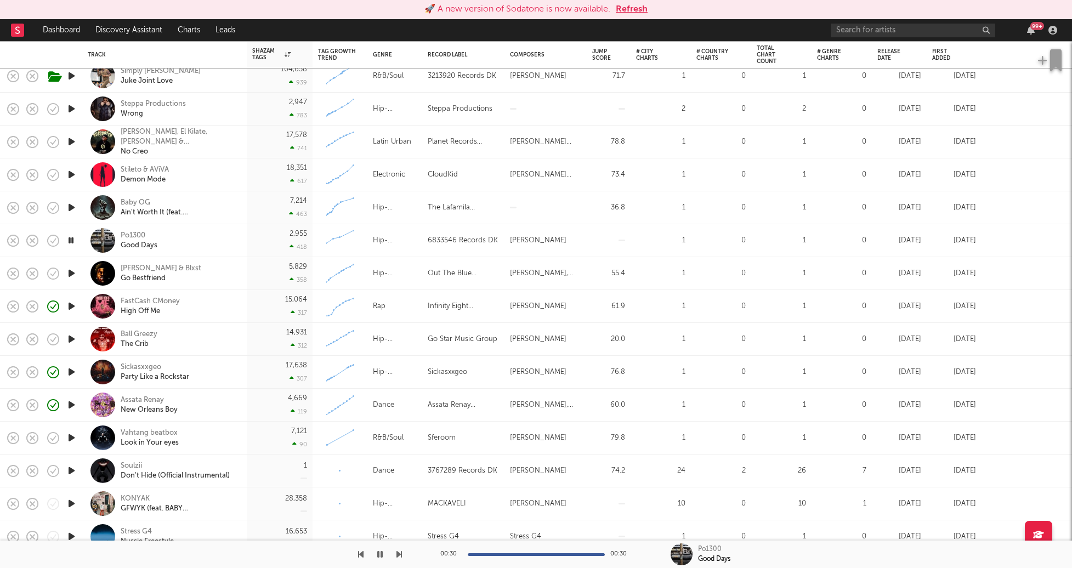
click at [637, 8] on button "Refresh" at bounding box center [632, 9] width 32 height 13
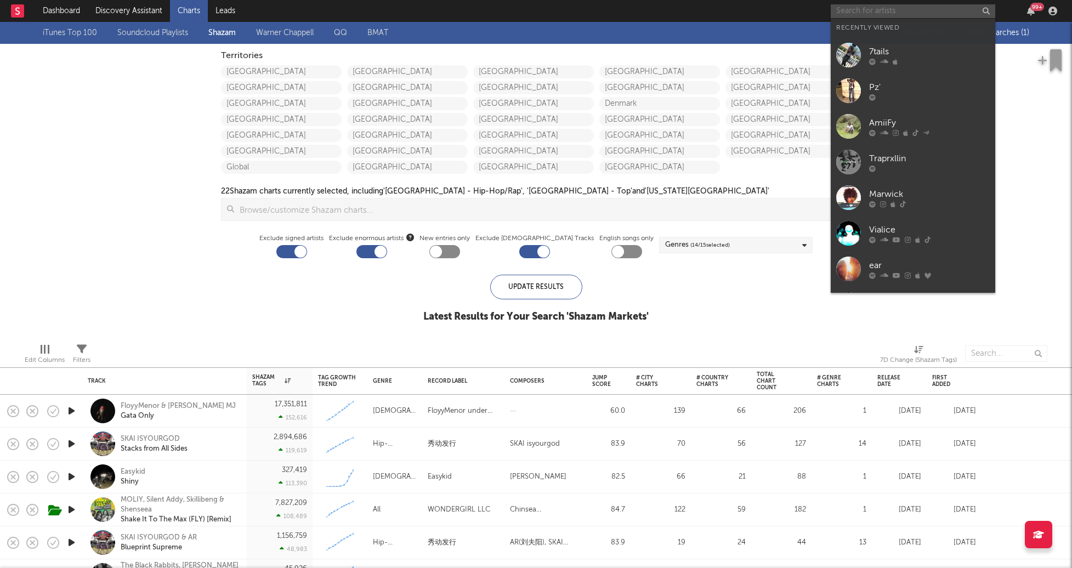
click at [909, 12] on input "text" at bounding box center [913, 11] width 165 height 14
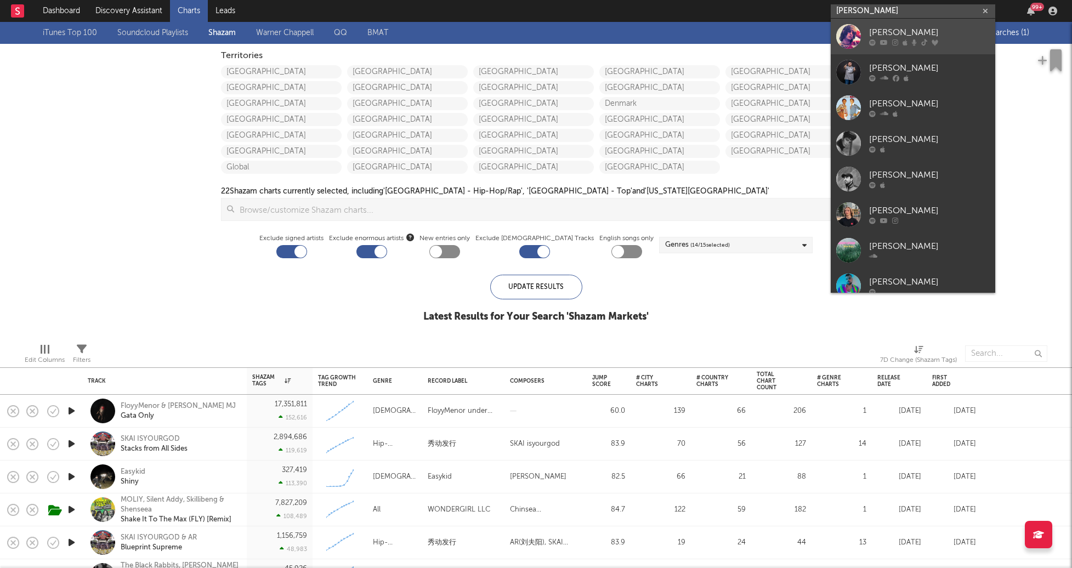
type input "[PERSON_NAME]"
click at [912, 30] on div "[PERSON_NAME]" at bounding box center [929, 32] width 121 height 13
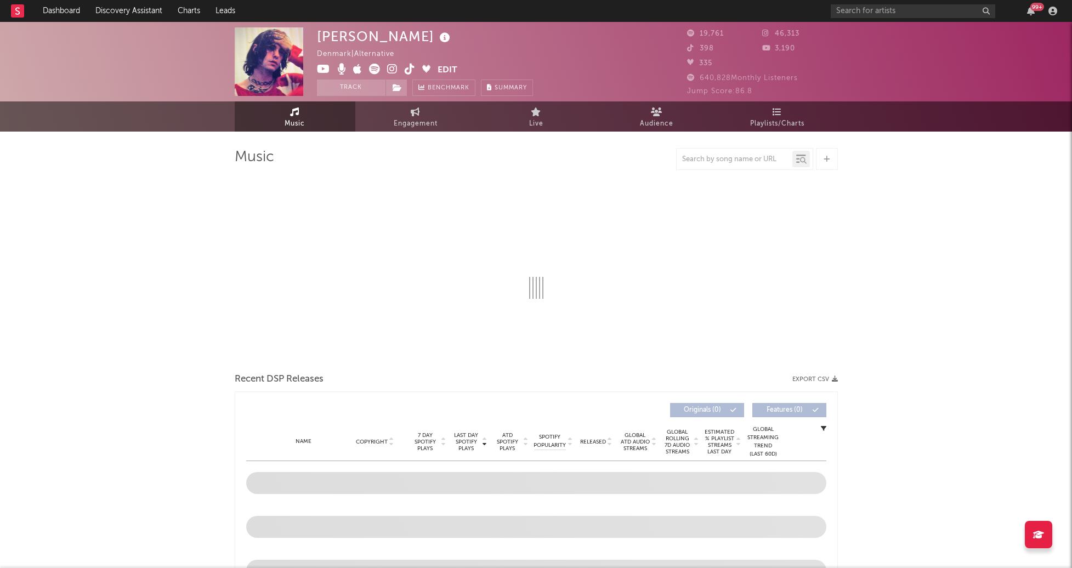
select select "6m"
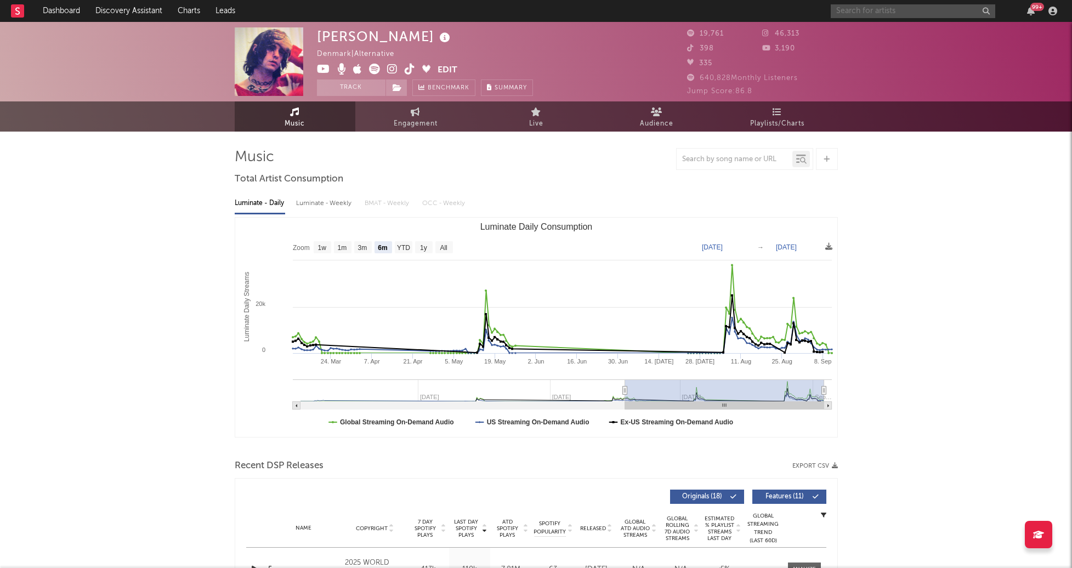
click at [864, 9] on input "text" at bounding box center [913, 11] width 165 height 14
paste input "https://www.instagram.com/itsmstrim/reels/?hl=en"
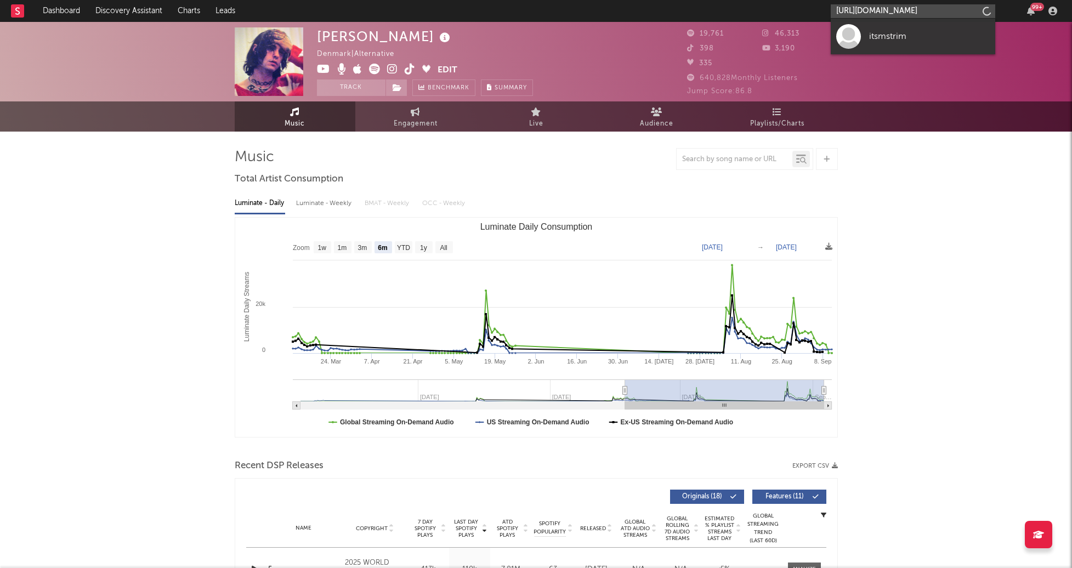
scroll to position [0, 35]
type input "https://www.instagram.com/itsmstrim/reels/?hl=e"
click at [879, 29] on link "itsmstrim" at bounding box center [913, 37] width 165 height 36
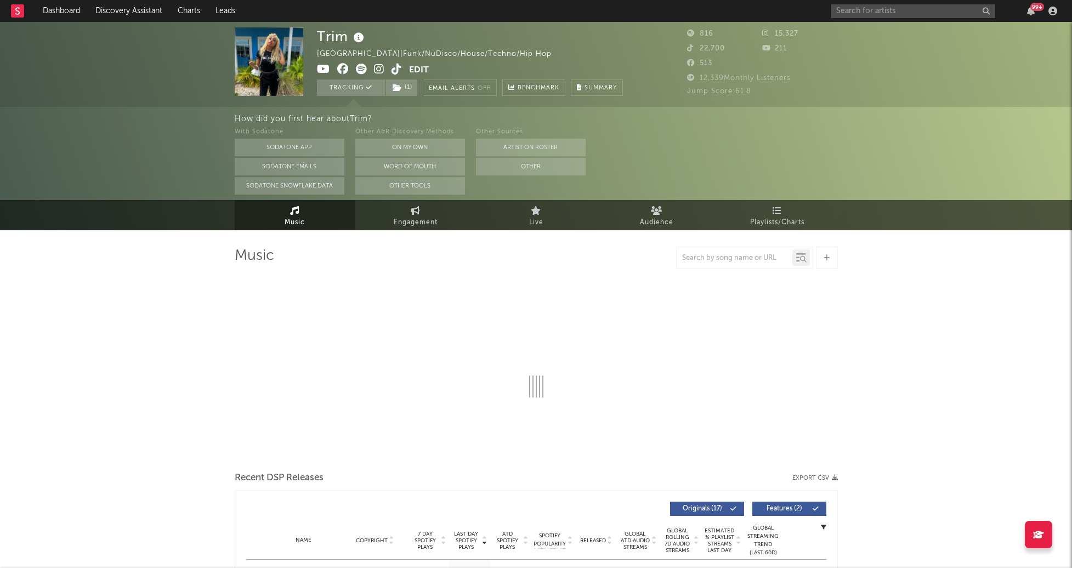
select select "1w"
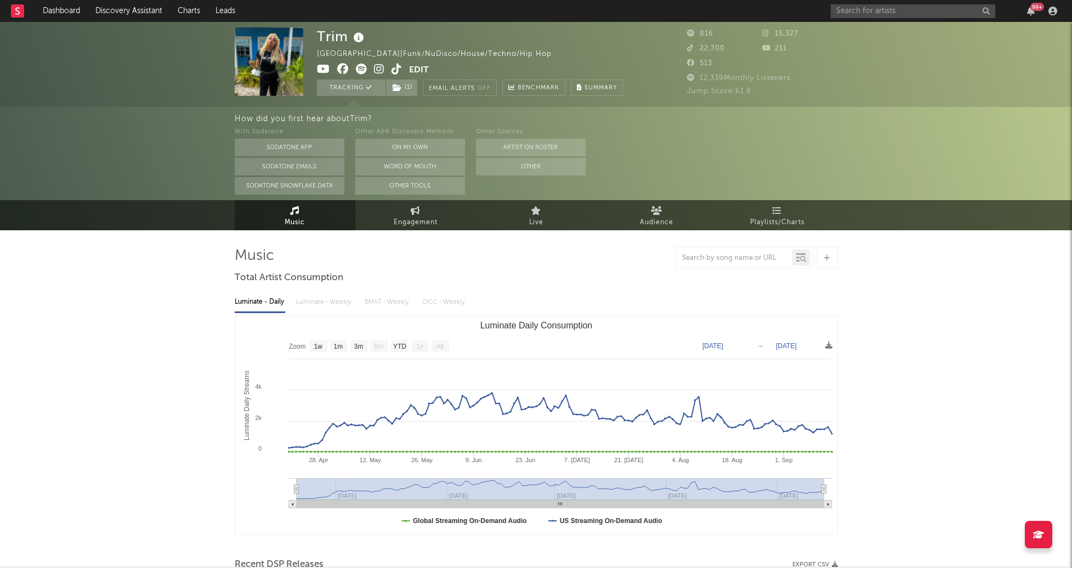
click at [378, 68] on icon at bounding box center [379, 69] width 10 height 11
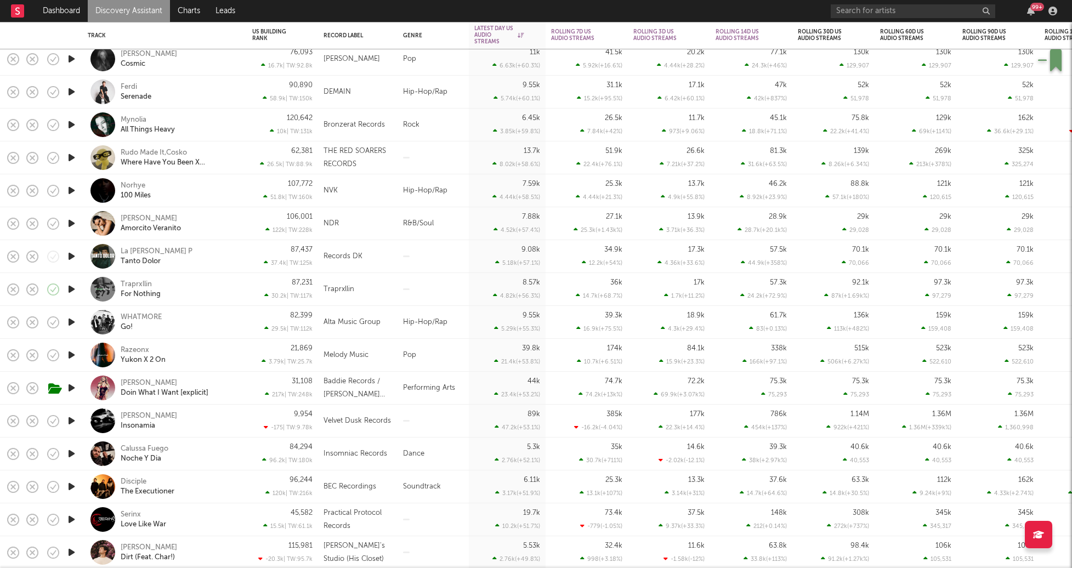
click at [72, 287] on icon "button" at bounding box center [72, 289] width 12 height 14
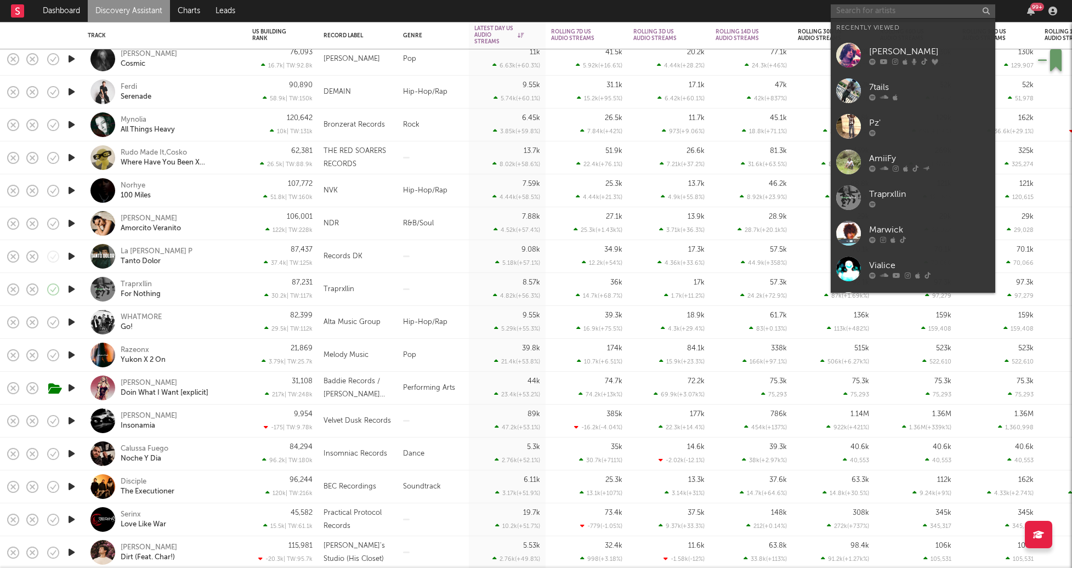
click at [887, 8] on input "text" at bounding box center [913, 11] width 165 height 14
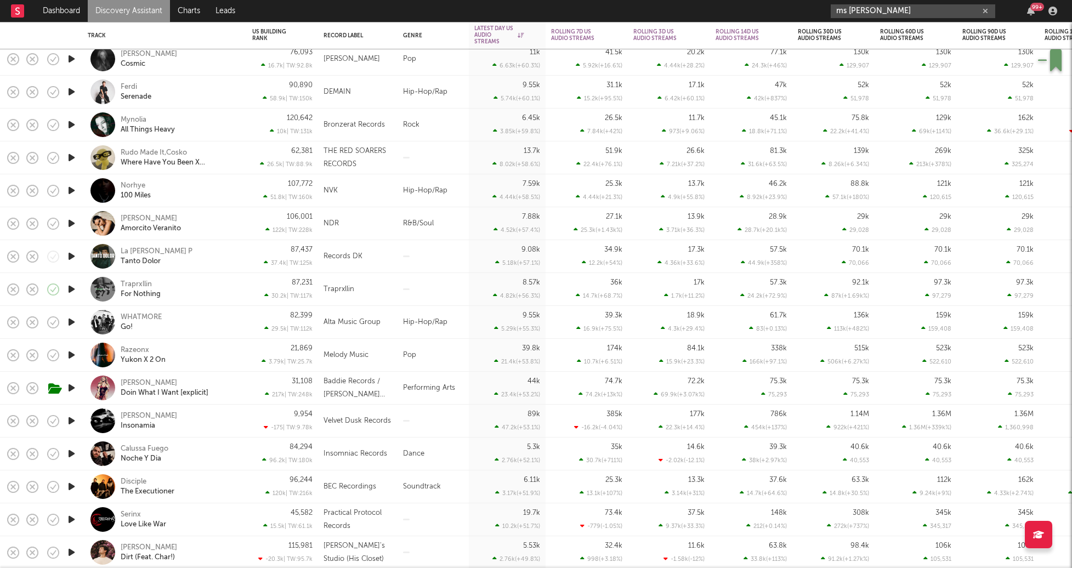
type input "ms [PERSON_NAME]"
